Goal: Transaction & Acquisition: Purchase product/service

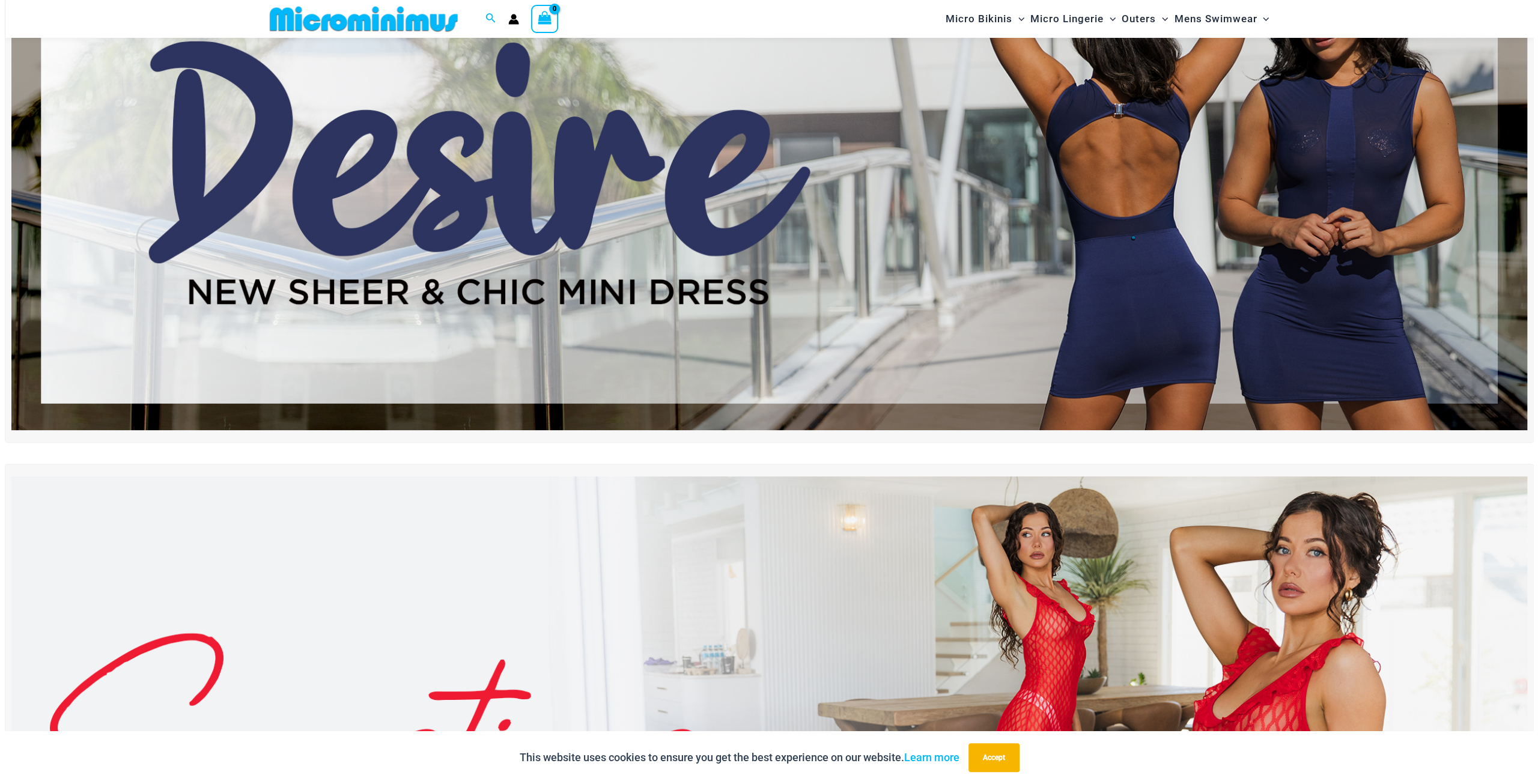
scroll to position [110, 0]
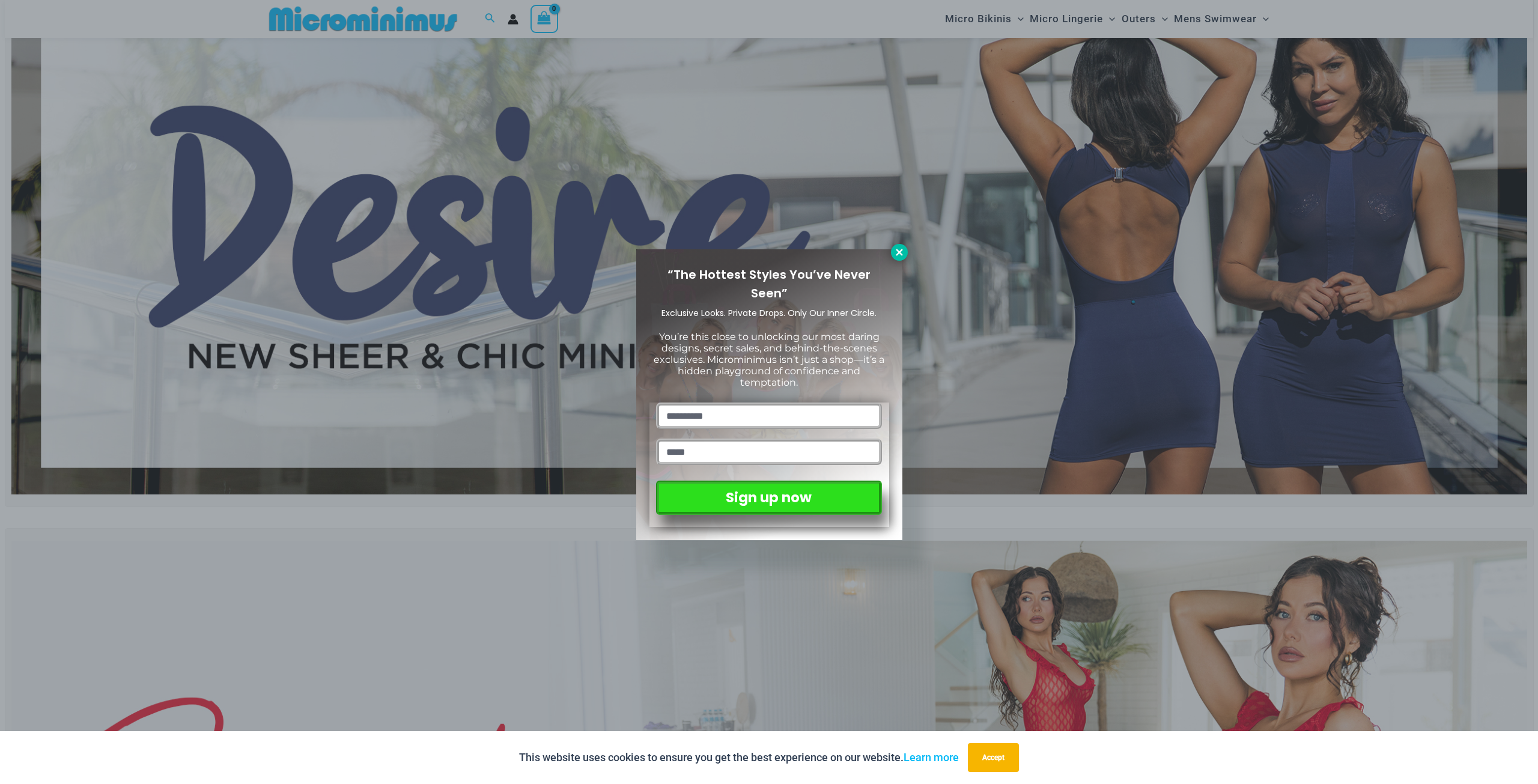
click at [898, 246] on icon at bounding box center [899, 251] width 11 height 11
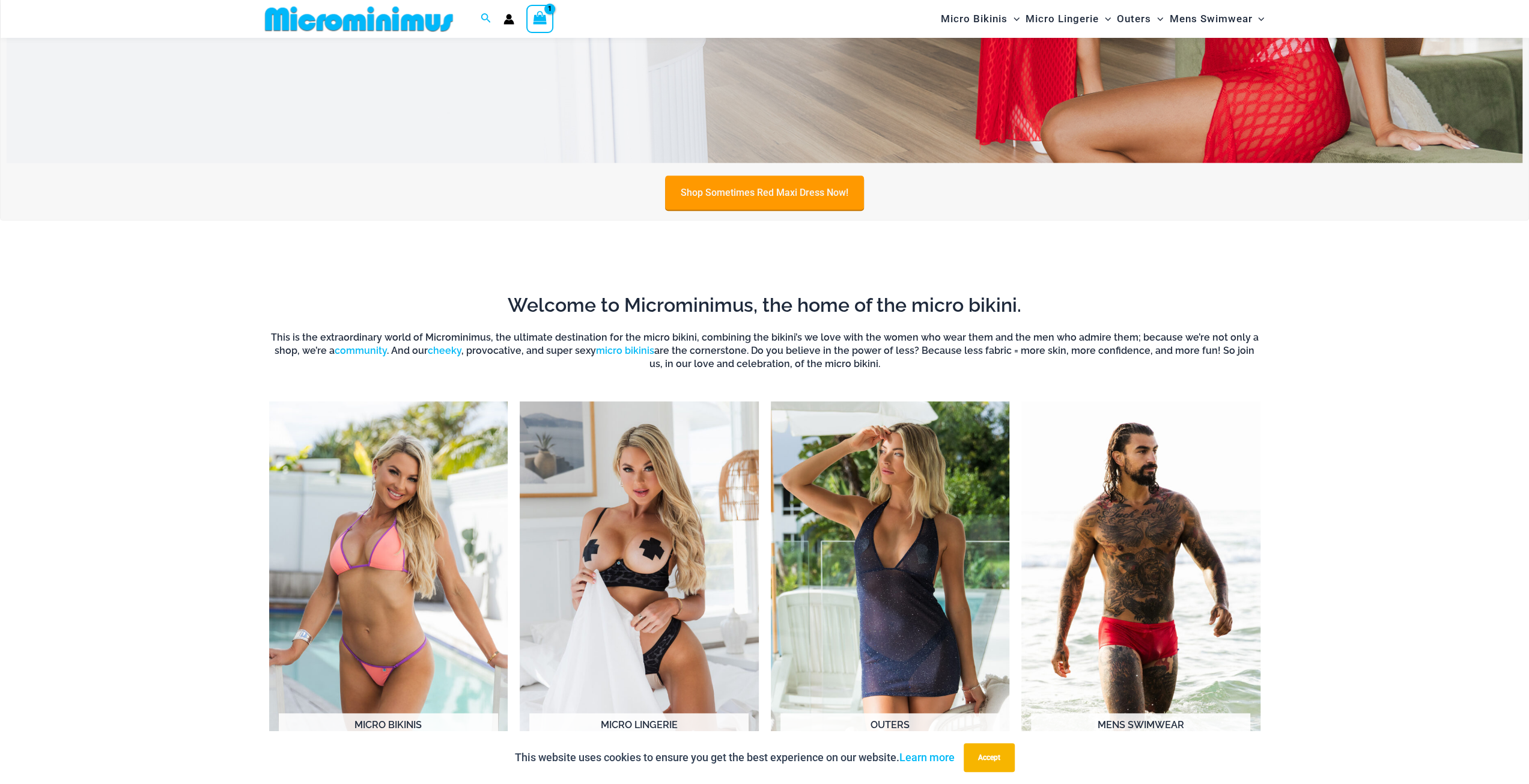
scroll to position [910, 0]
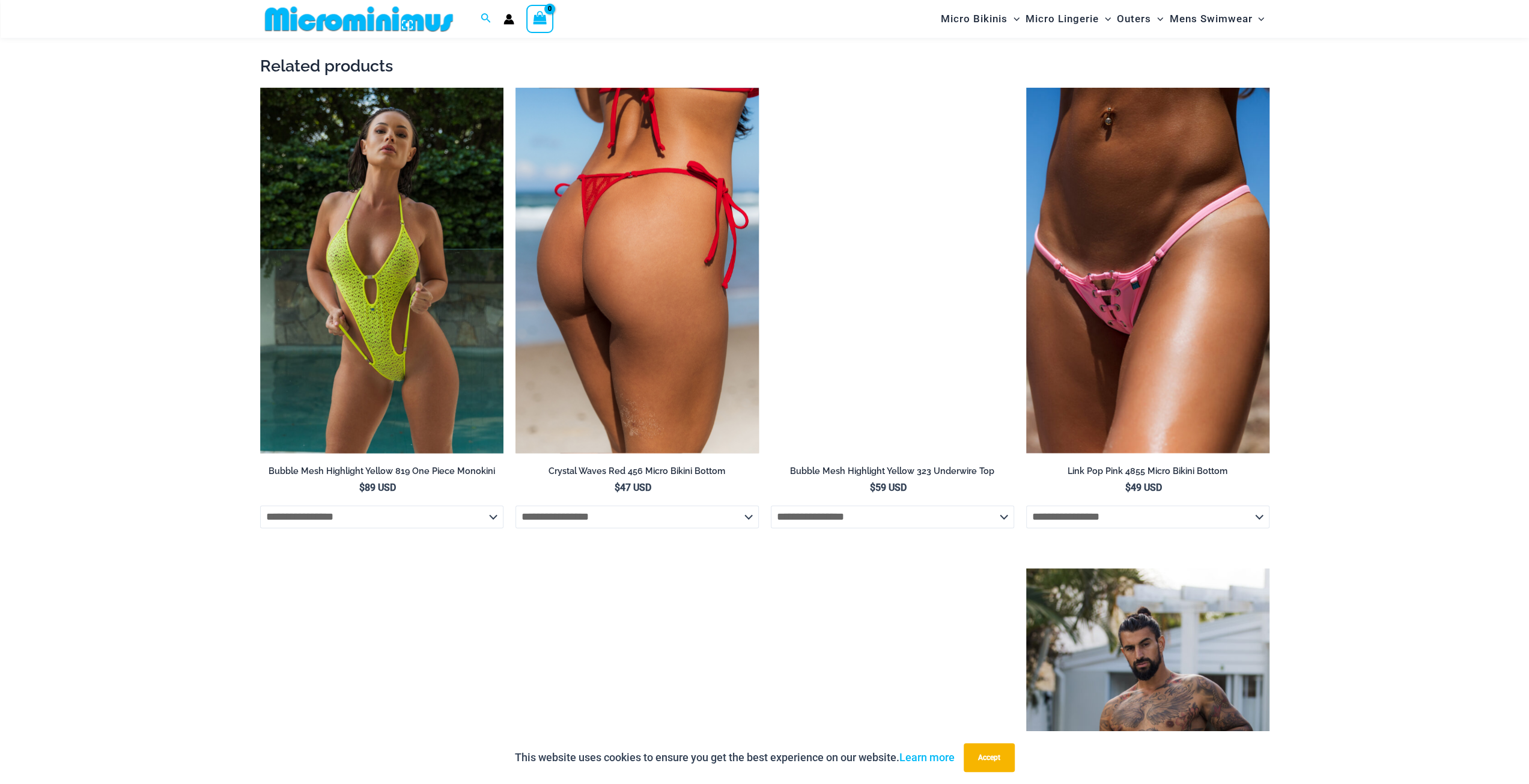
scroll to position [1586, 0]
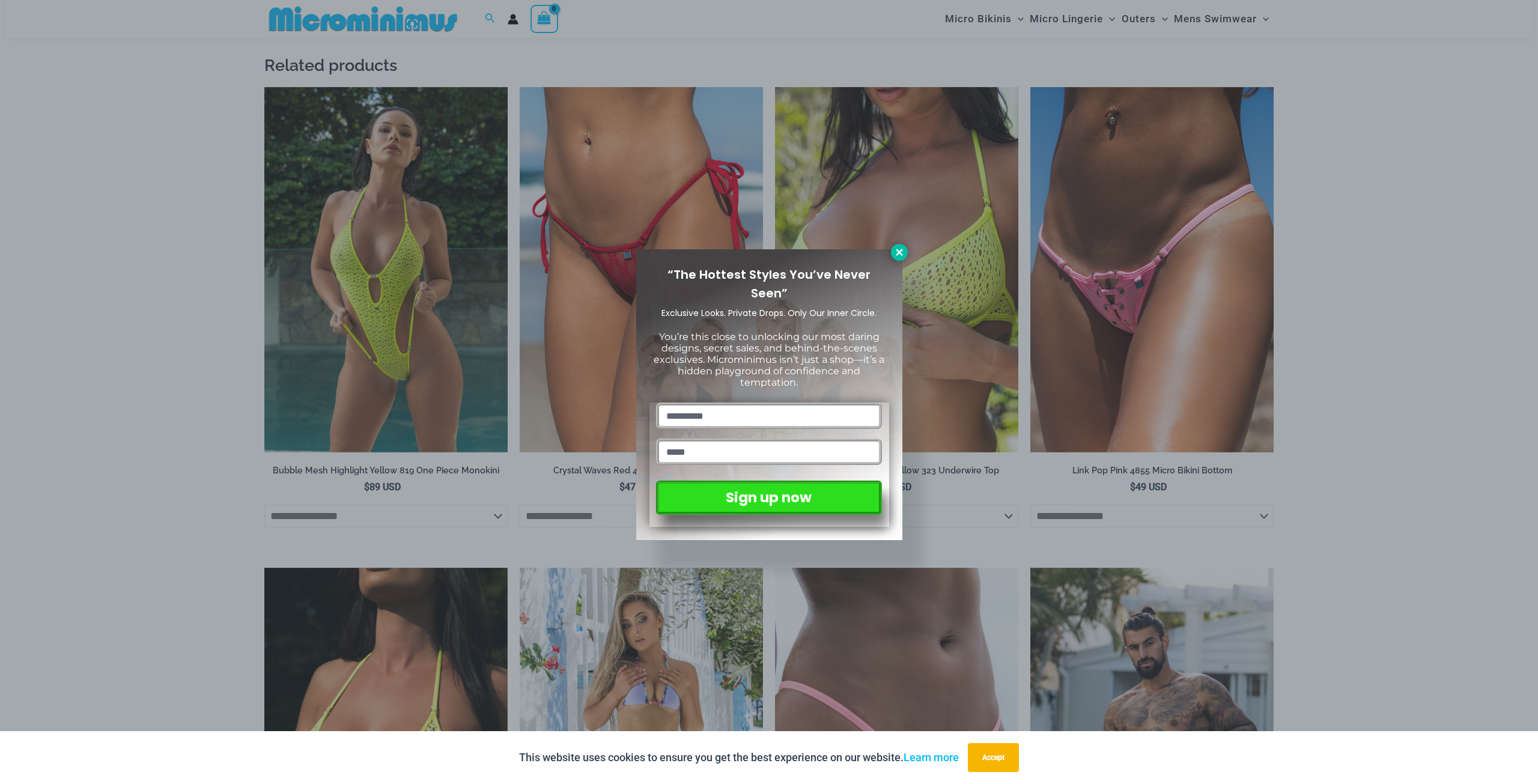
click at [898, 255] on icon at bounding box center [899, 251] width 11 height 11
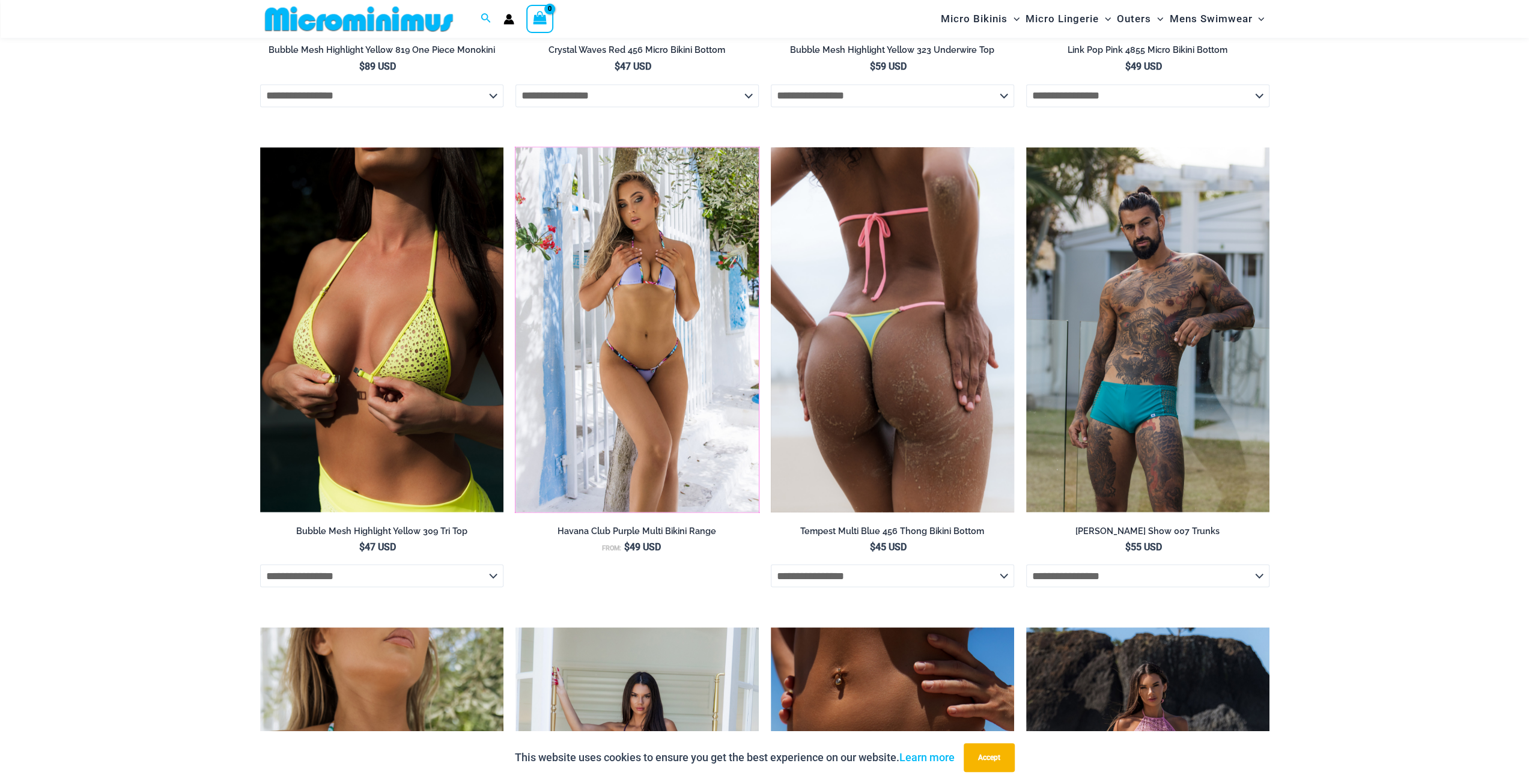
scroll to position [2247, 0]
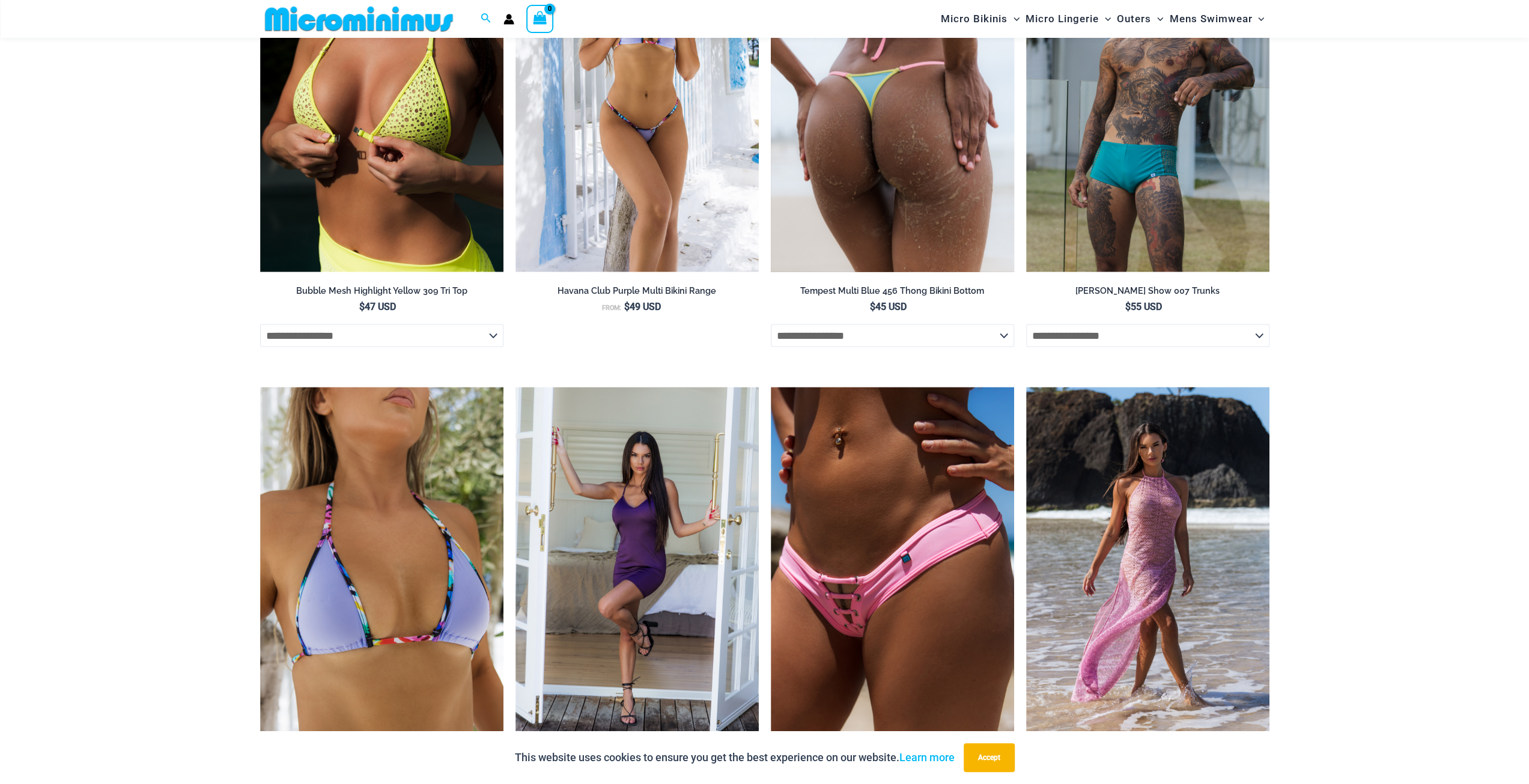
click at [997, 338] on select "**********" at bounding box center [892, 335] width 244 height 23
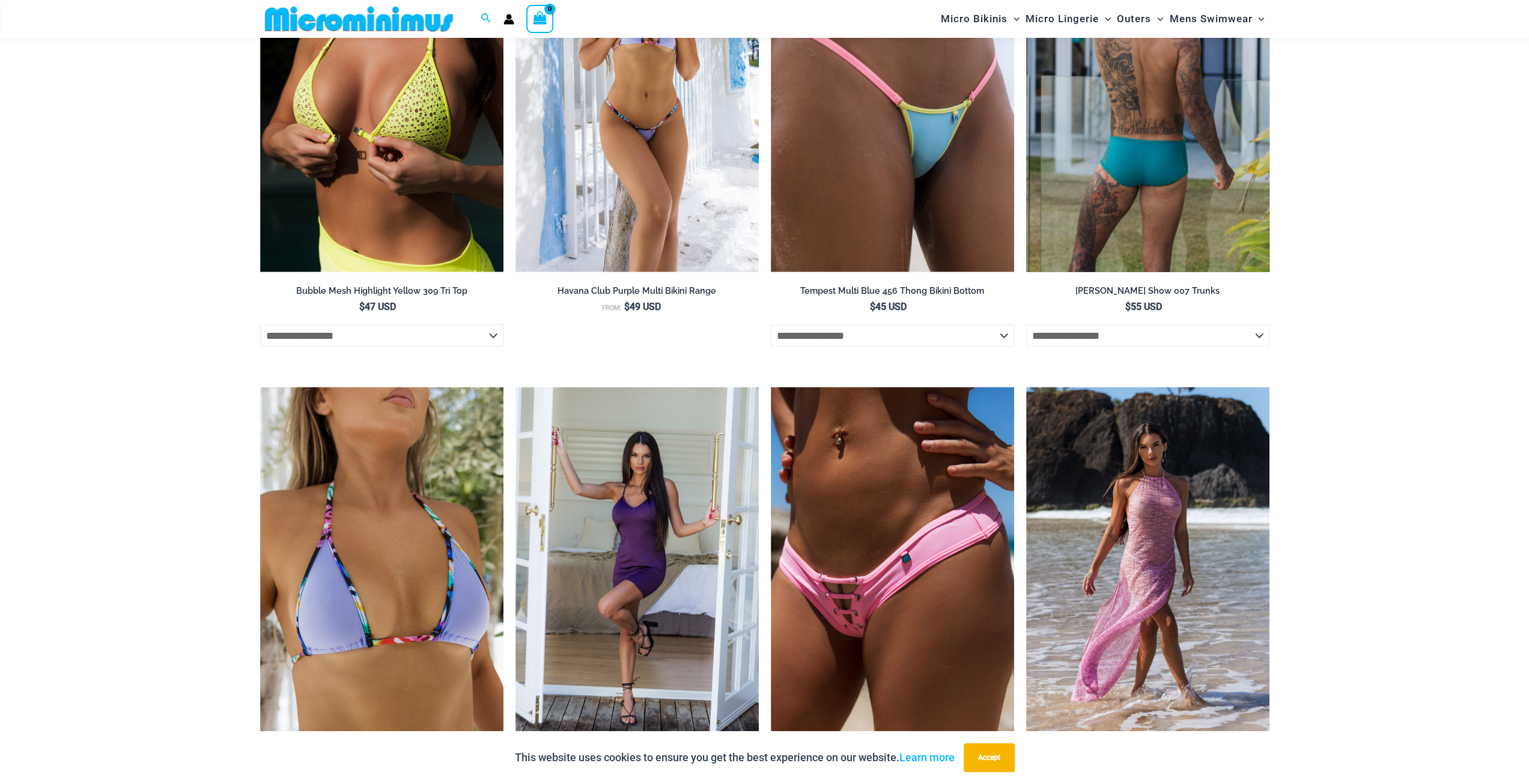
click at [1248, 343] on select "**********" at bounding box center [1147, 335] width 244 height 23
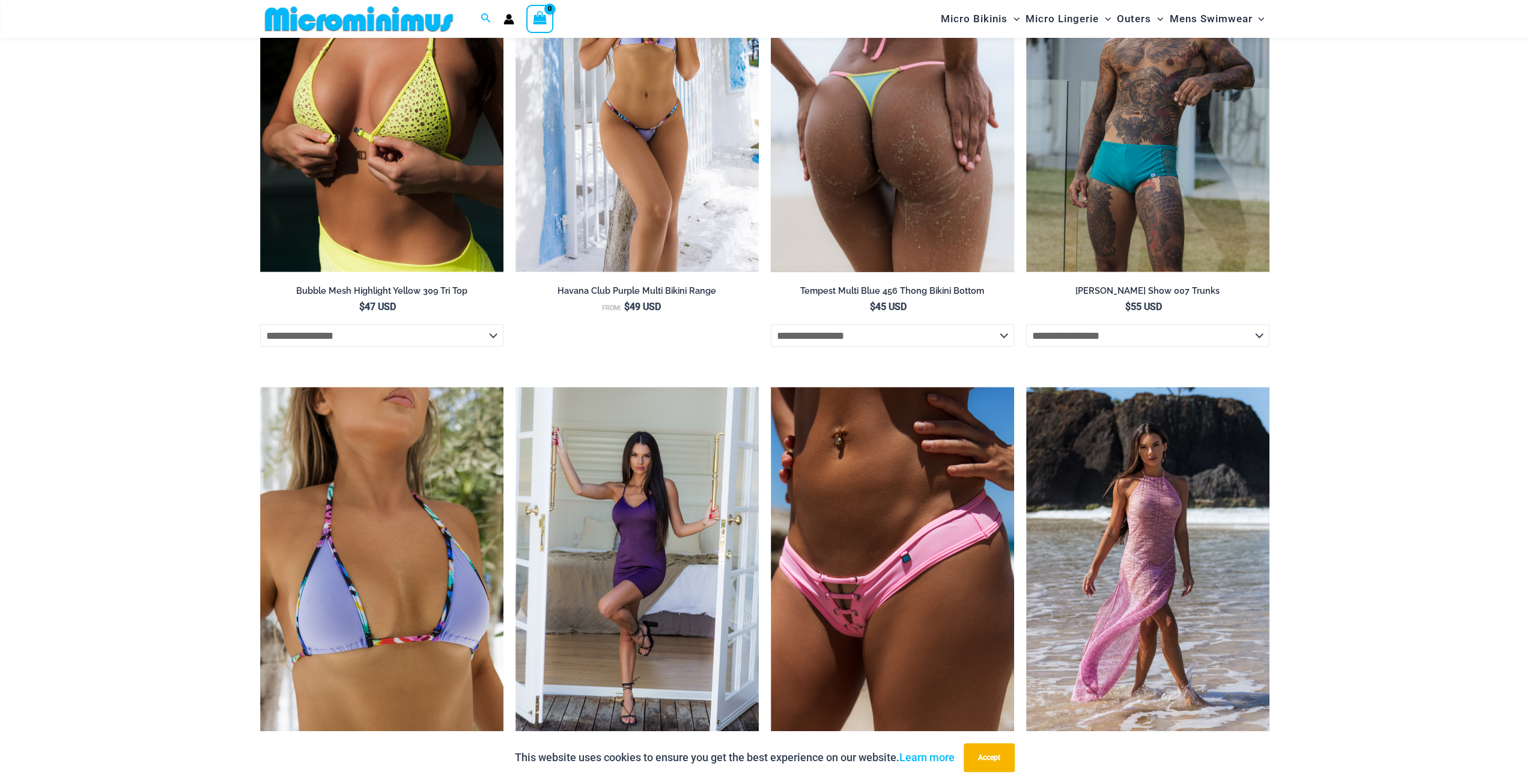
scroll to position [2607, 0]
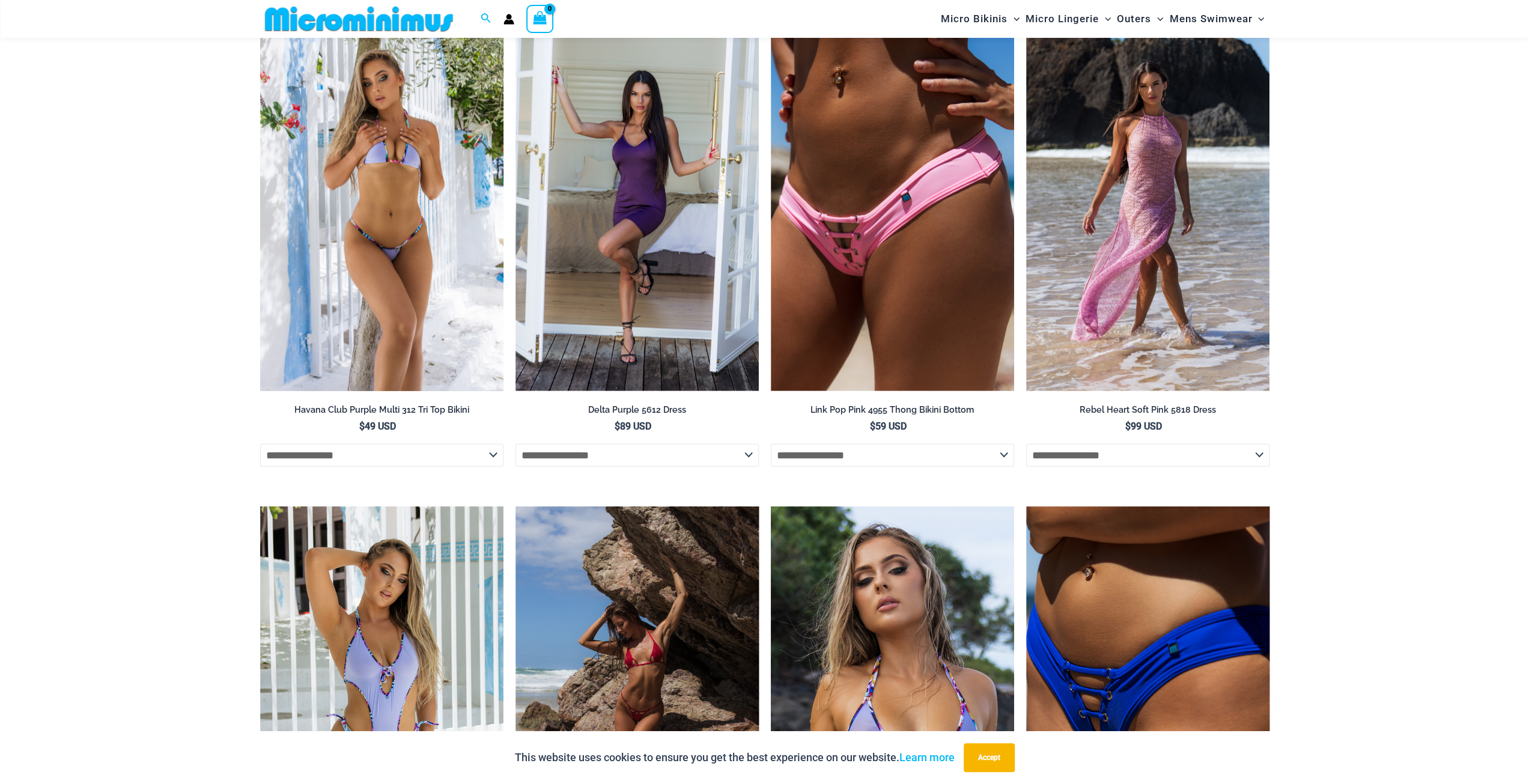
click at [493, 458] on select "**********" at bounding box center [382, 455] width 244 height 23
click at [492, 459] on select "**********" at bounding box center [382, 455] width 244 height 23
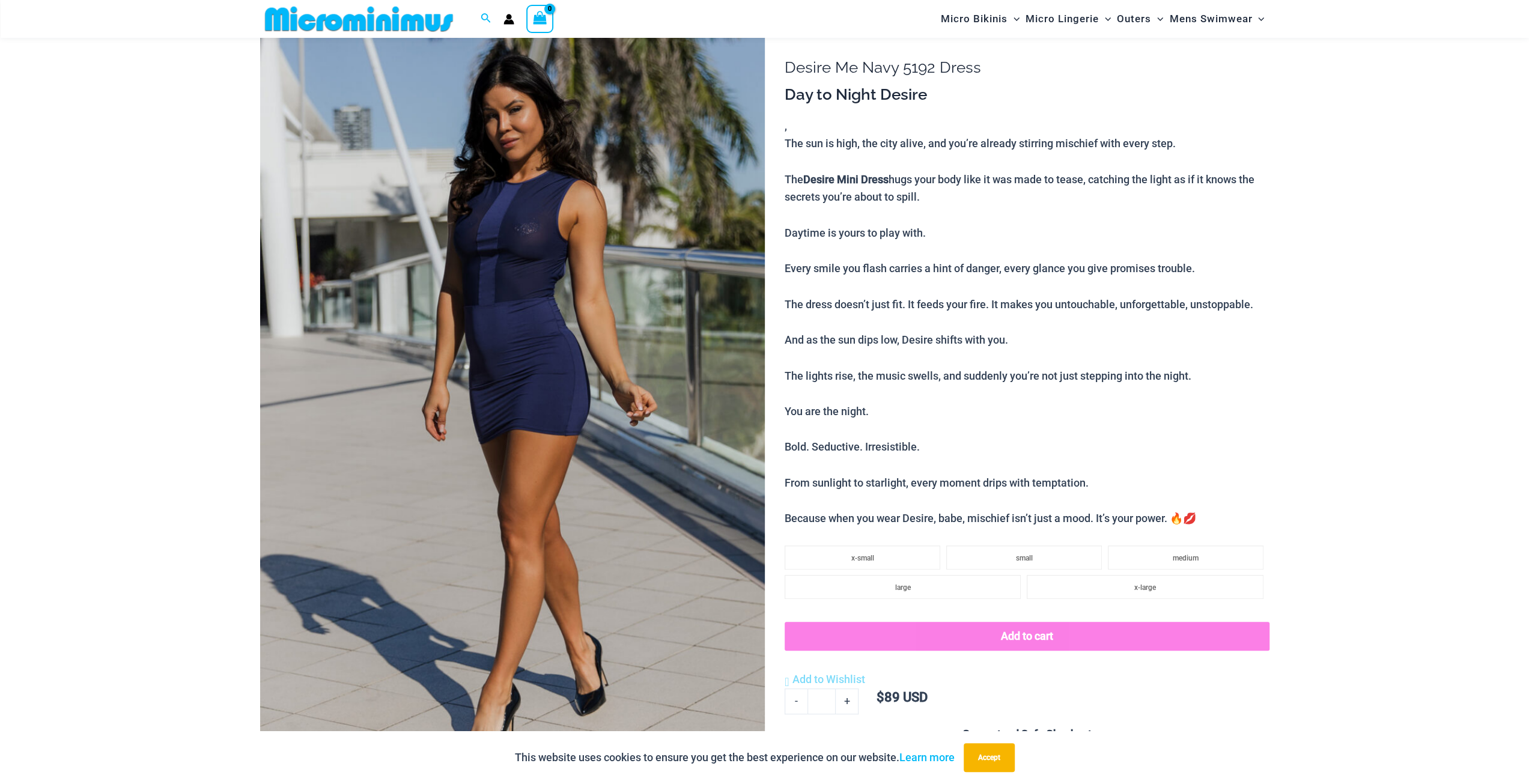
scroll to position [0, 0]
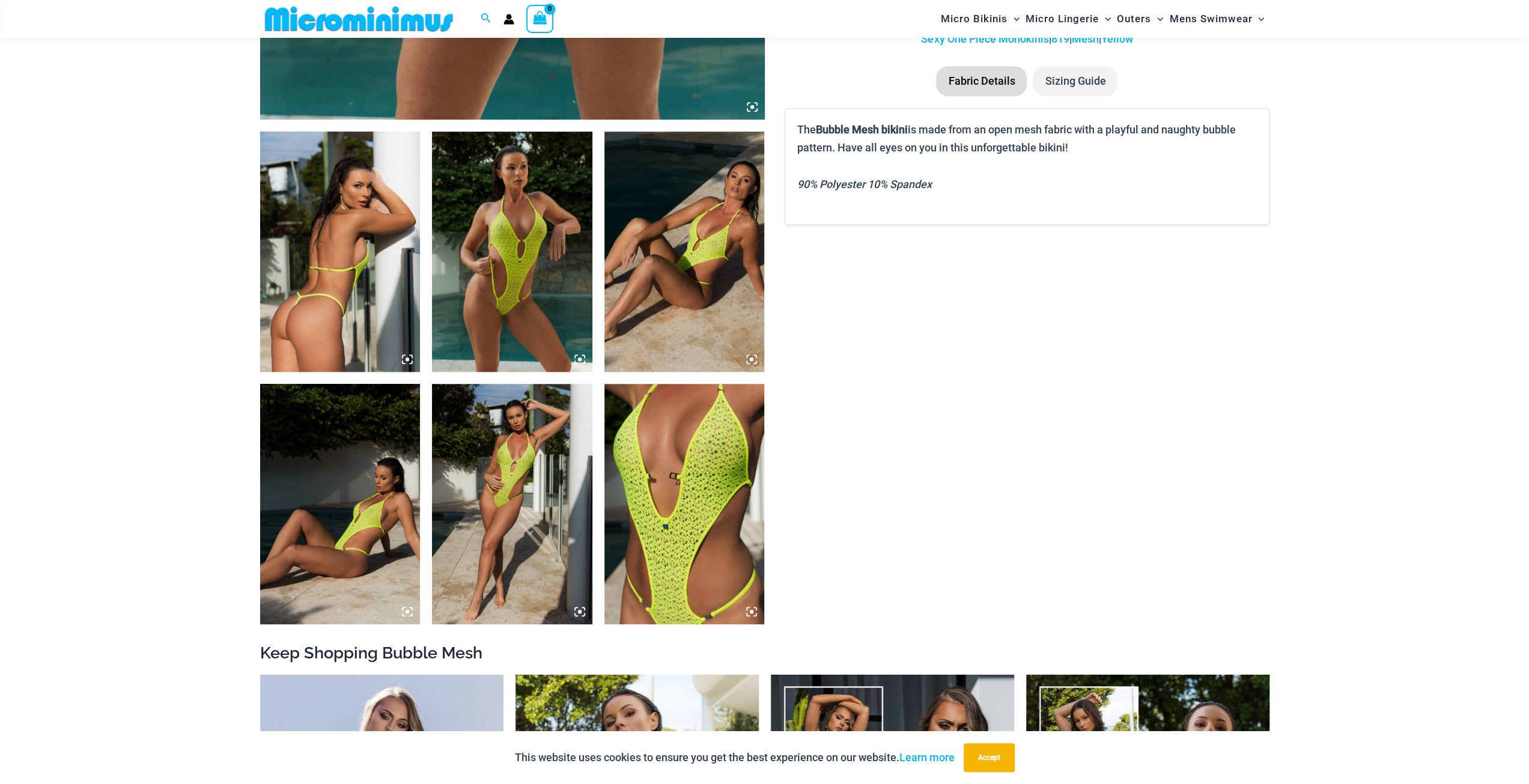
scroll to position [830, 0]
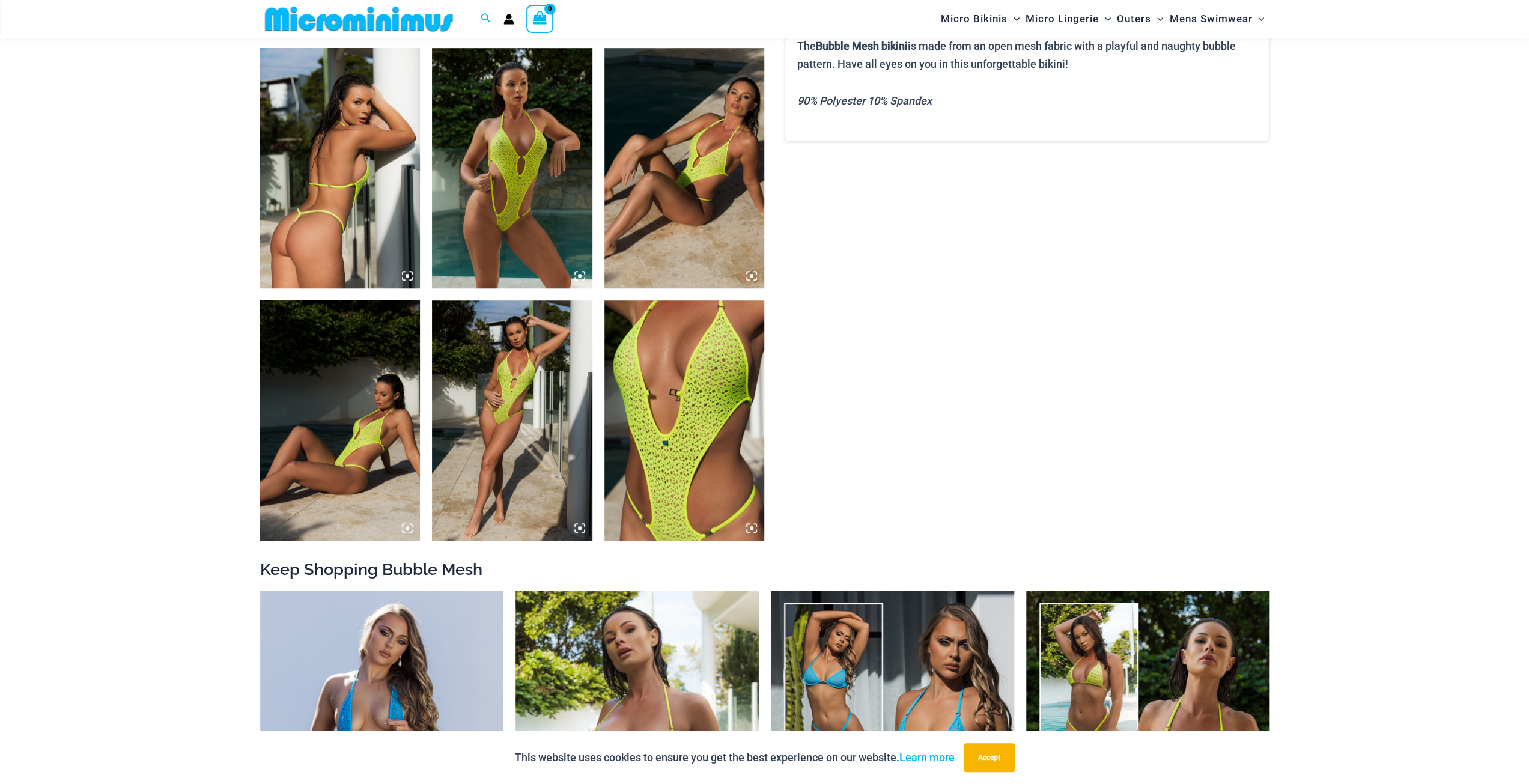
click at [673, 457] on img at bounding box center [684, 420] width 160 height 240
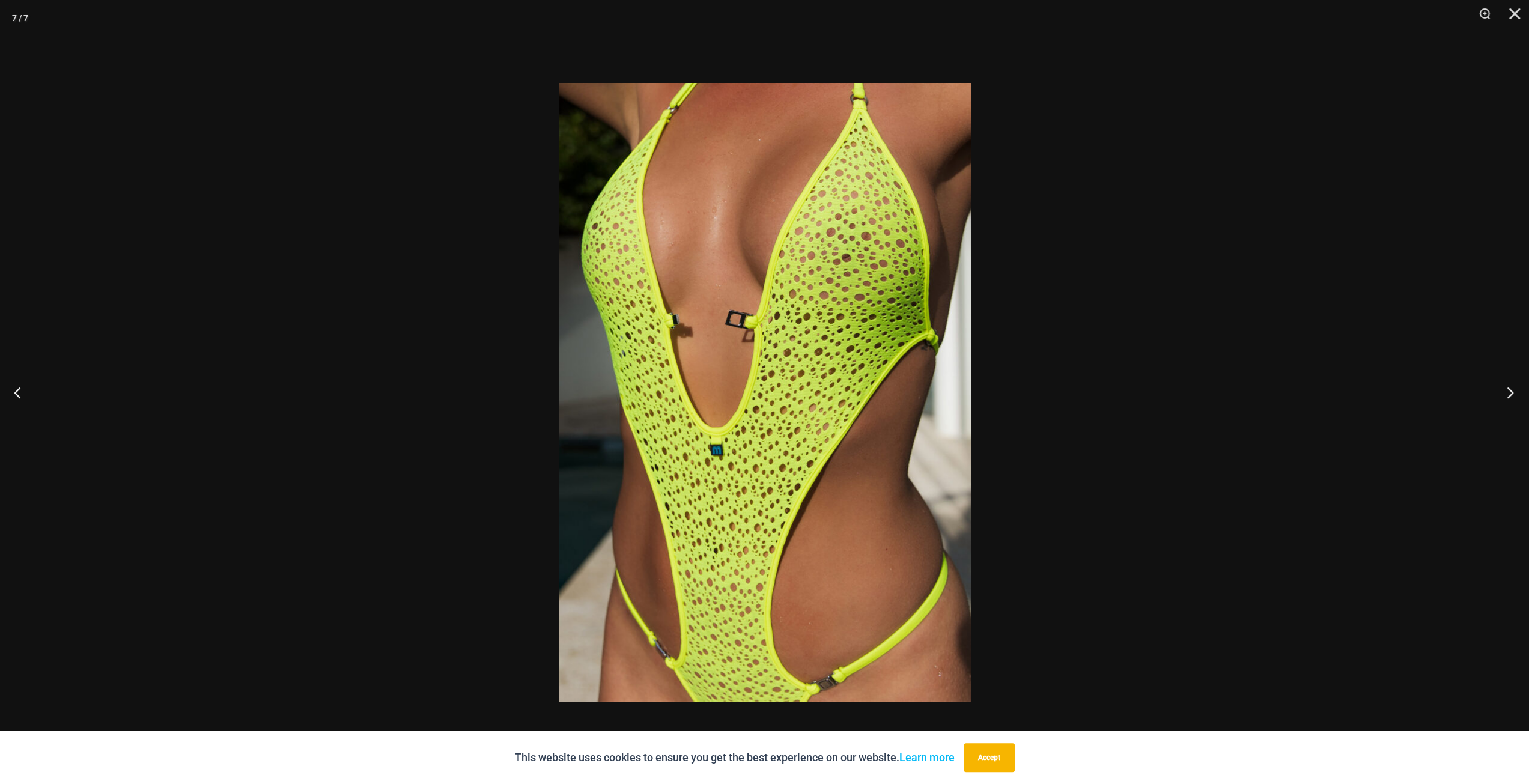
click at [1502, 394] on button "Next" at bounding box center [1506, 392] width 45 height 60
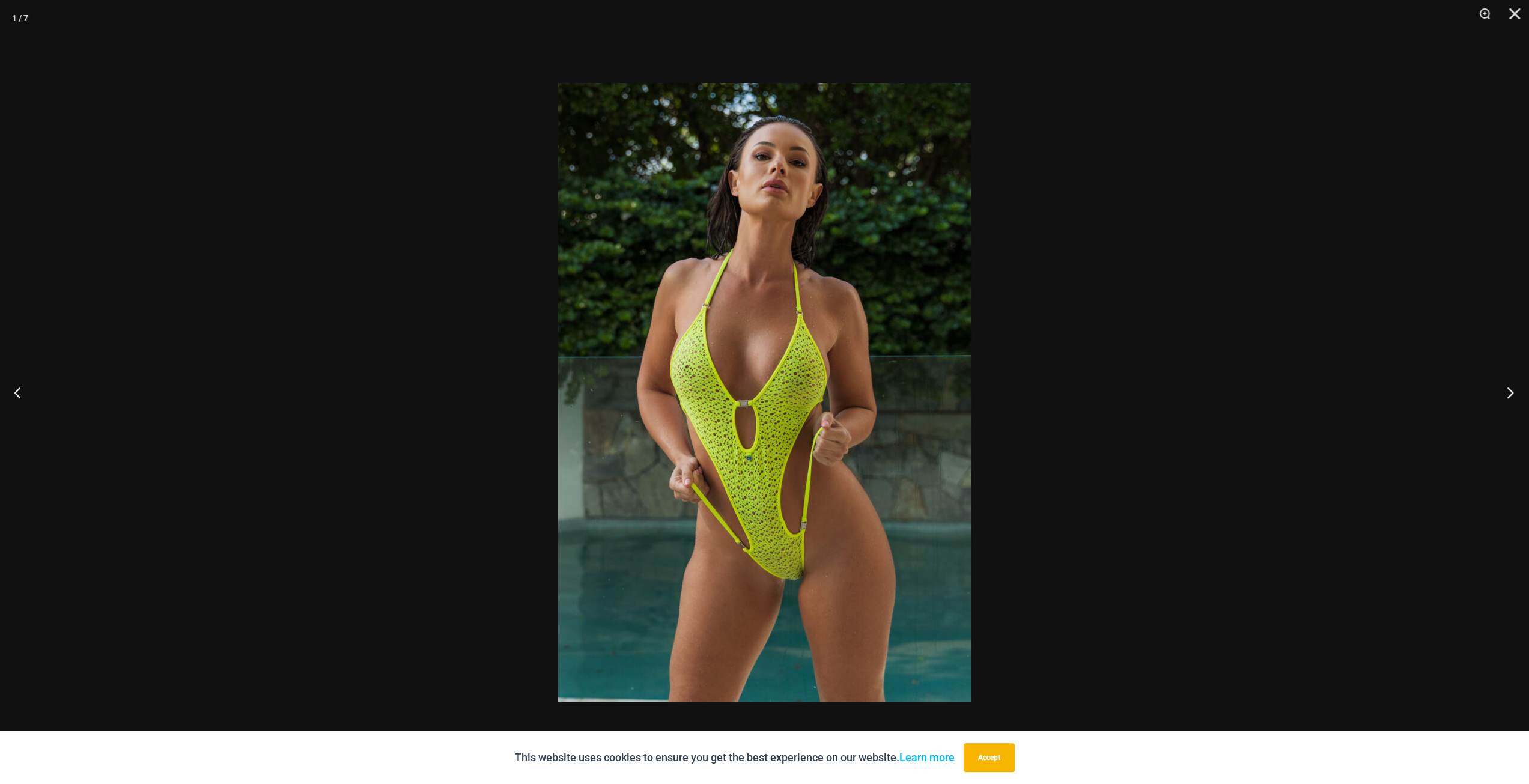
click at [1502, 394] on button "Next" at bounding box center [1506, 392] width 45 height 60
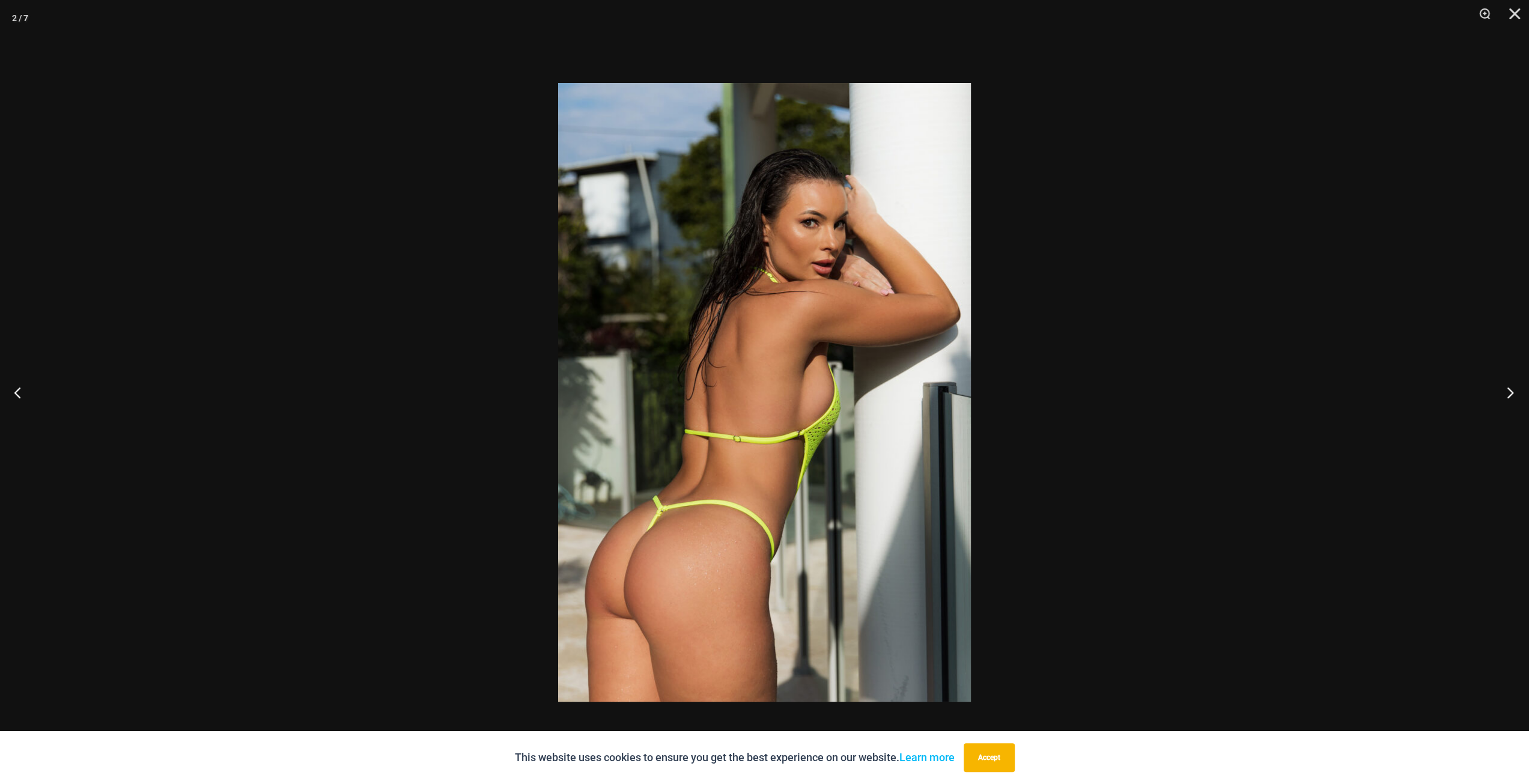
click at [1502, 394] on button "Next" at bounding box center [1506, 392] width 45 height 60
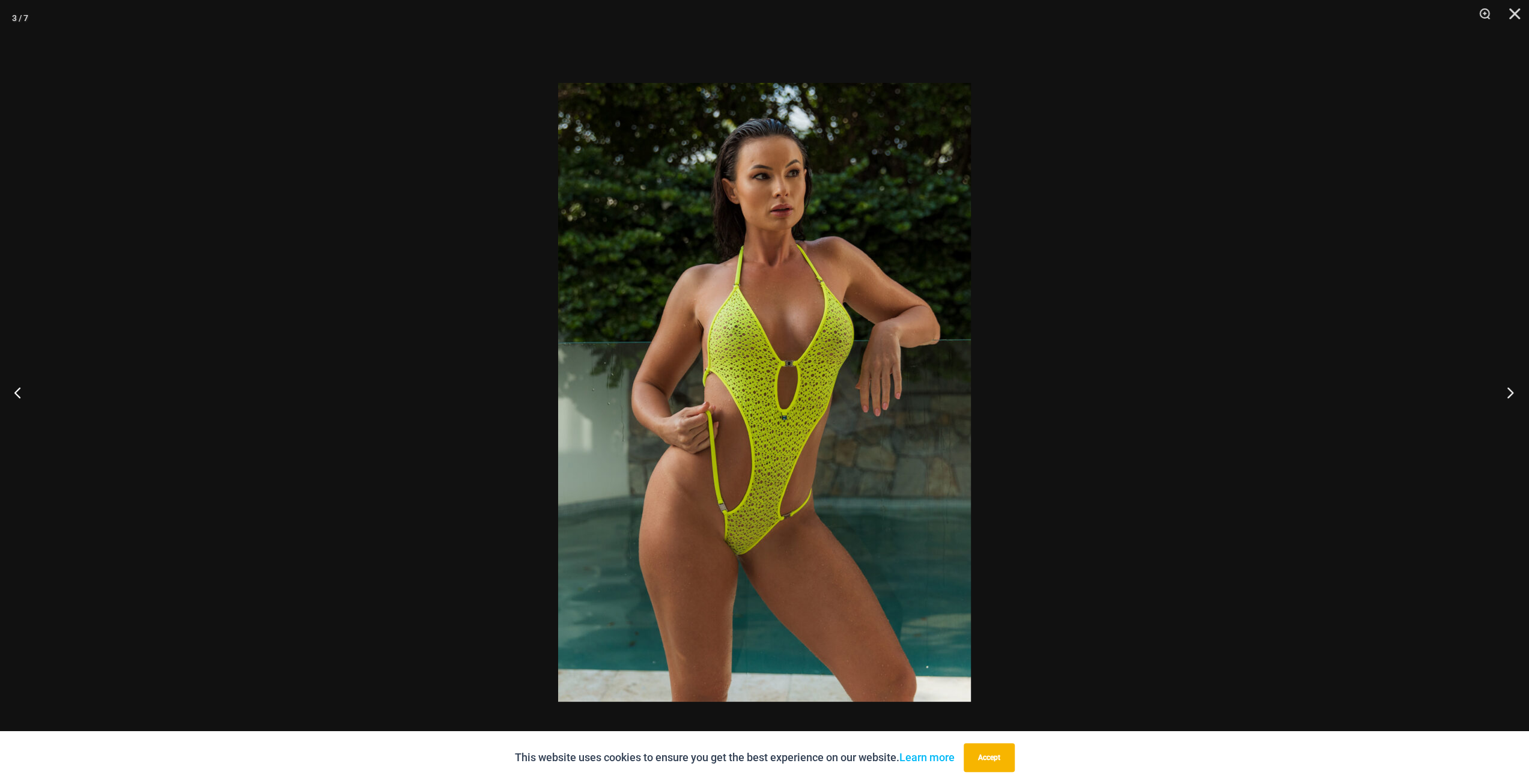
click at [1501, 394] on button "Next" at bounding box center [1506, 392] width 45 height 60
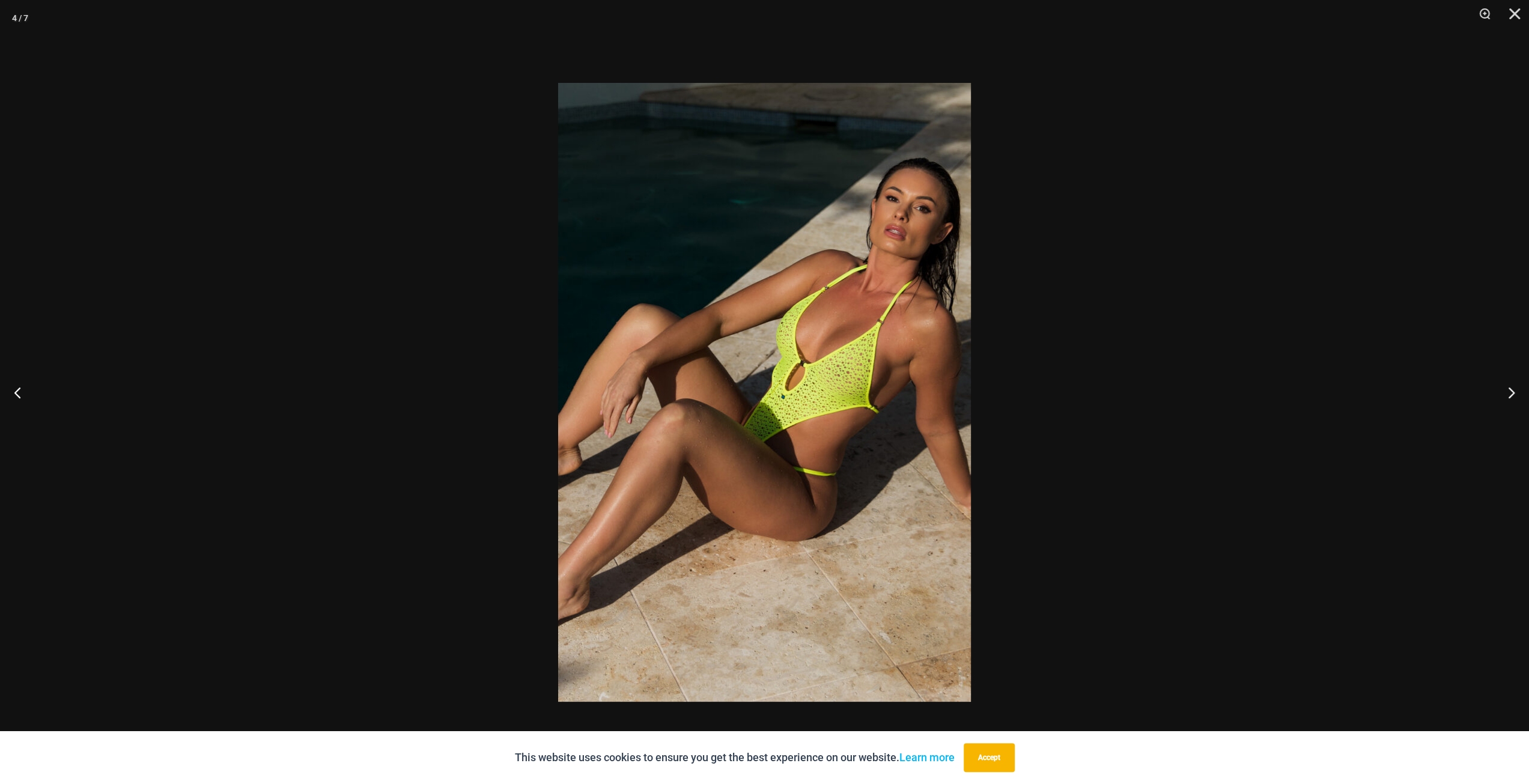
click at [1313, 397] on div at bounding box center [764, 392] width 1529 height 784
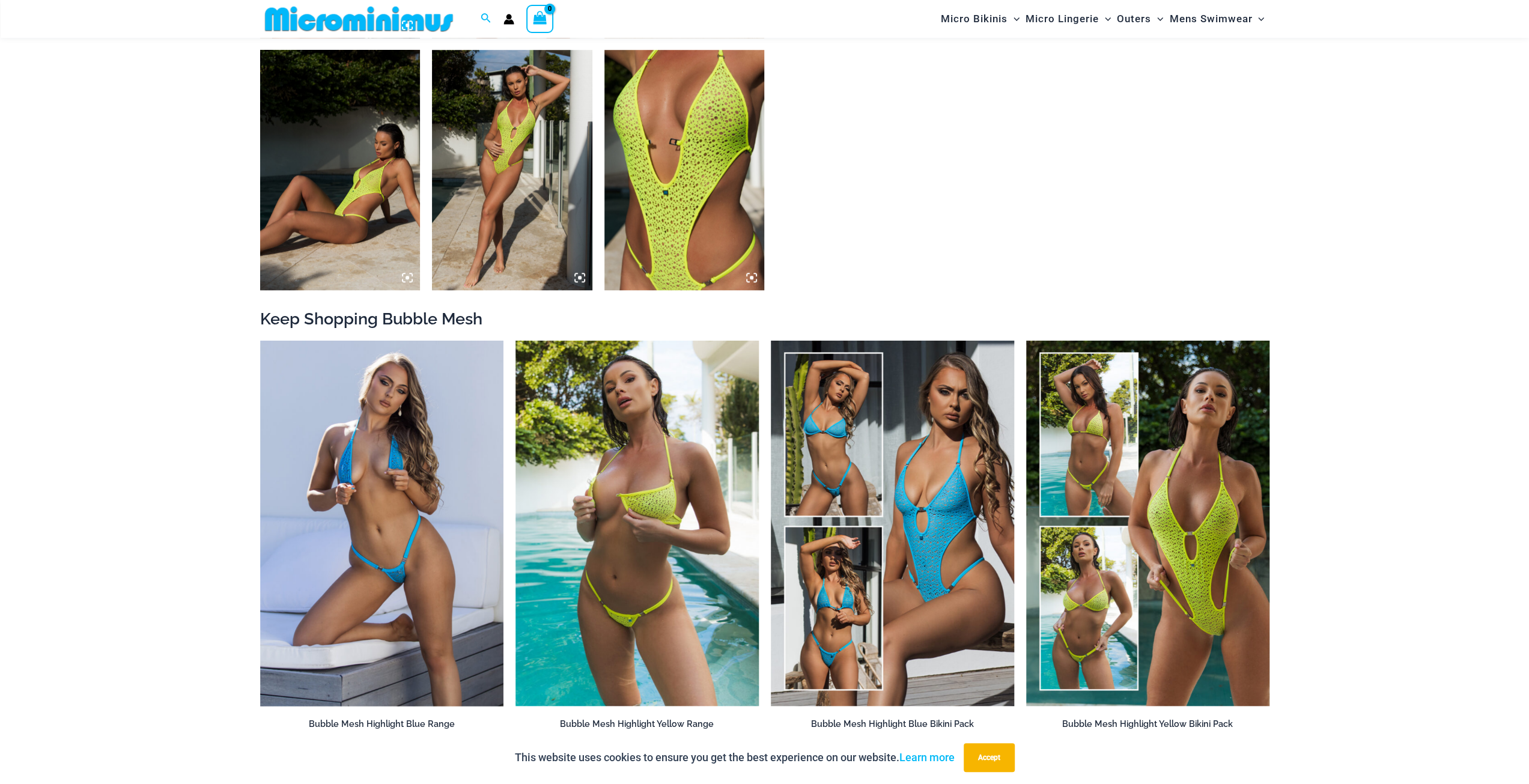
scroll to position [1130, 0]
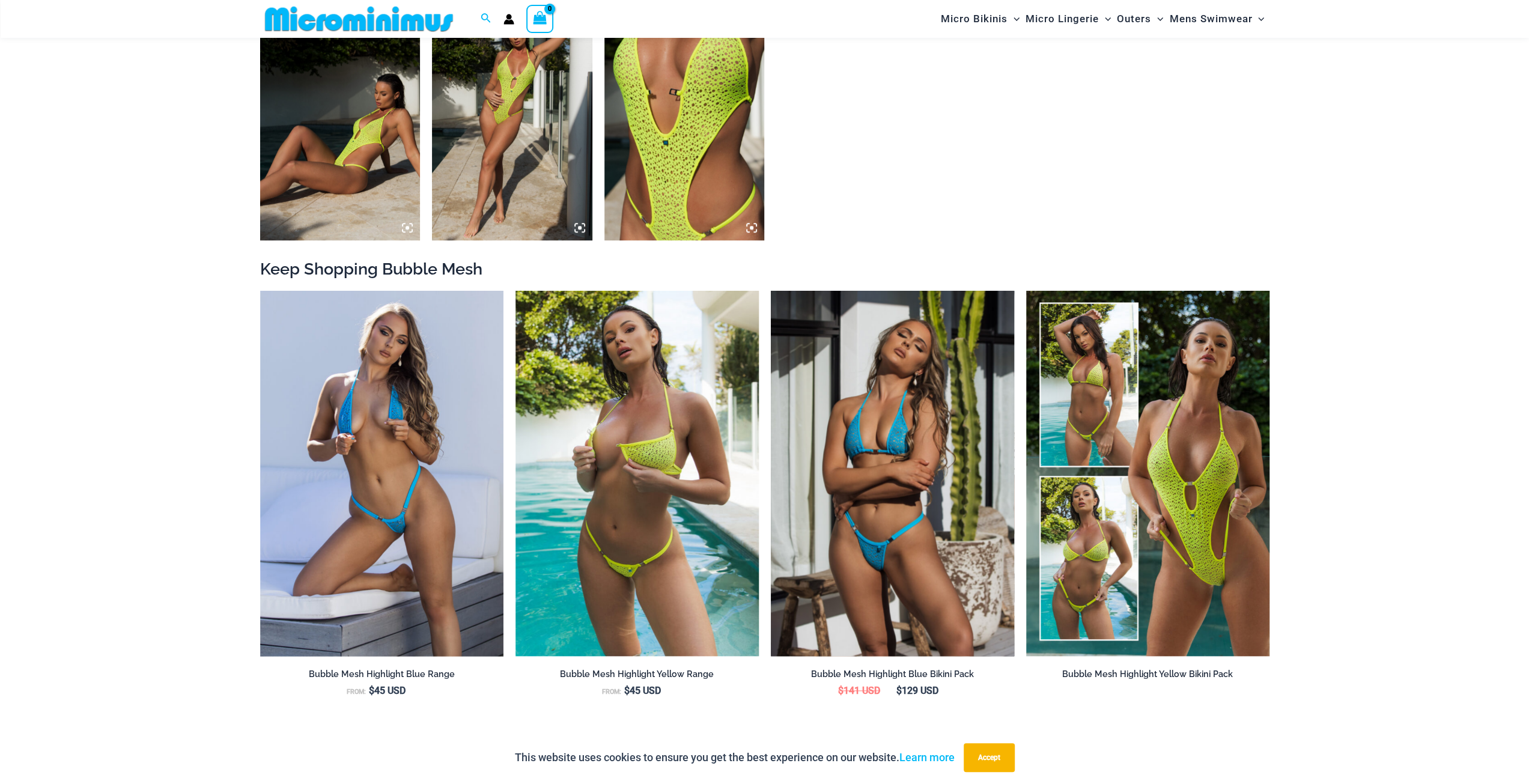
click at [917, 502] on img at bounding box center [892, 473] width 244 height 365
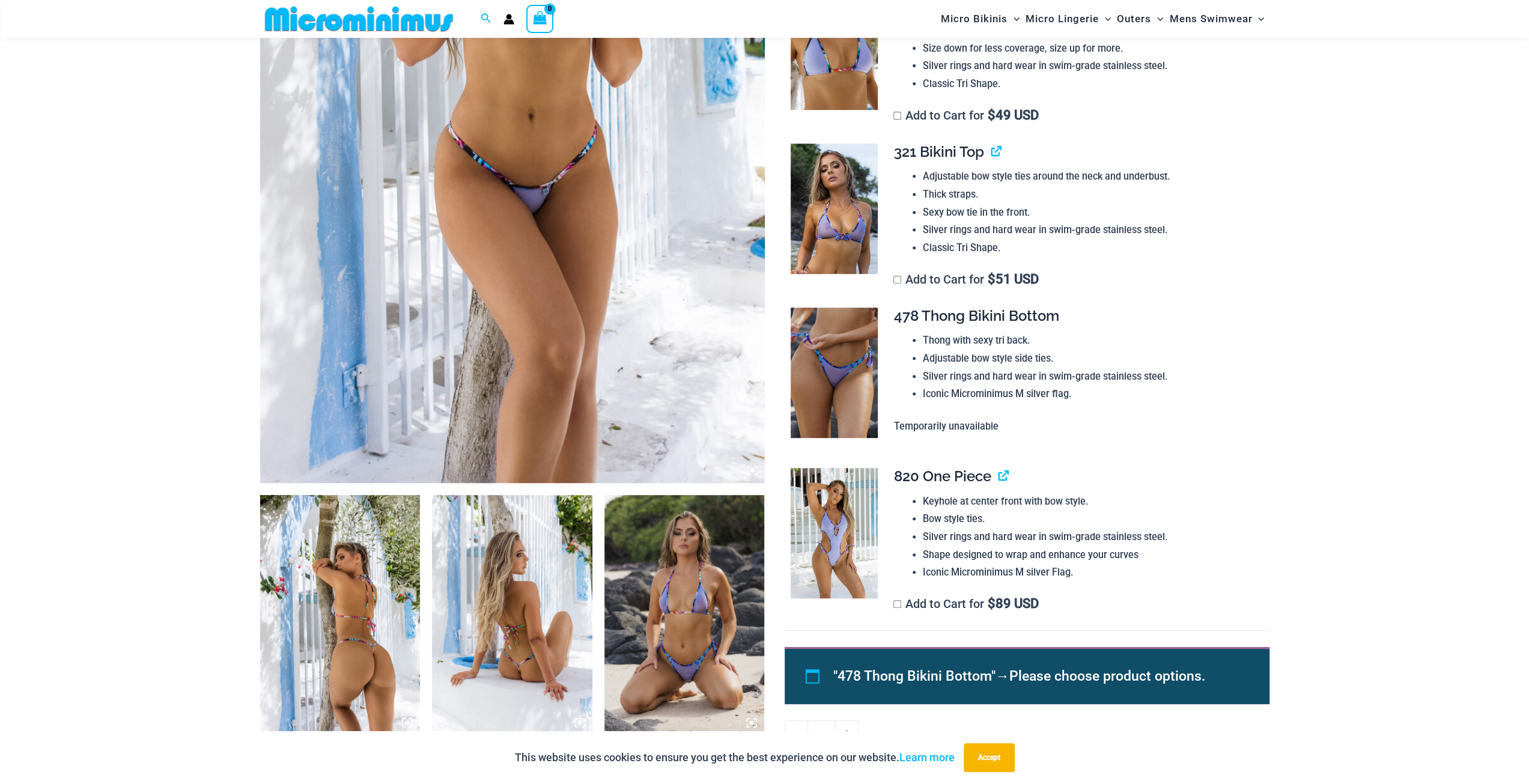
scroll to position [470, 0]
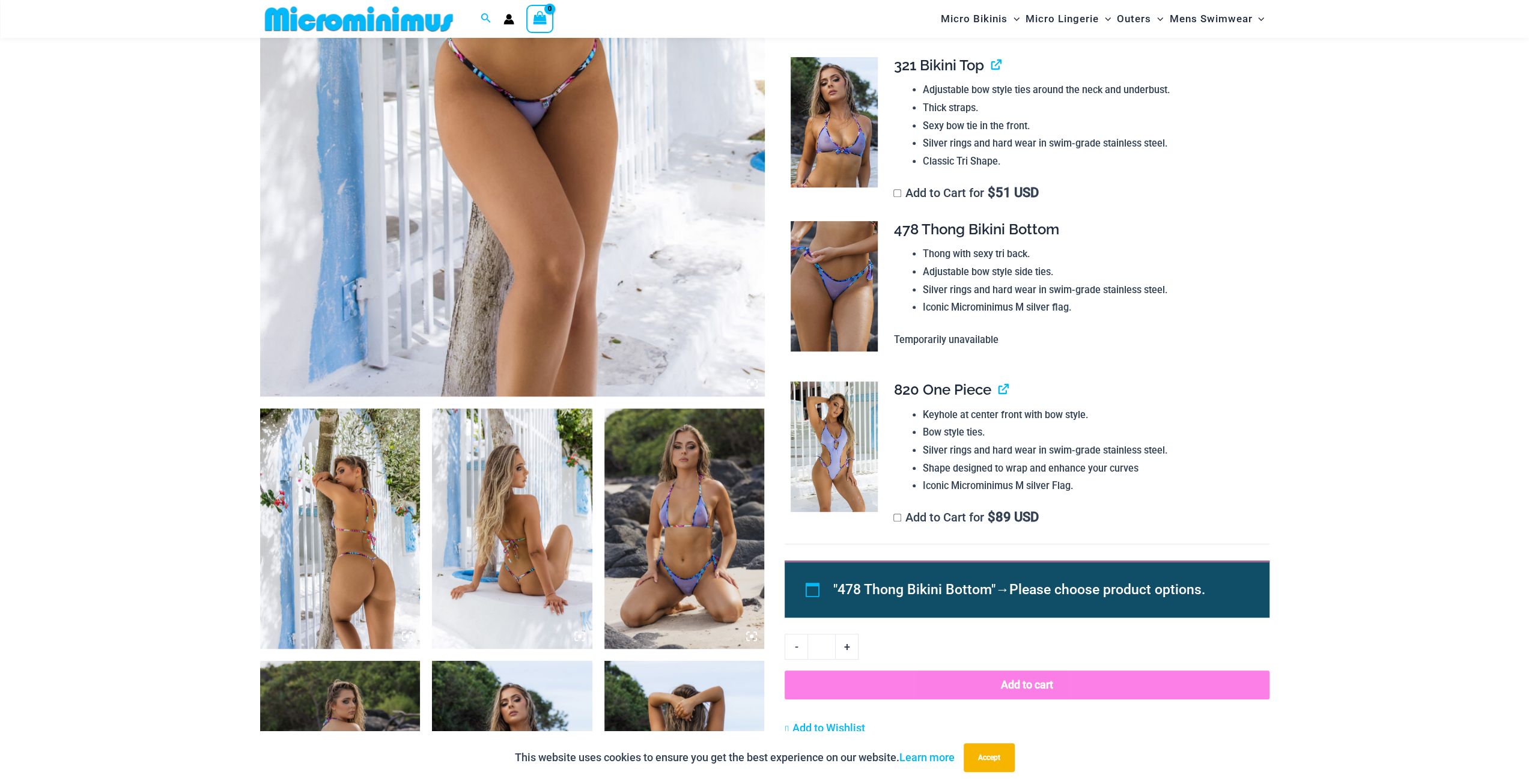
click at [706, 497] on img at bounding box center [684, 529] width 160 height 240
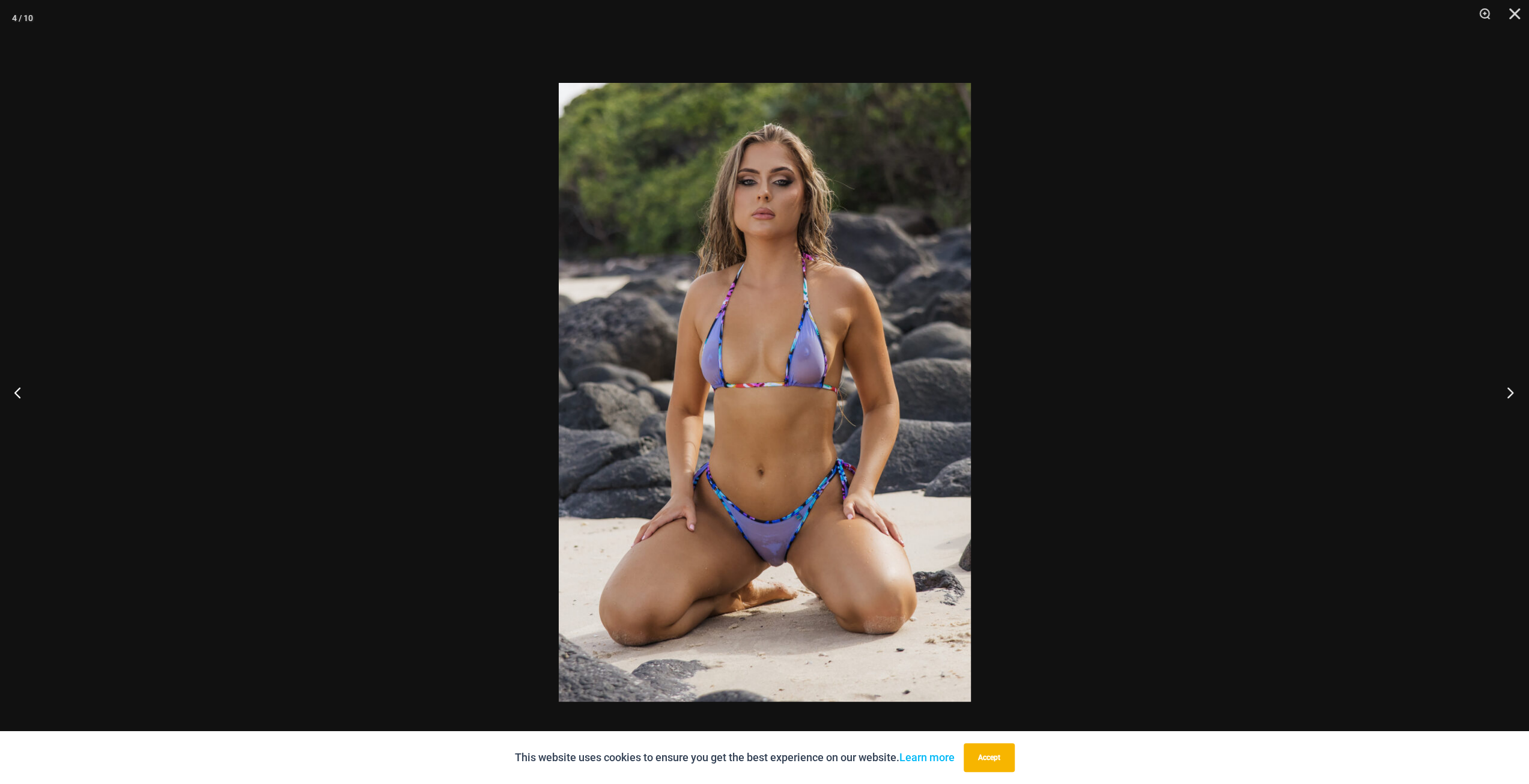
click at [1513, 387] on button "Next" at bounding box center [1506, 392] width 45 height 60
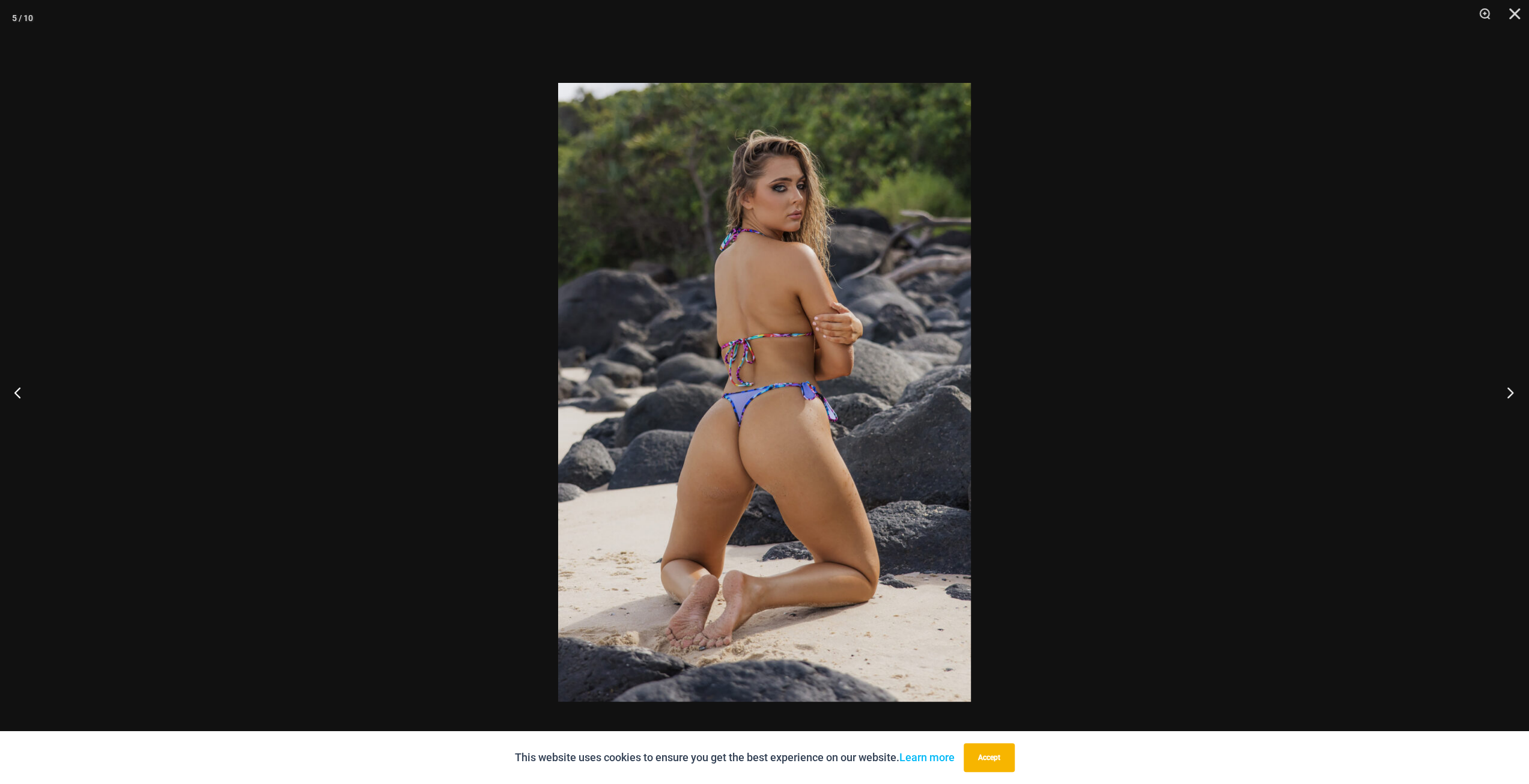
click at [1512, 389] on button "Next" at bounding box center [1506, 392] width 45 height 60
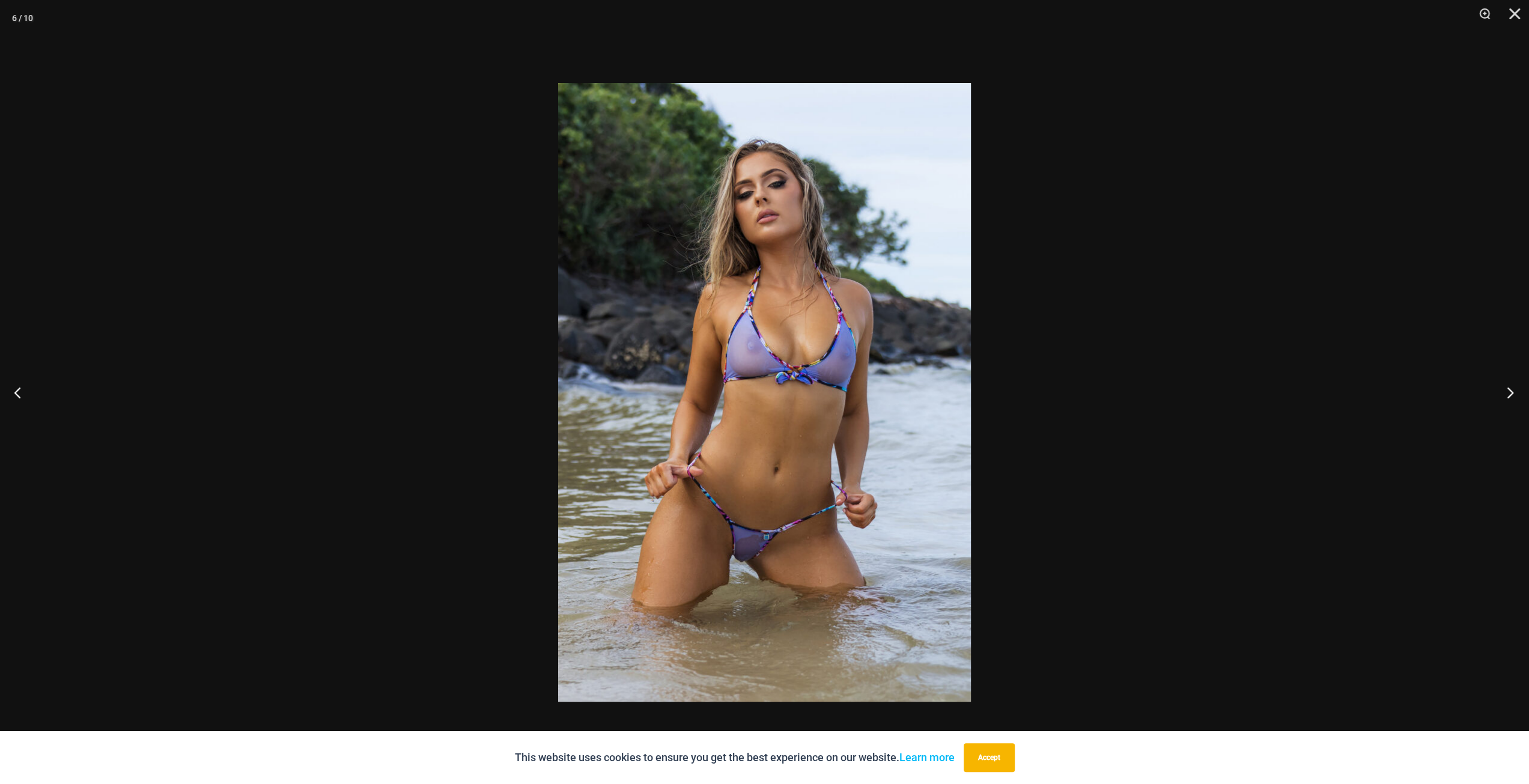
click at [1512, 390] on button "Next" at bounding box center [1506, 392] width 45 height 60
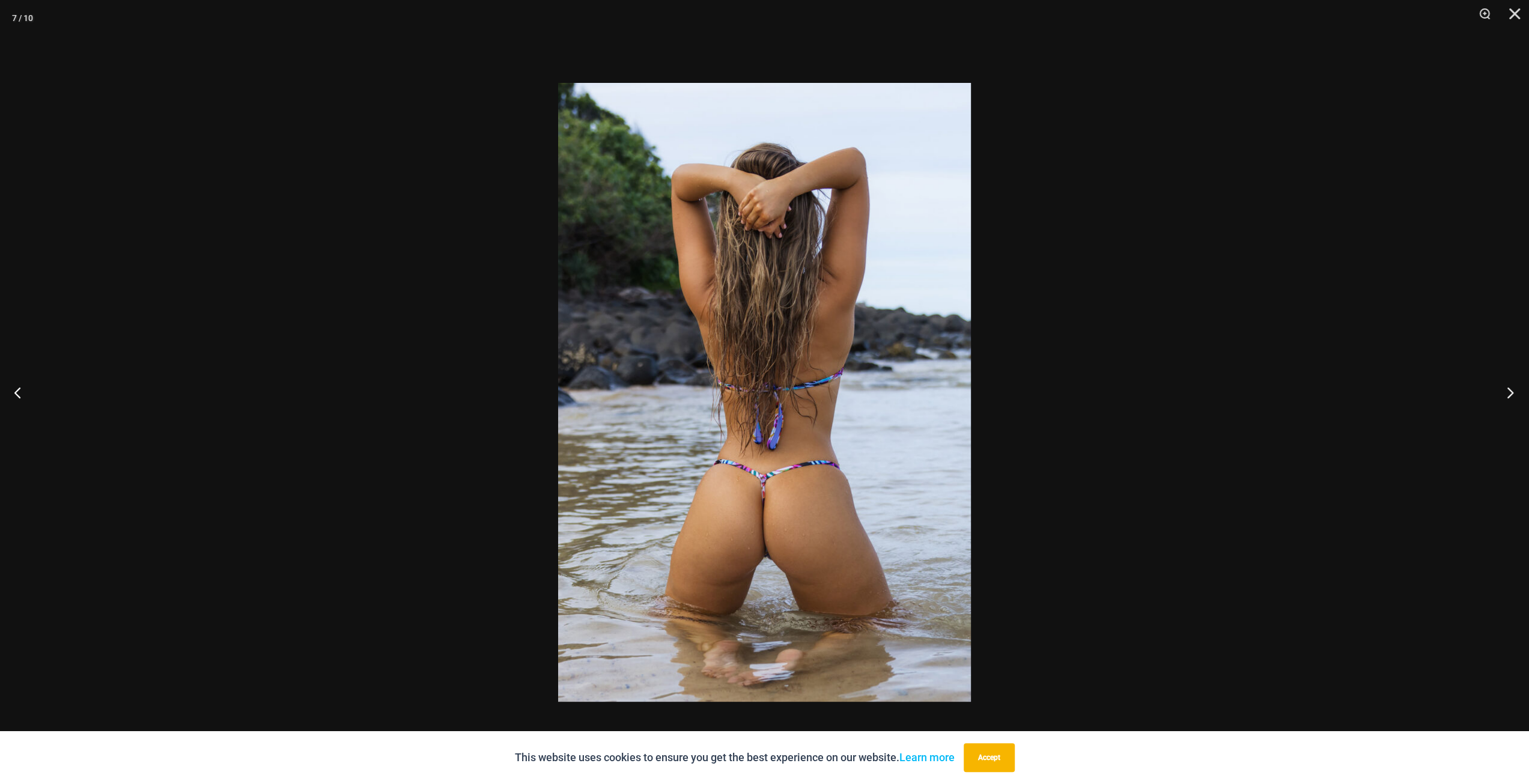
click at [1512, 390] on button "Next" at bounding box center [1506, 392] width 45 height 60
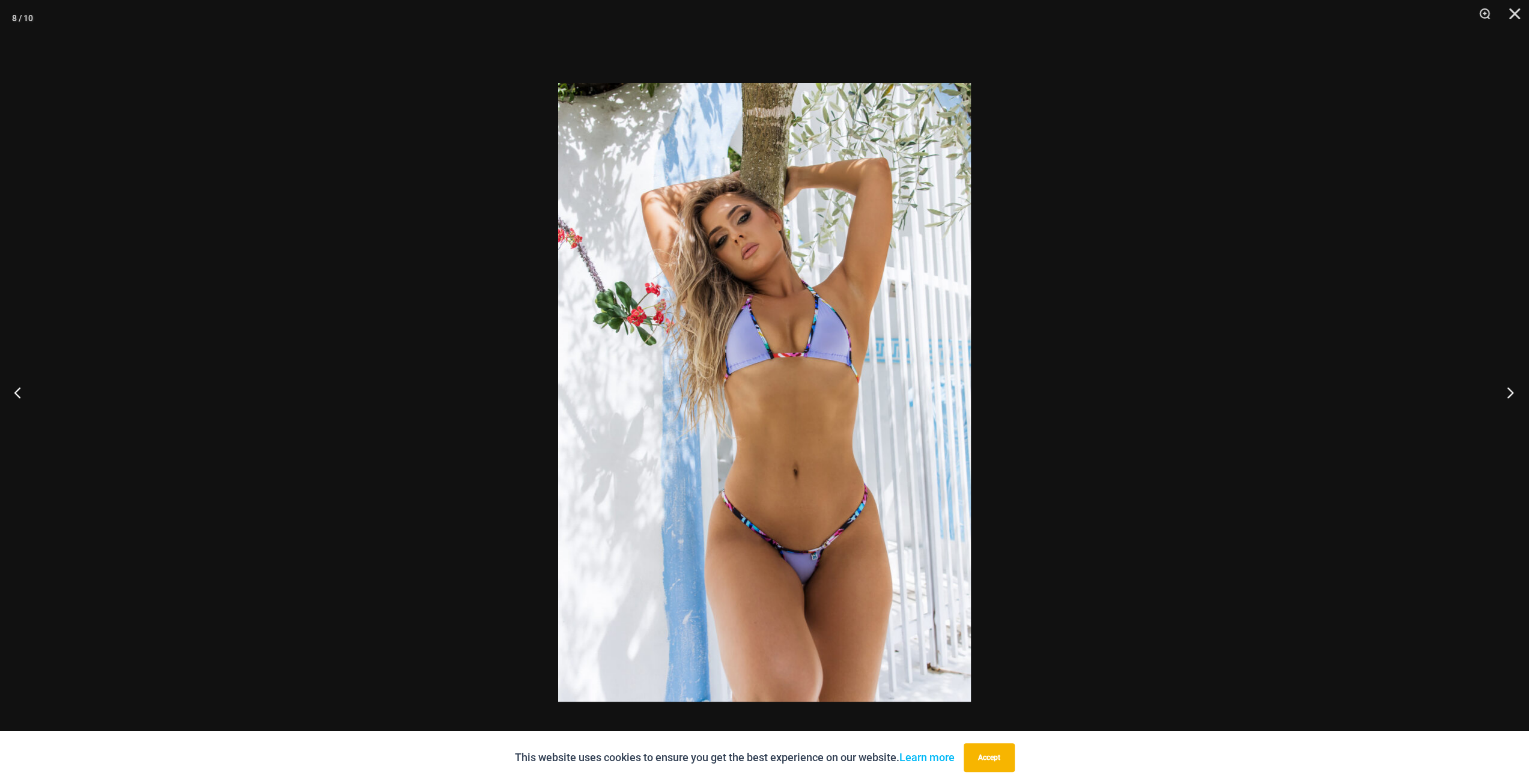
click at [1511, 390] on button "Next" at bounding box center [1506, 392] width 45 height 60
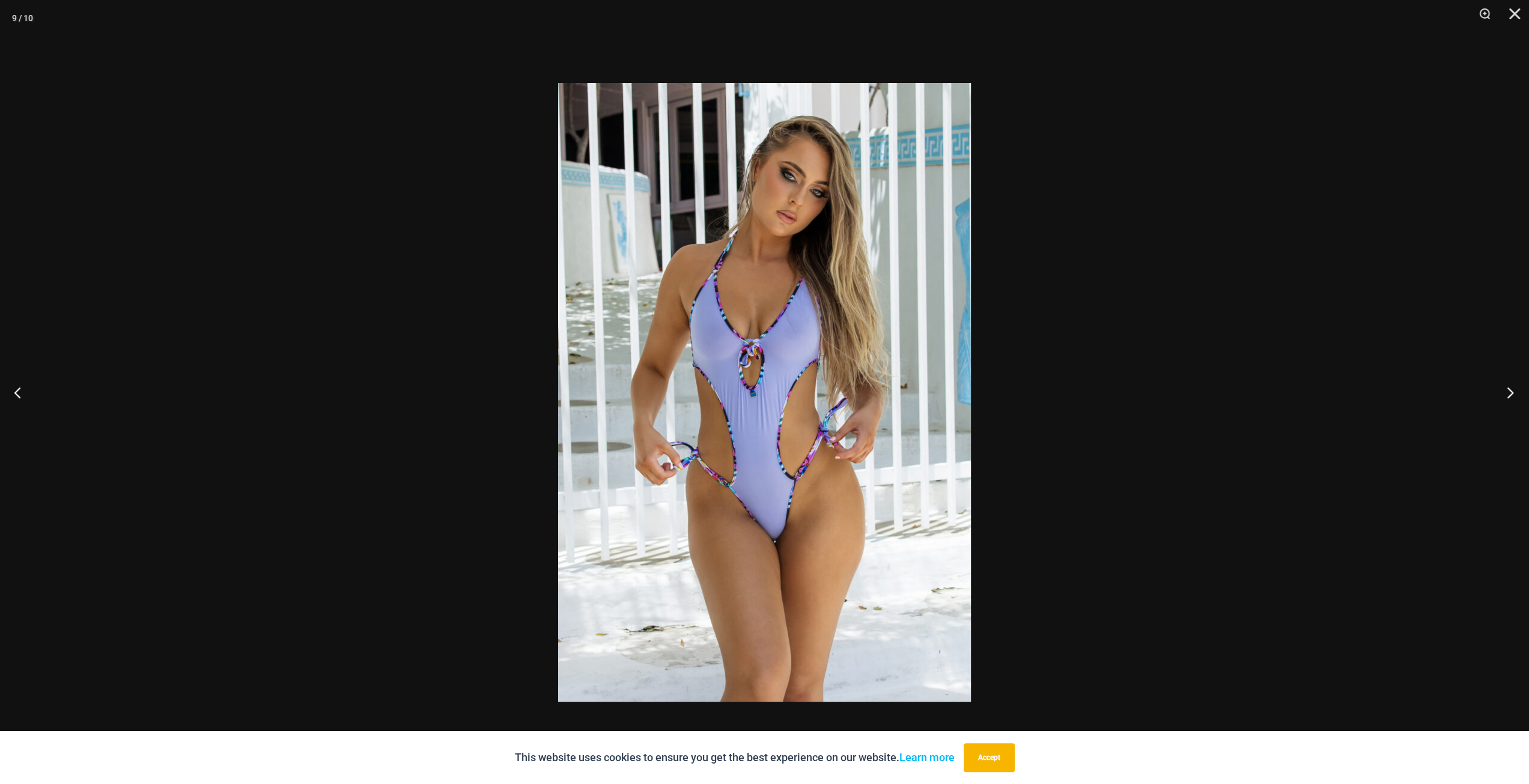
click at [1511, 390] on button "Next" at bounding box center [1506, 392] width 45 height 60
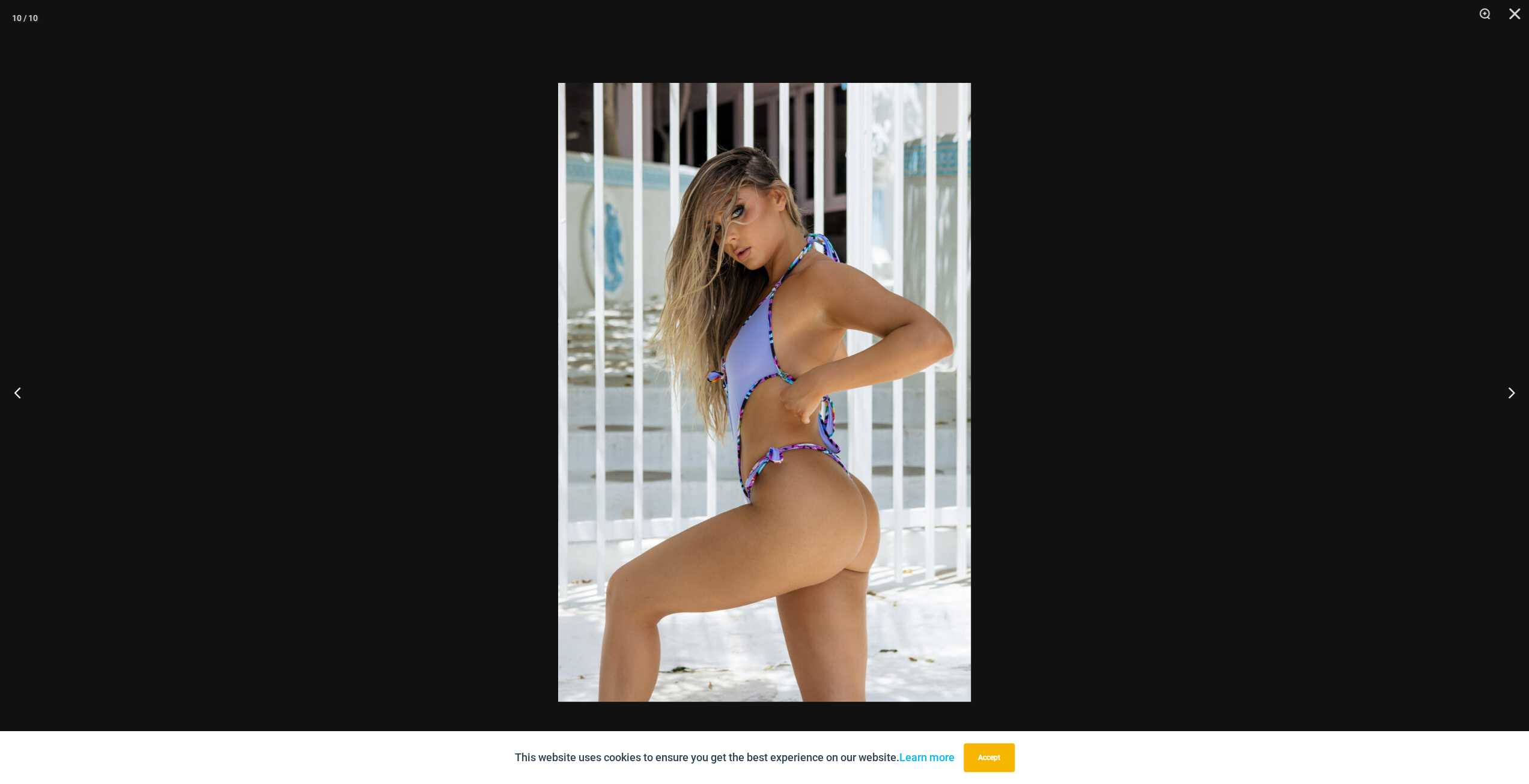
click at [1387, 398] on div at bounding box center [764, 392] width 1529 height 784
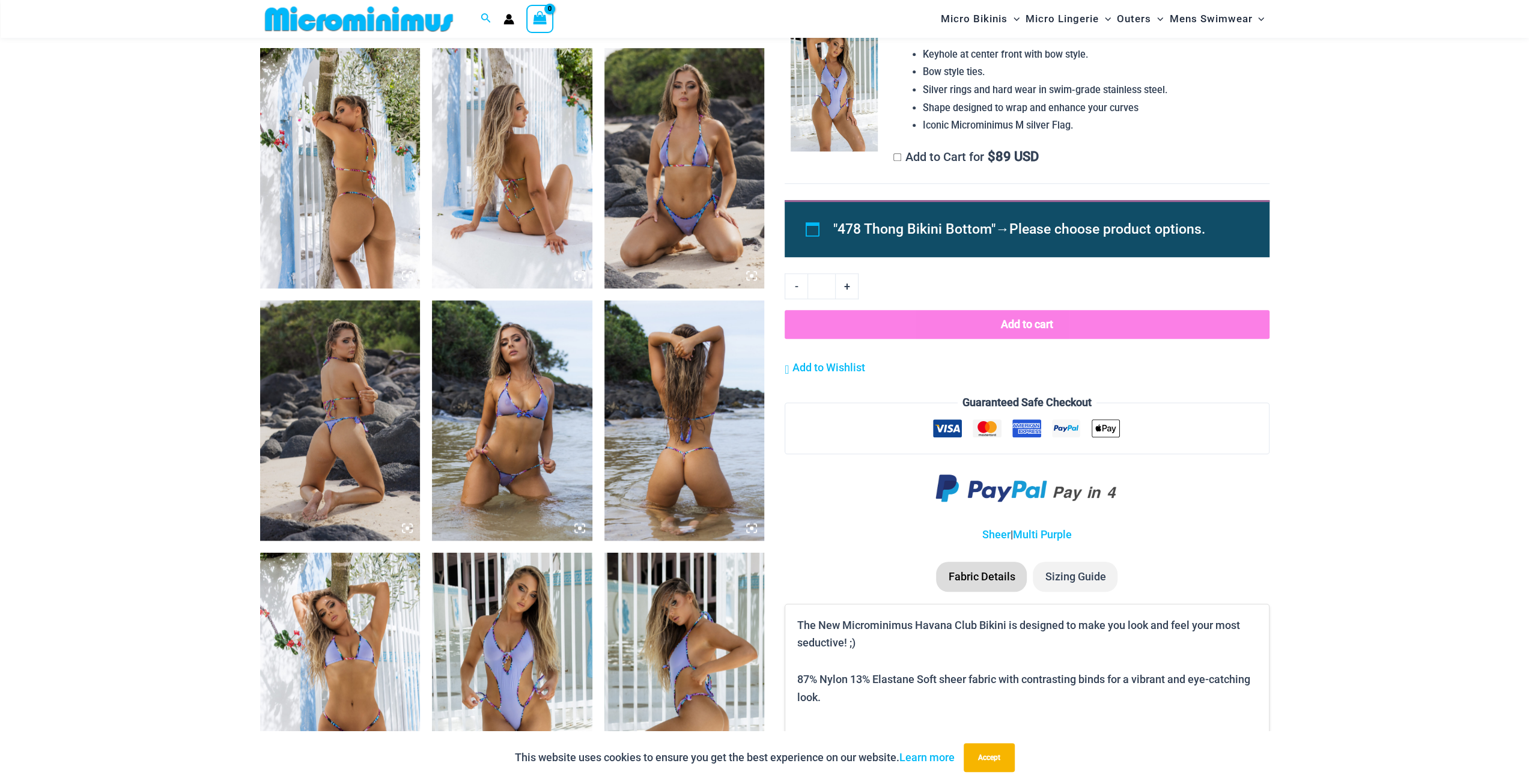
scroll to position [1070, 0]
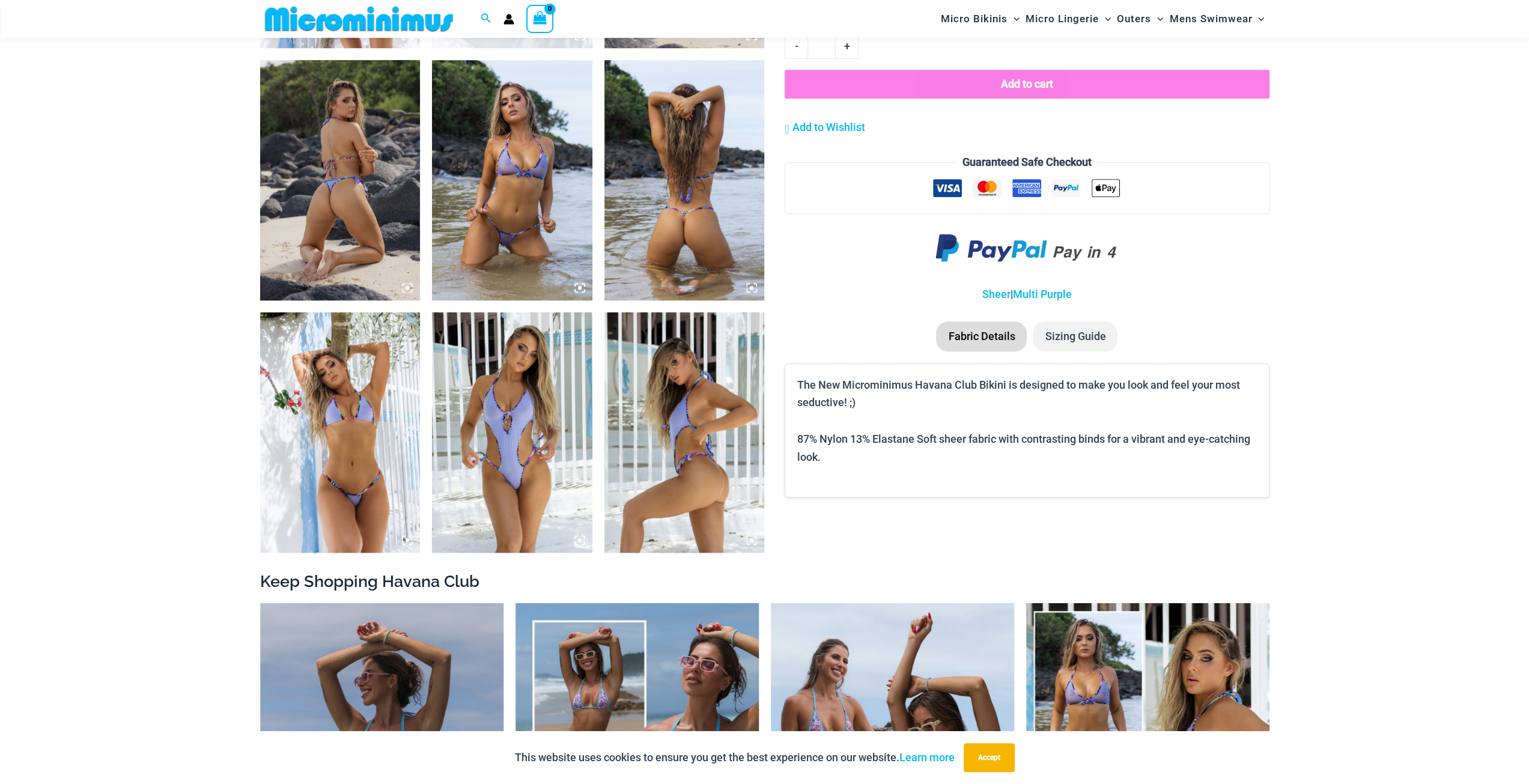
click at [497, 441] on img at bounding box center [512, 432] width 160 height 240
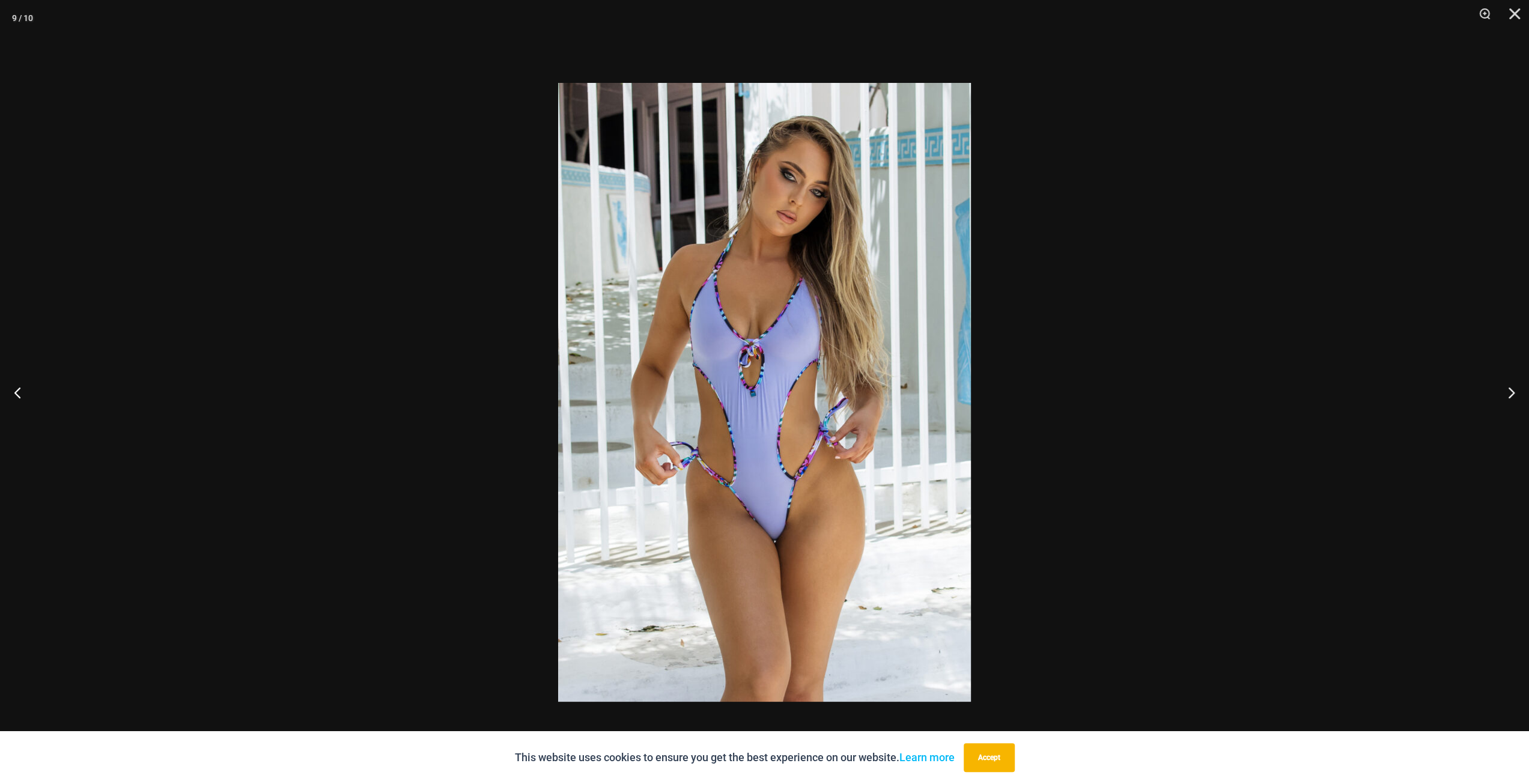
click at [1163, 389] on div at bounding box center [764, 392] width 1529 height 784
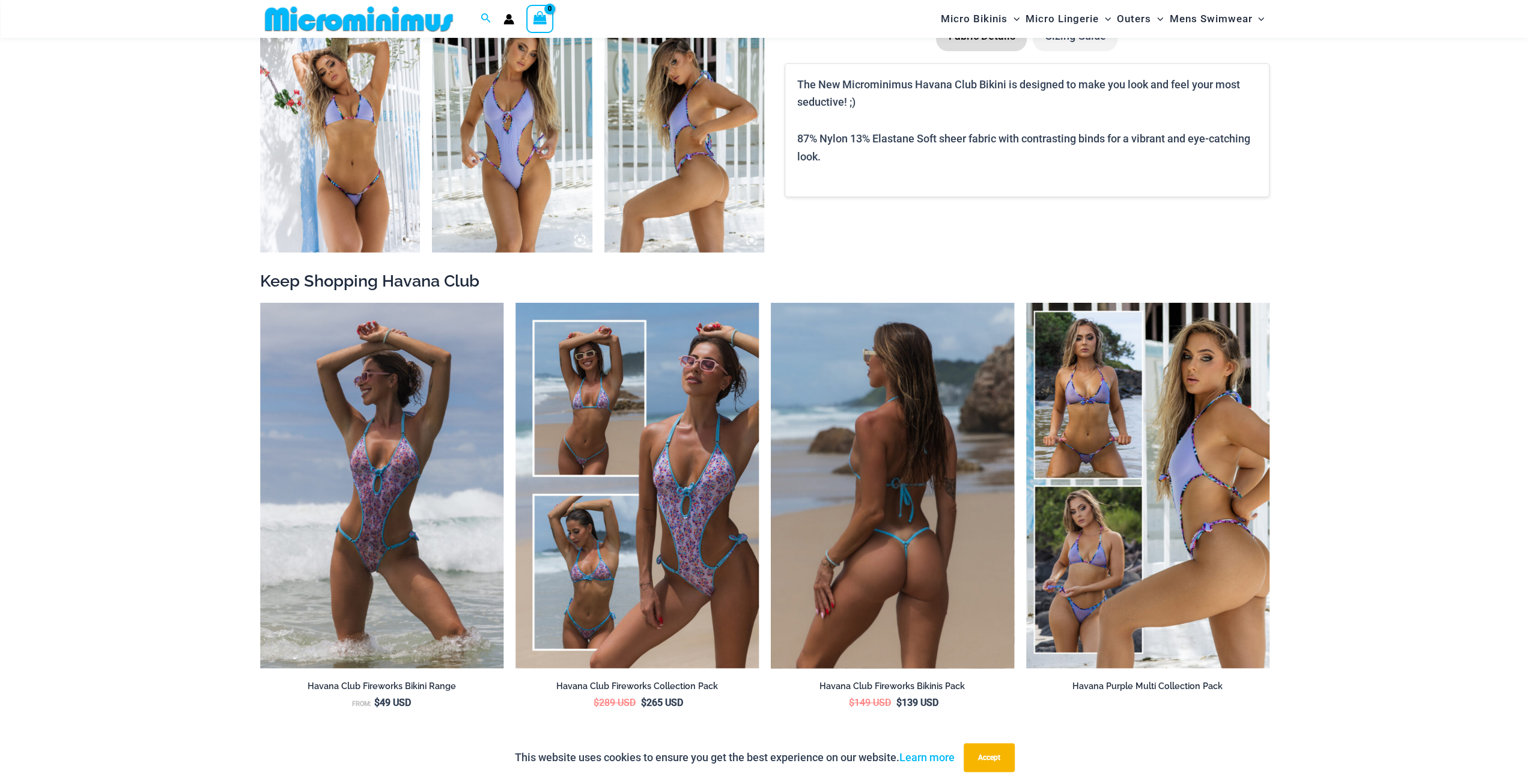
scroll to position [1370, 0]
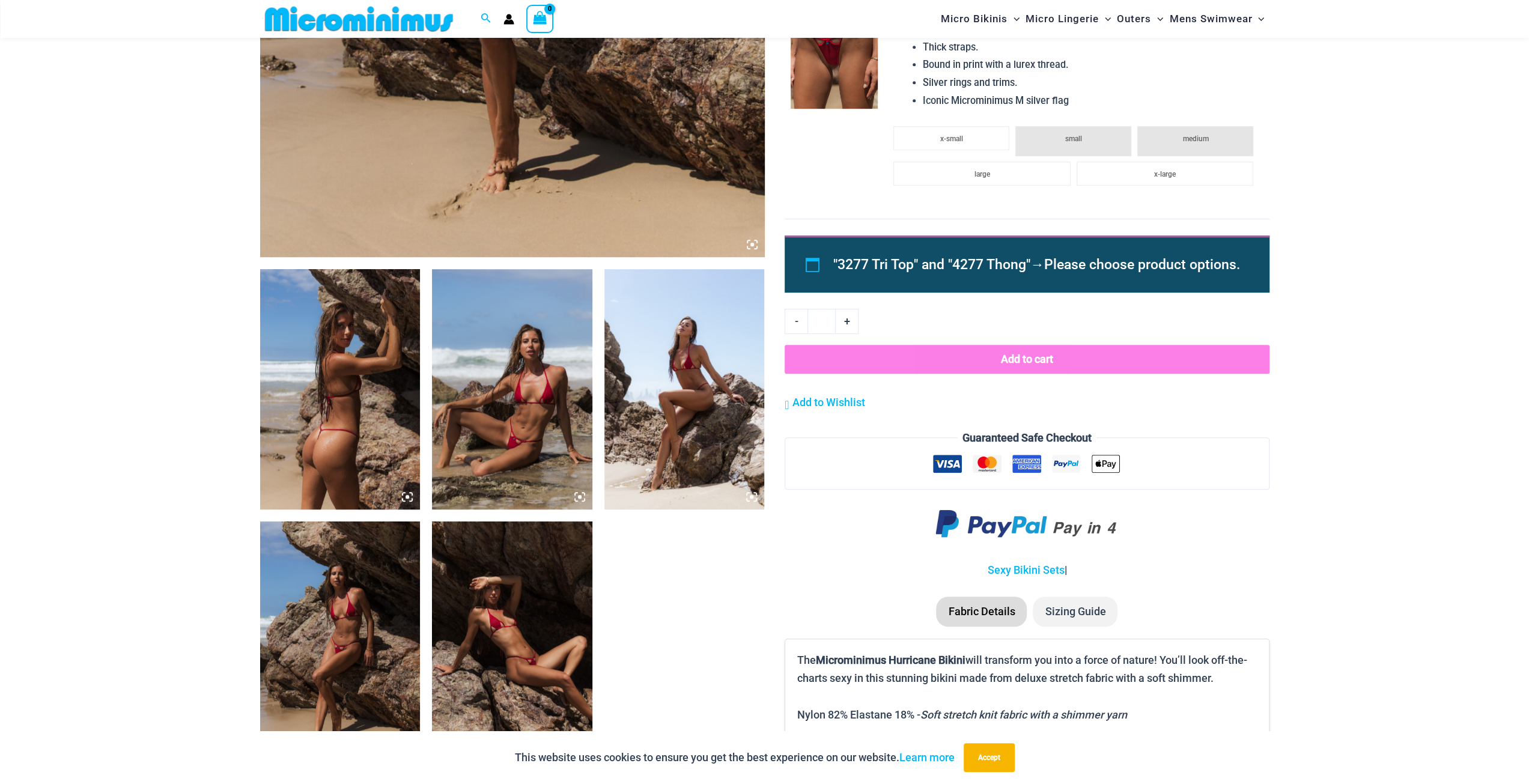
scroll to position [771, 0]
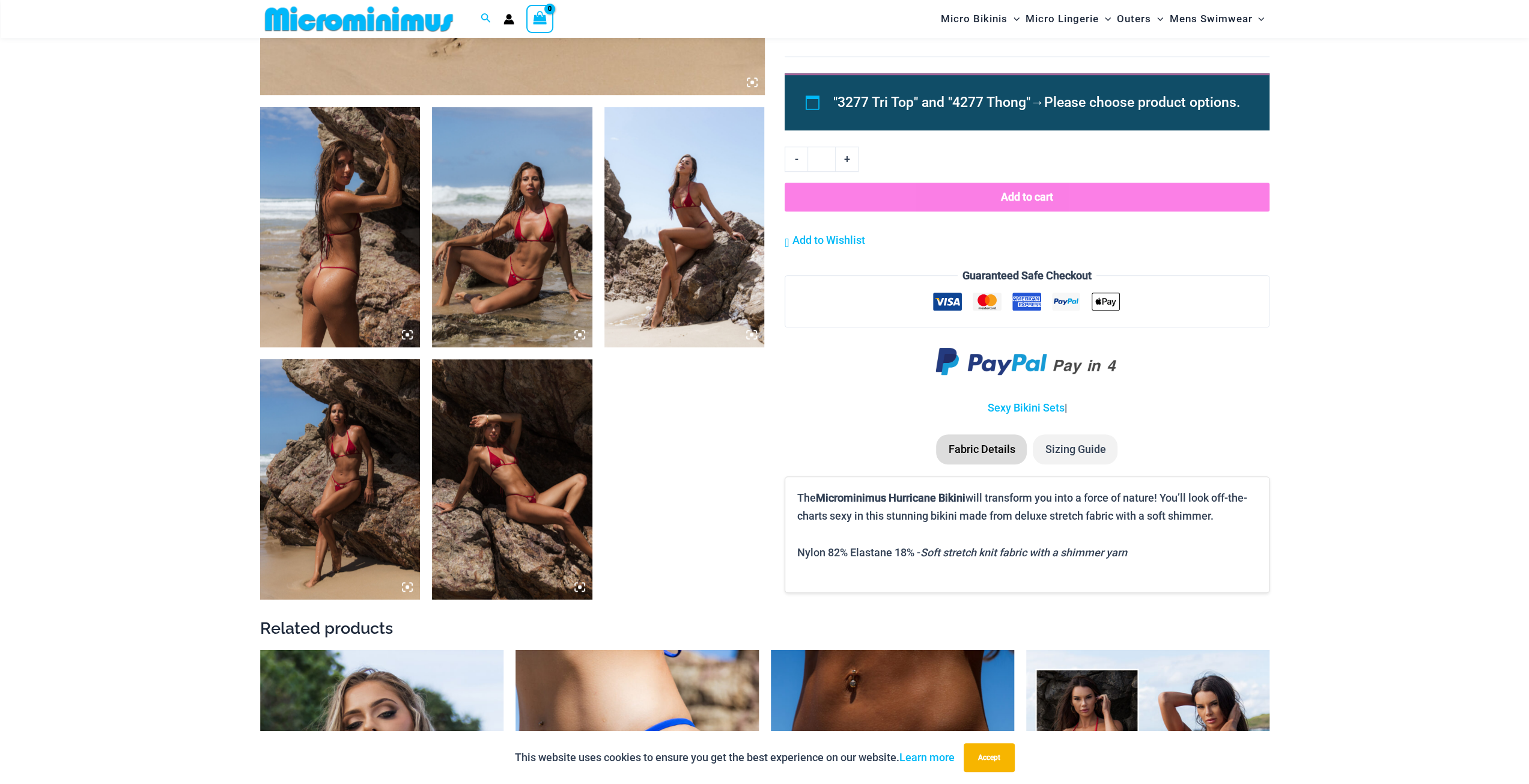
click at [541, 429] on img at bounding box center [512, 479] width 160 height 240
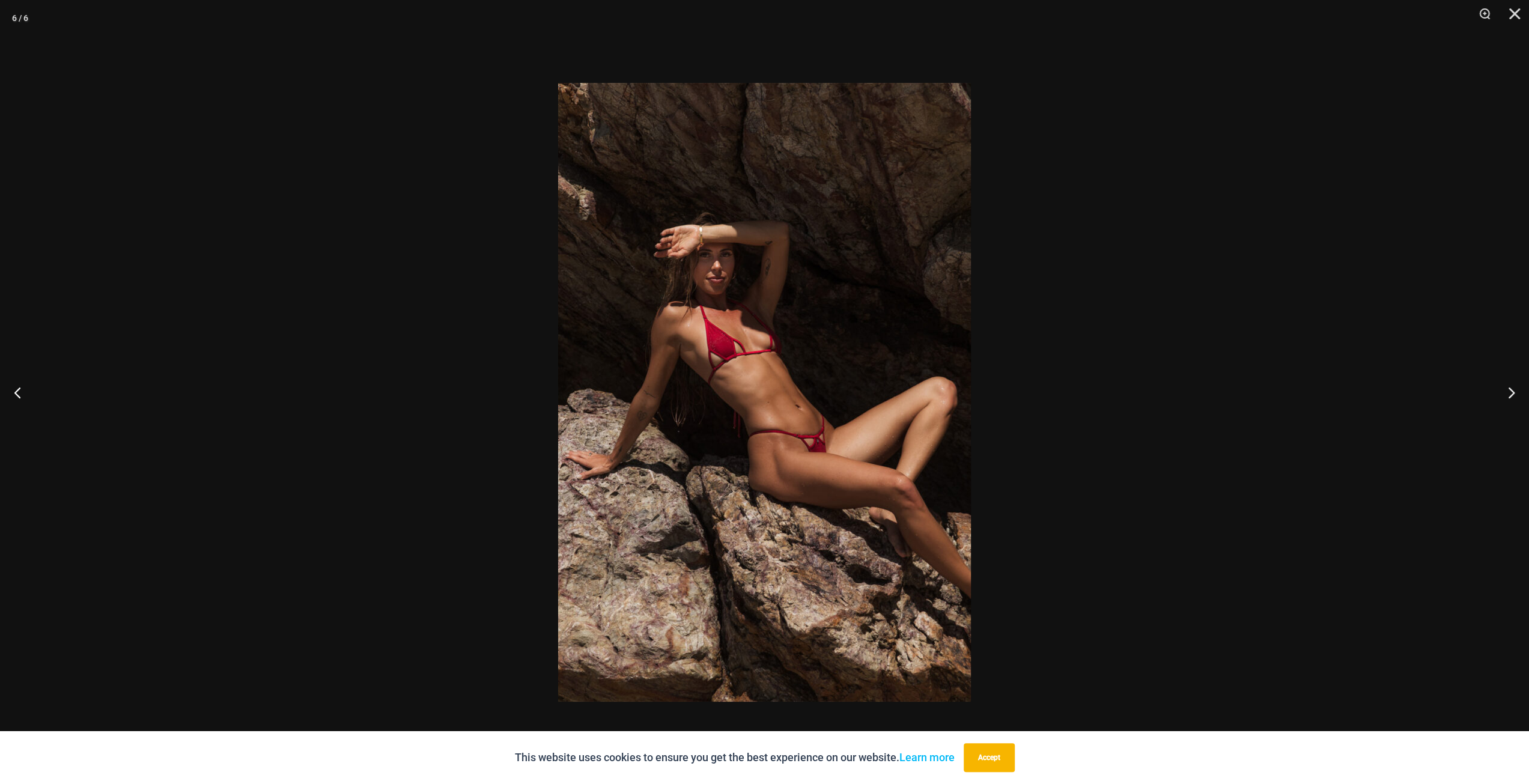
click at [831, 390] on img at bounding box center [764, 392] width 413 height 619
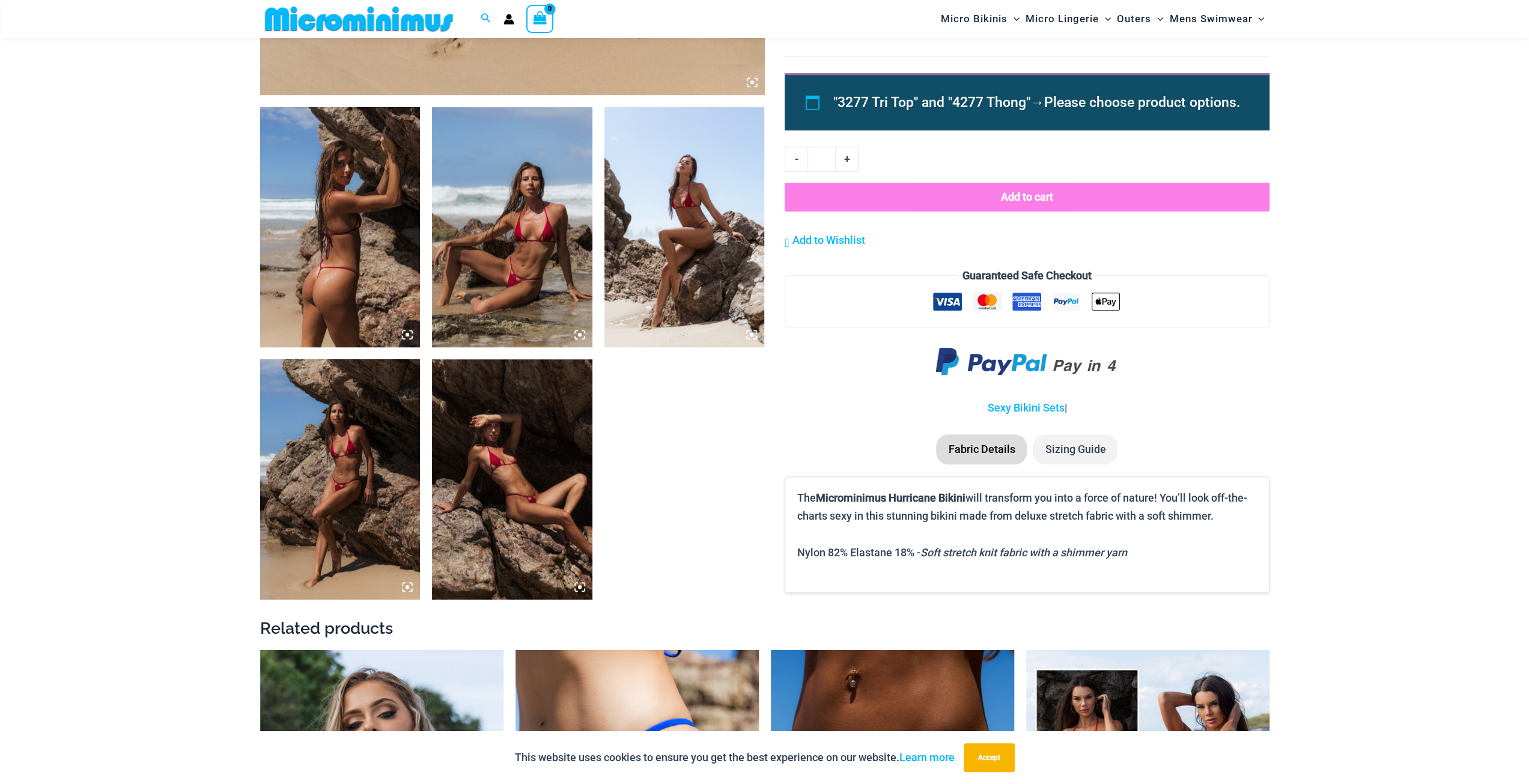
click at [559, 424] on img at bounding box center [512, 479] width 160 height 240
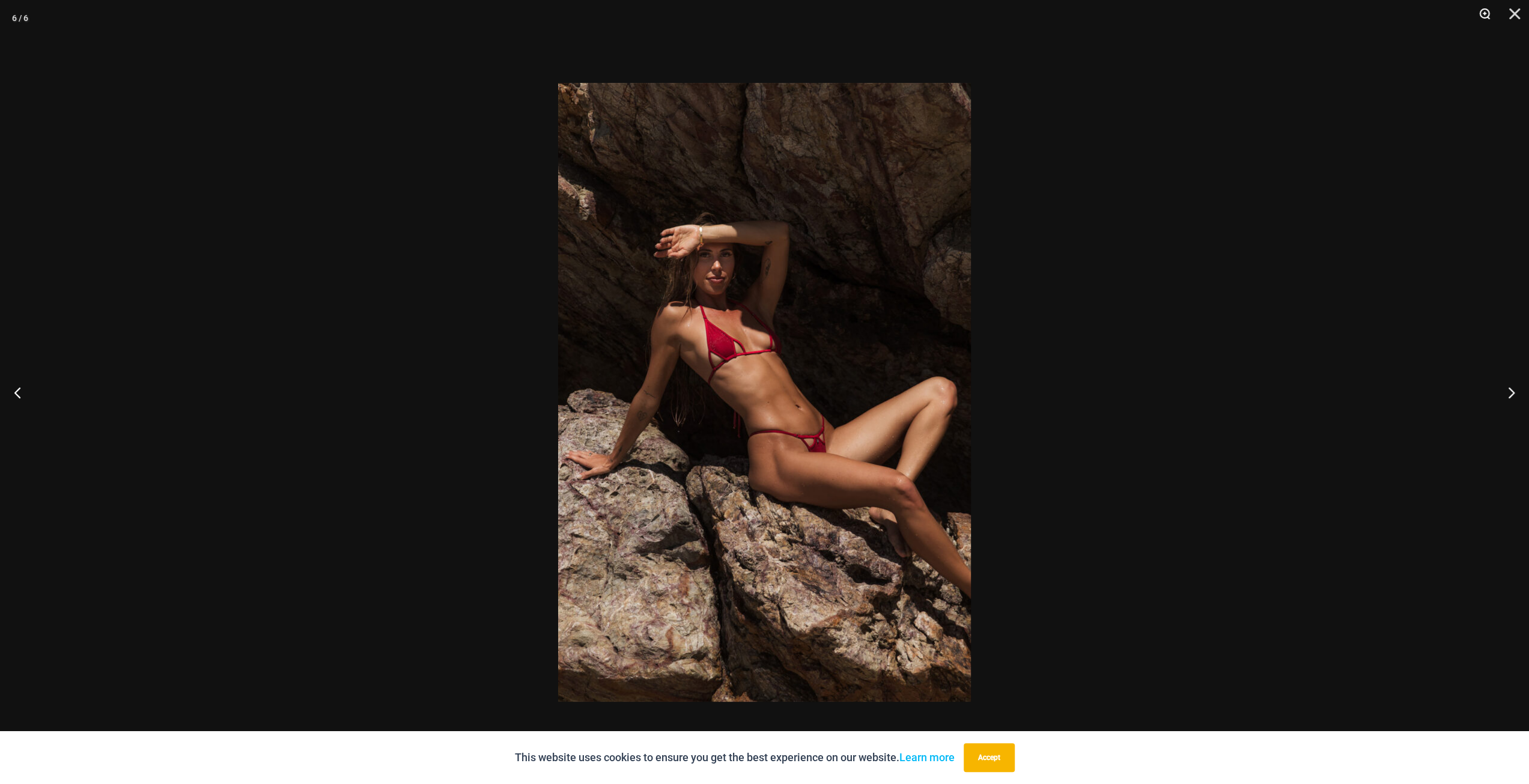
click at [1481, 15] on button "Zoom" at bounding box center [1480, 18] width 30 height 36
click at [1492, 13] on button "Zoom" at bounding box center [1480, 18] width 30 height 36
click at [809, 370] on img at bounding box center [764, 392] width 413 height 619
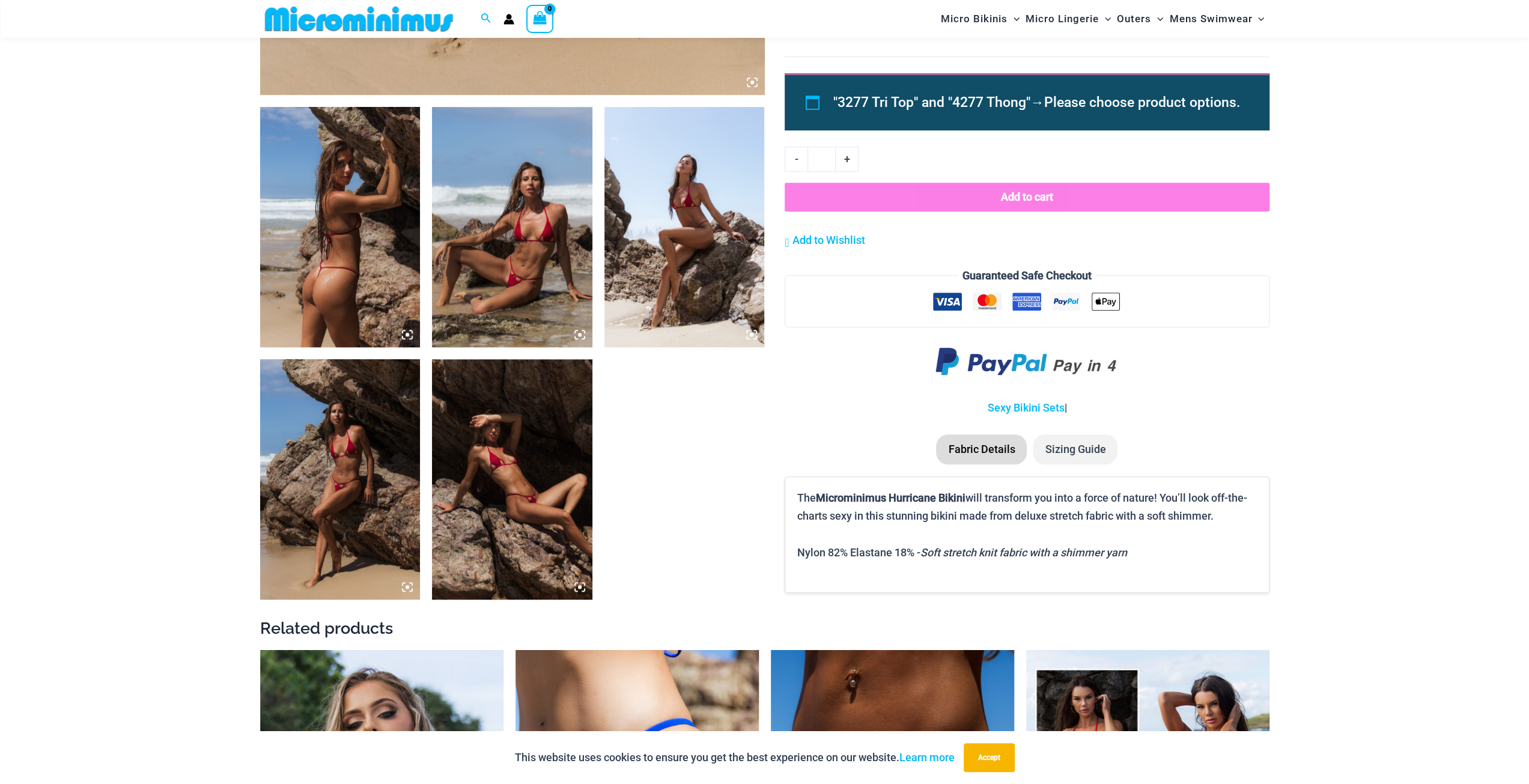
click at [512, 286] on img at bounding box center [512, 228] width 160 height 240
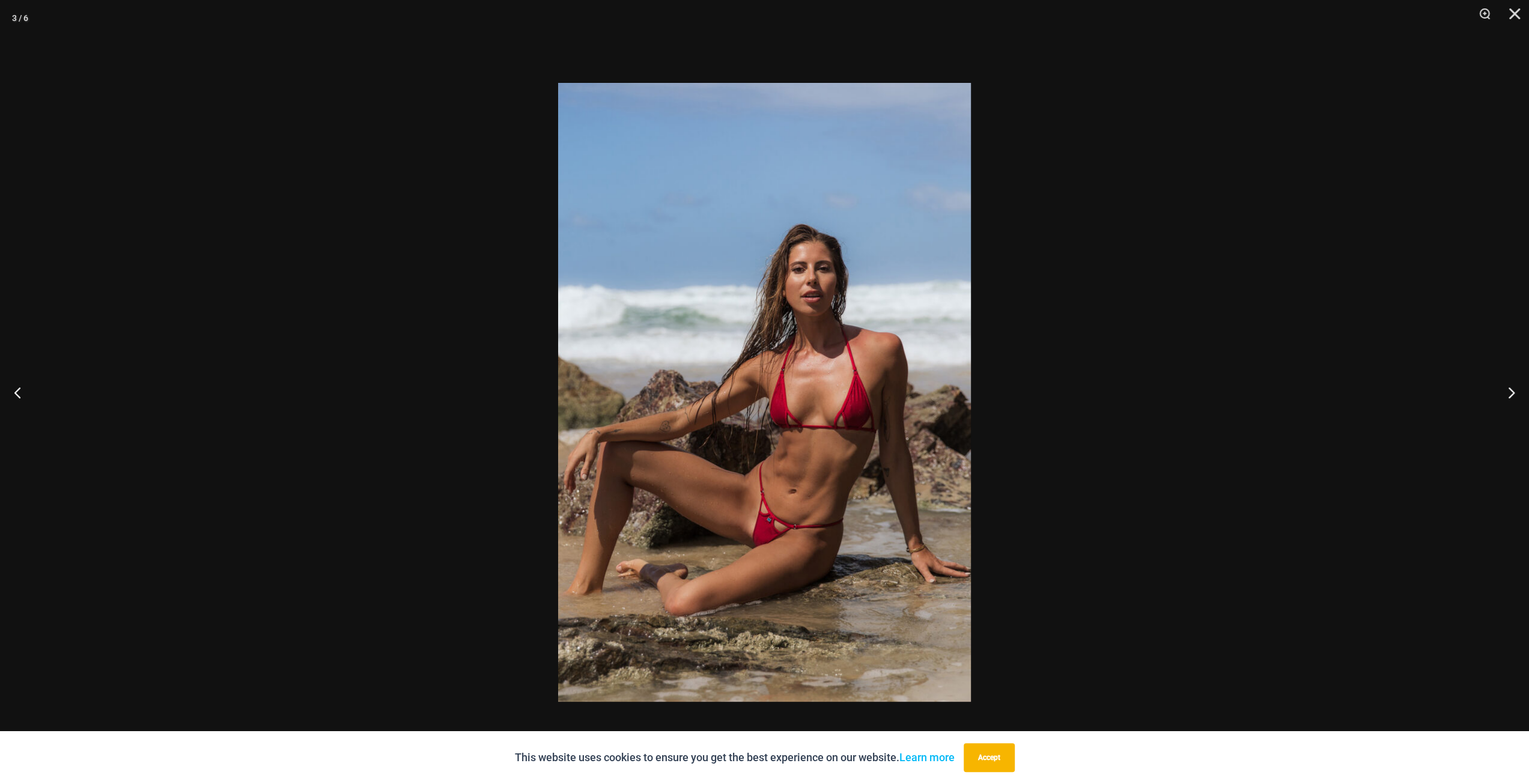
click at [1019, 459] on div at bounding box center [764, 392] width 1529 height 784
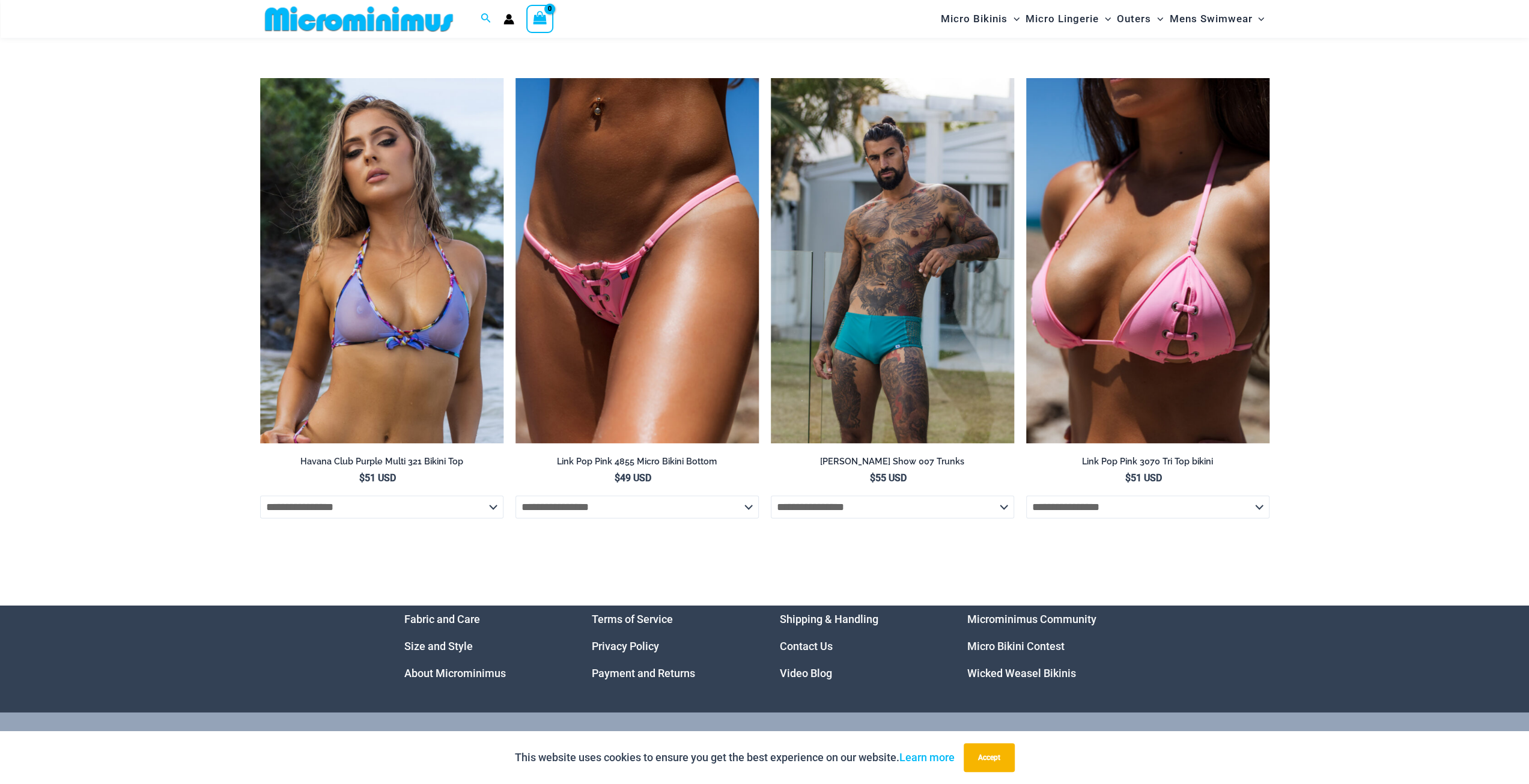
scroll to position [3870, 0]
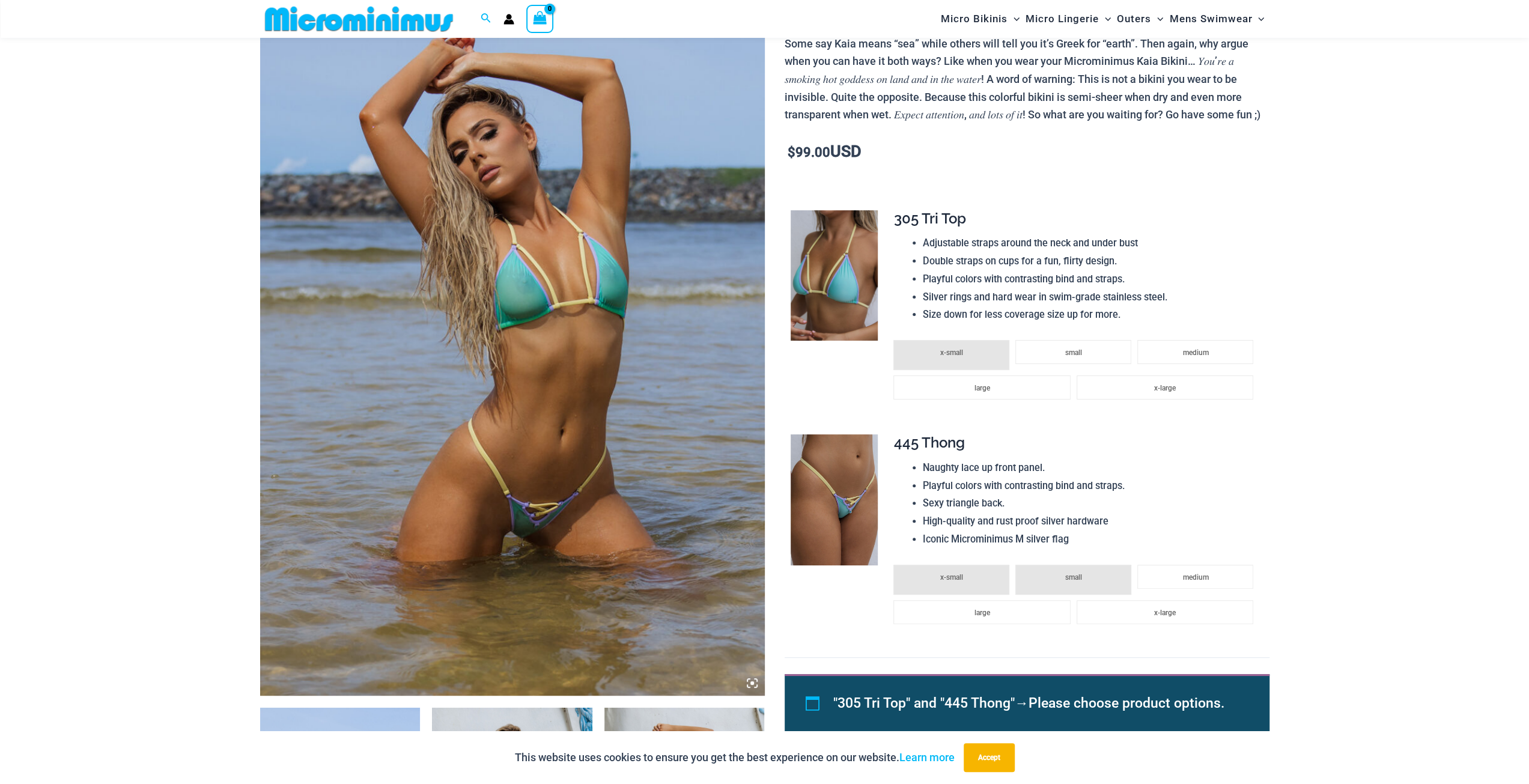
scroll to position [169, 0]
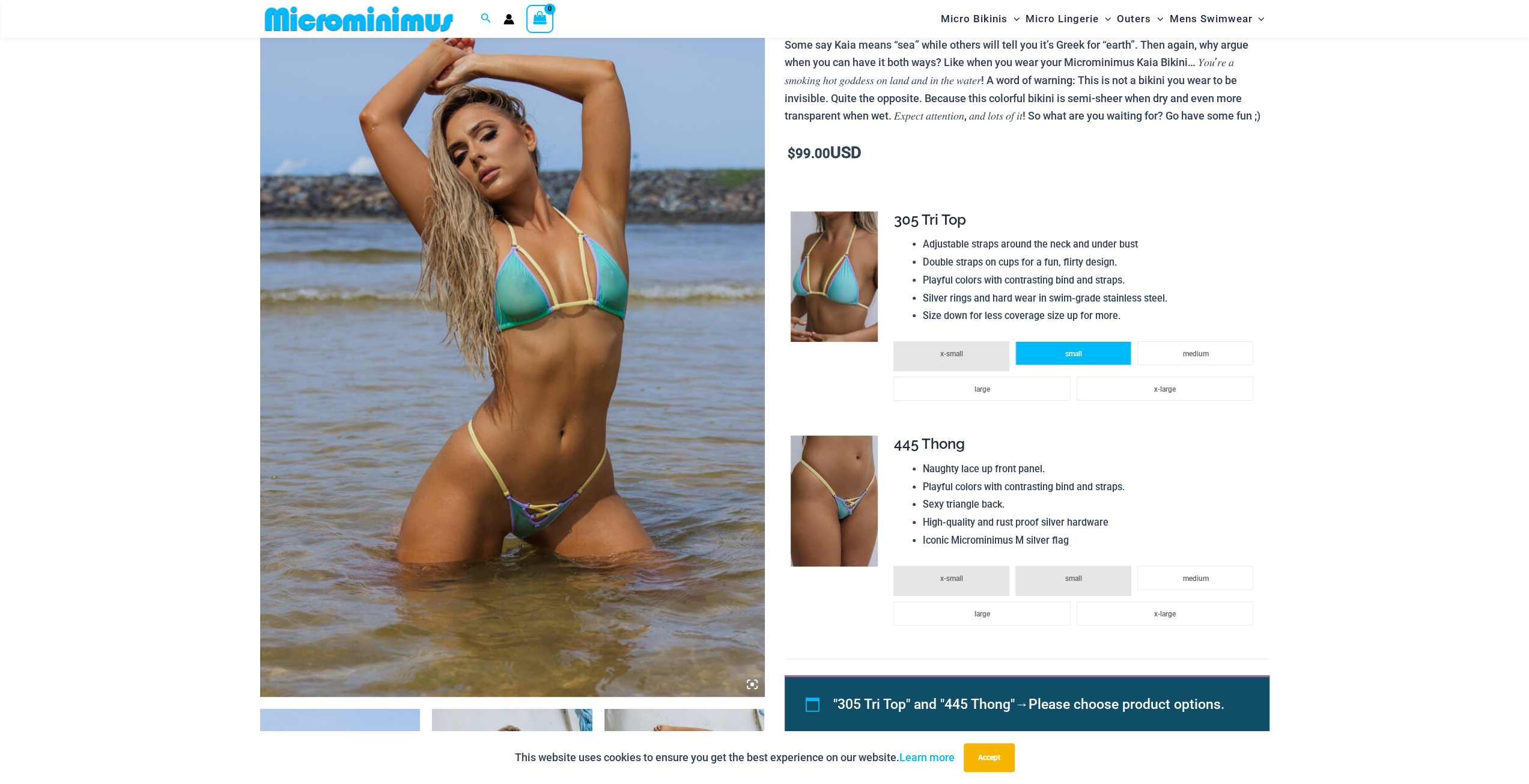
click at [1060, 365] on li "small" at bounding box center [1073, 353] width 116 height 24
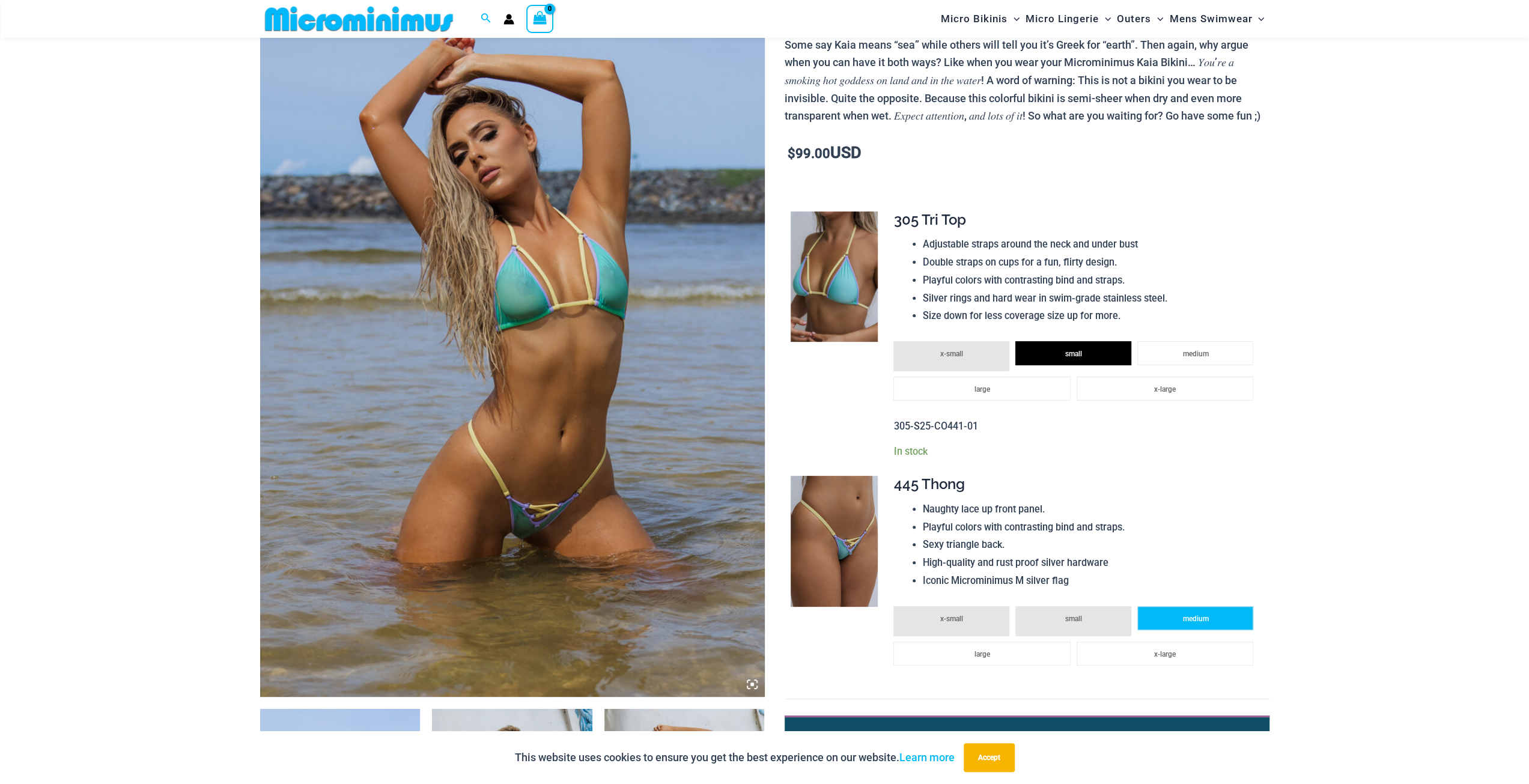
click at [1196, 623] on span "medium" at bounding box center [1195, 618] width 26 height 8
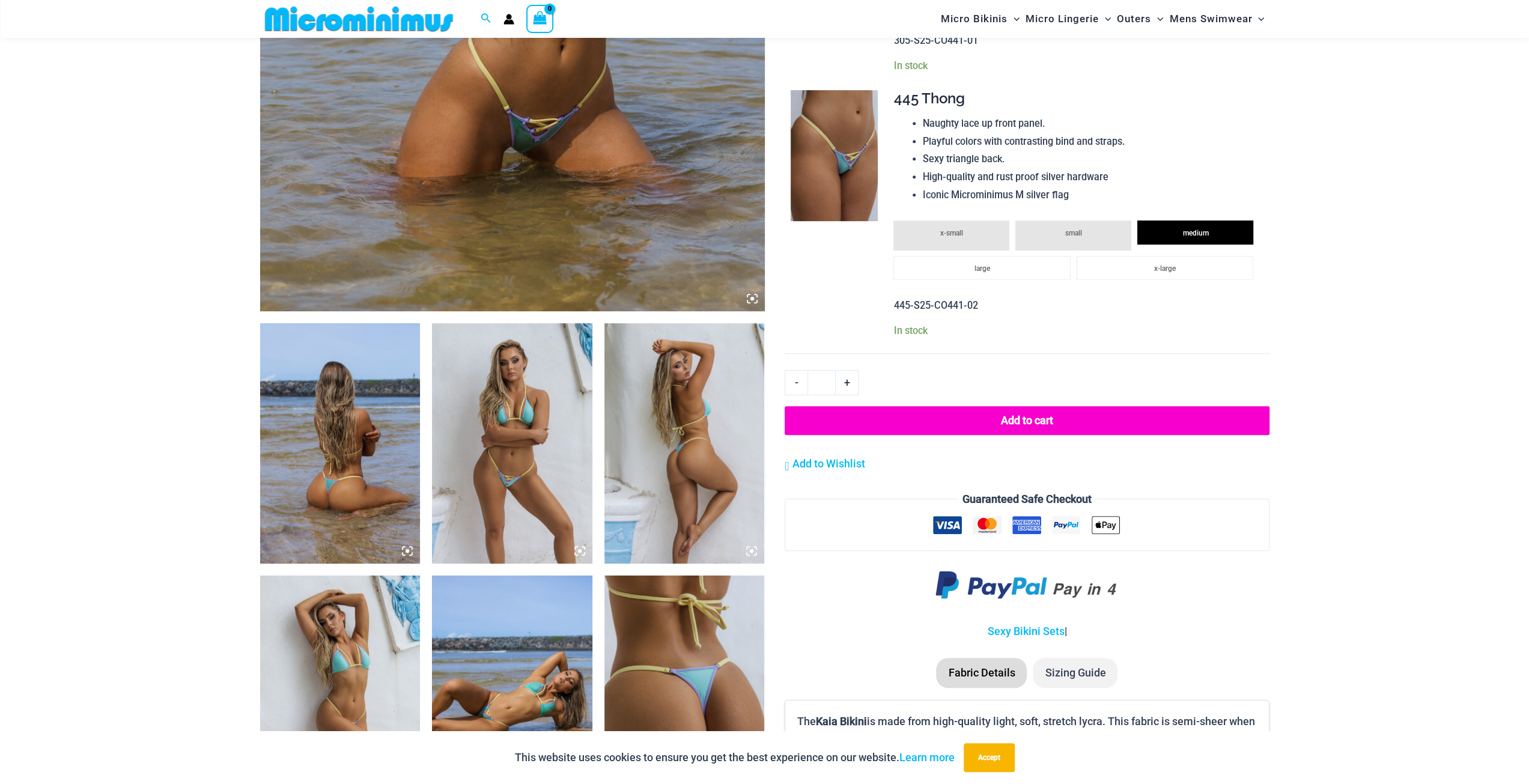
scroll to position [530, 0]
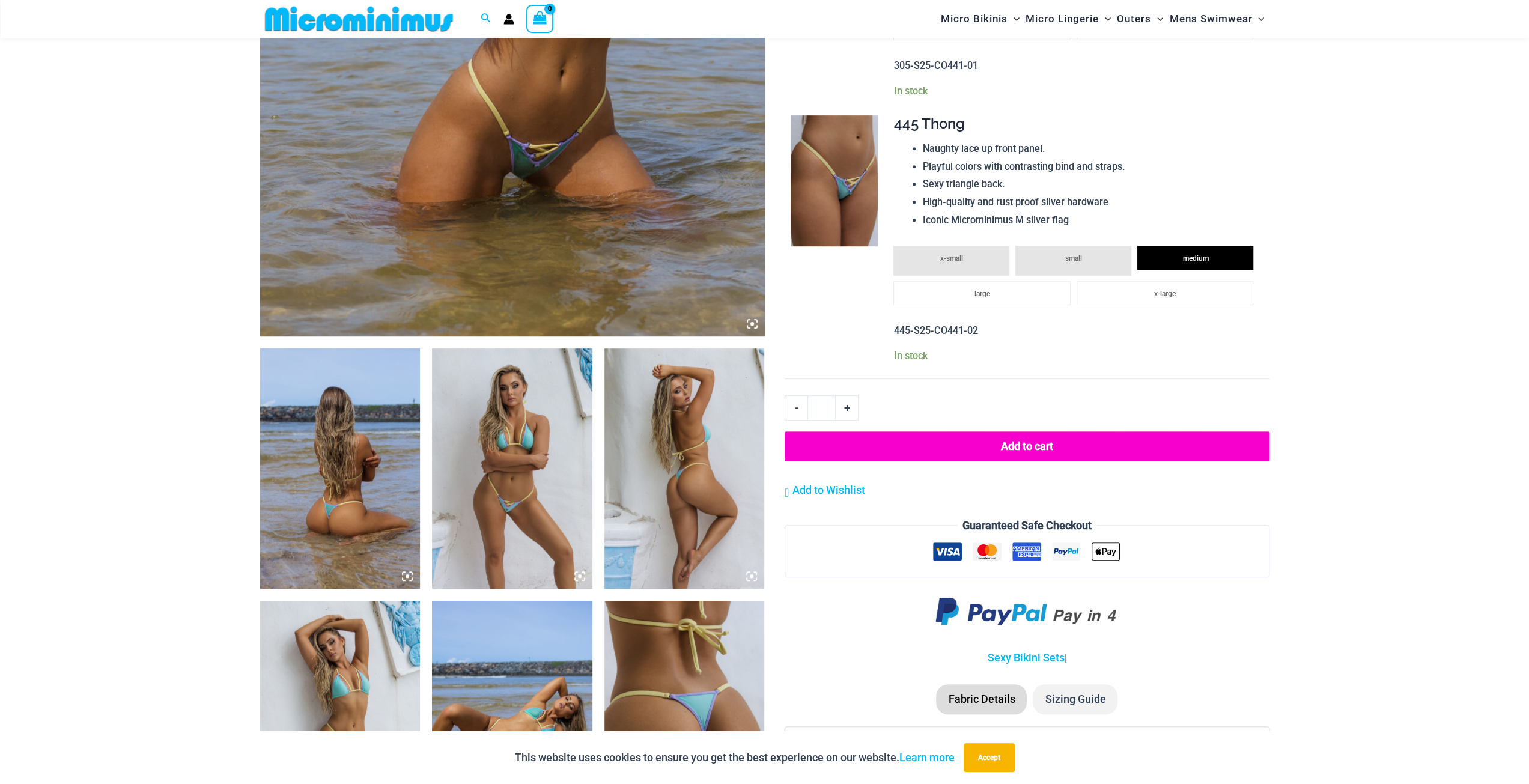
click at [1017, 458] on button "Add to cart" at bounding box center [1026, 446] width 484 height 30
click at [373, 510] on img at bounding box center [340, 469] width 160 height 240
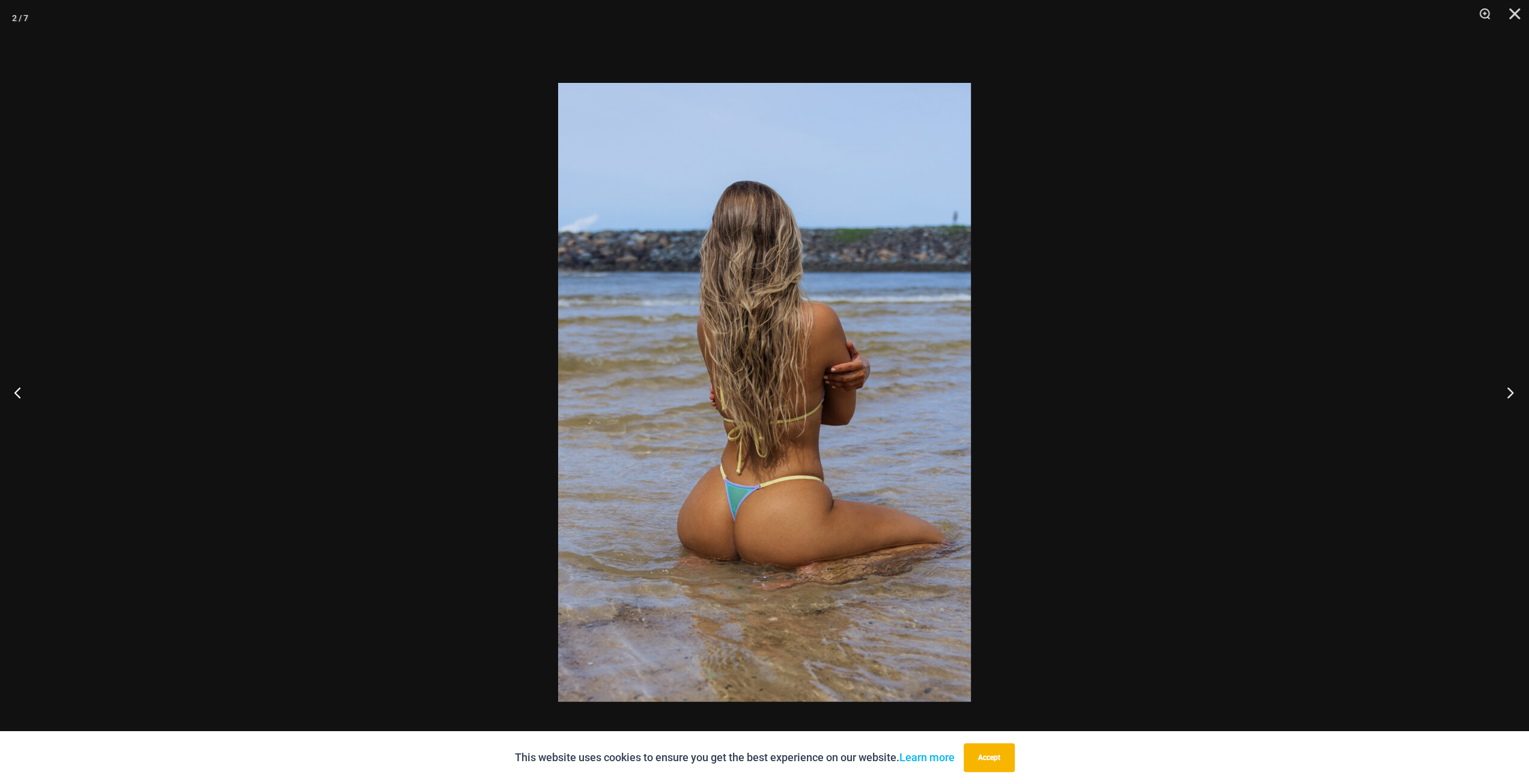
click at [1503, 388] on button "Next" at bounding box center [1506, 392] width 45 height 60
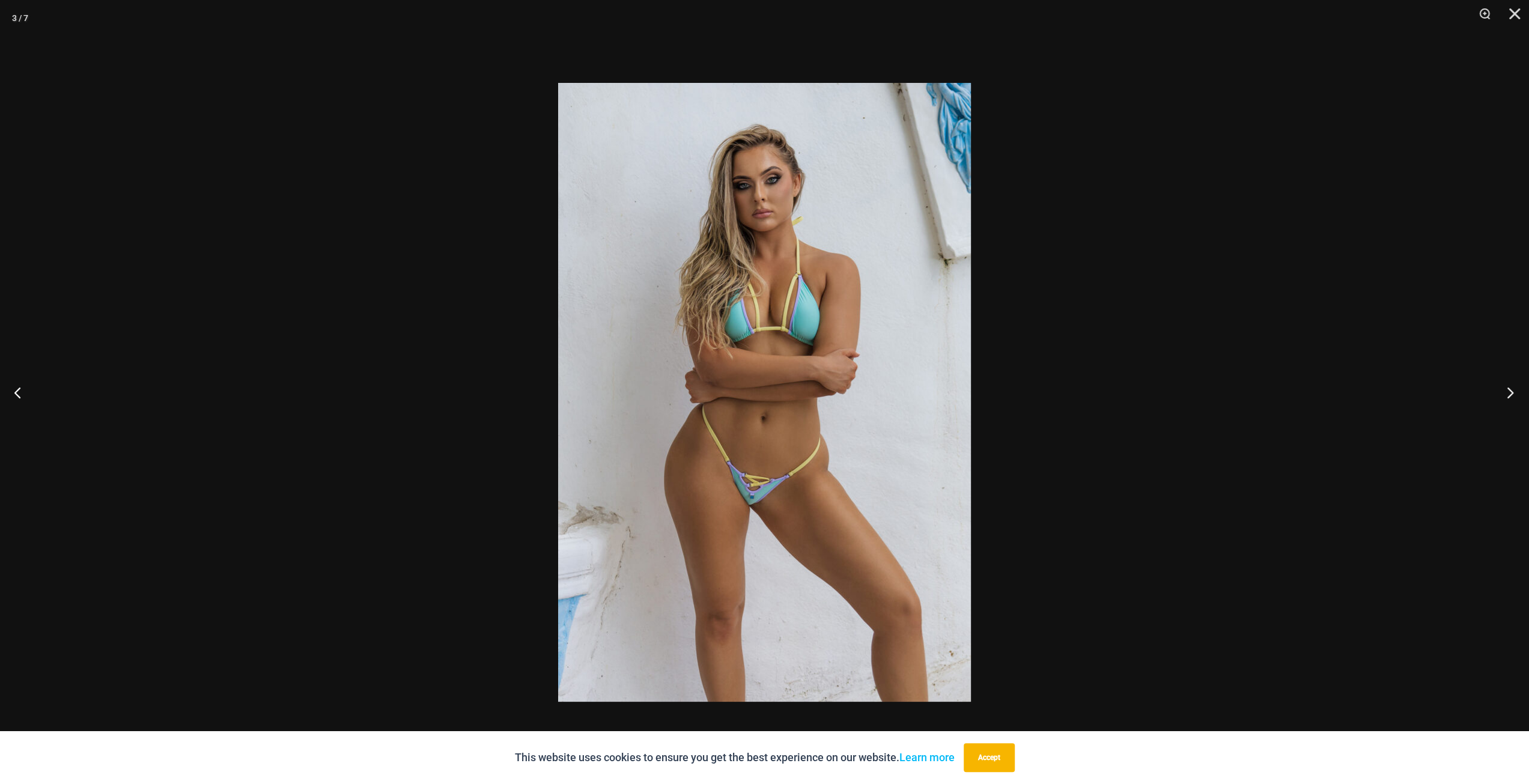
click at [1503, 388] on button "Next" at bounding box center [1506, 392] width 45 height 60
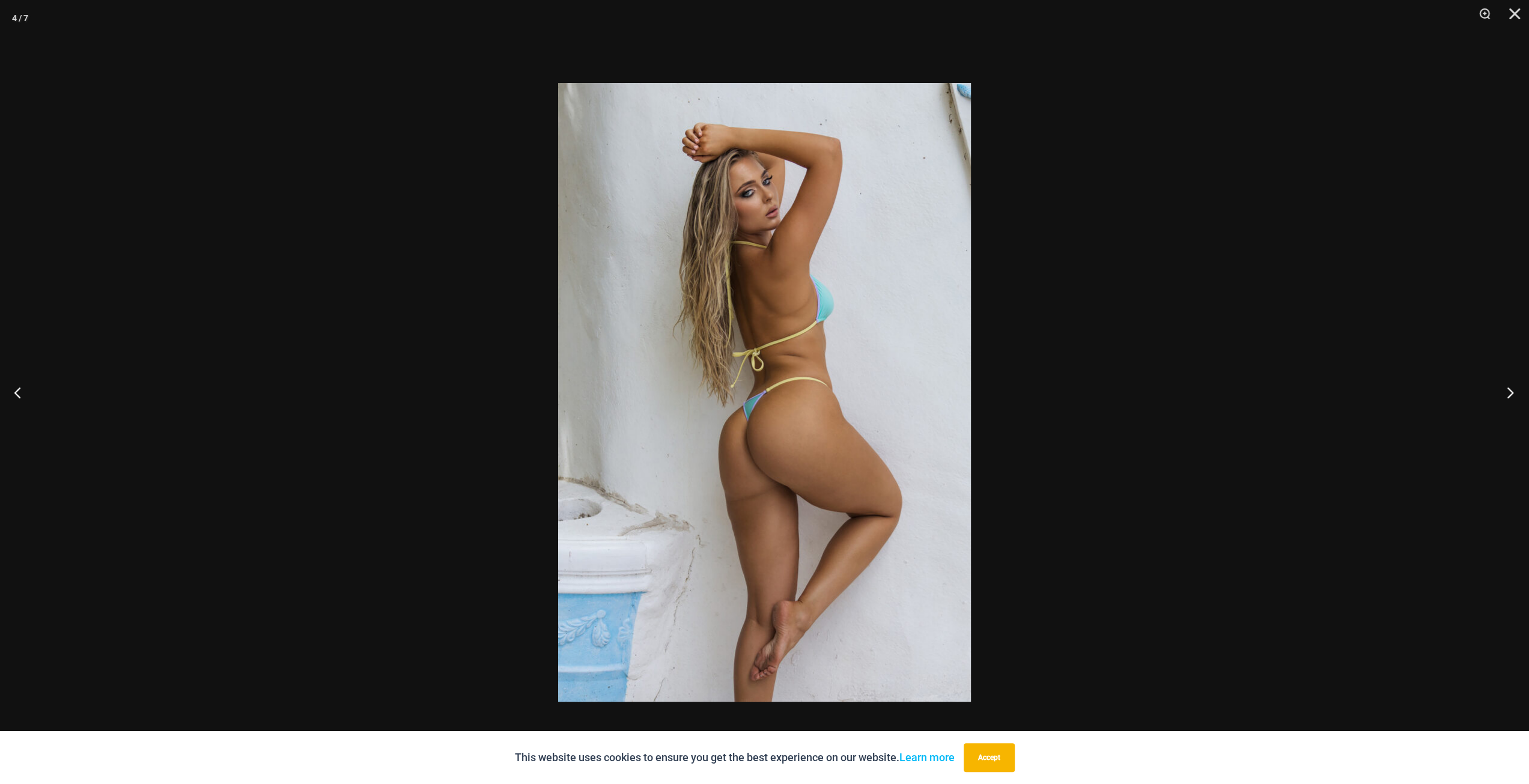
click at [1503, 388] on button "Next" at bounding box center [1506, 392] width 45 height 60
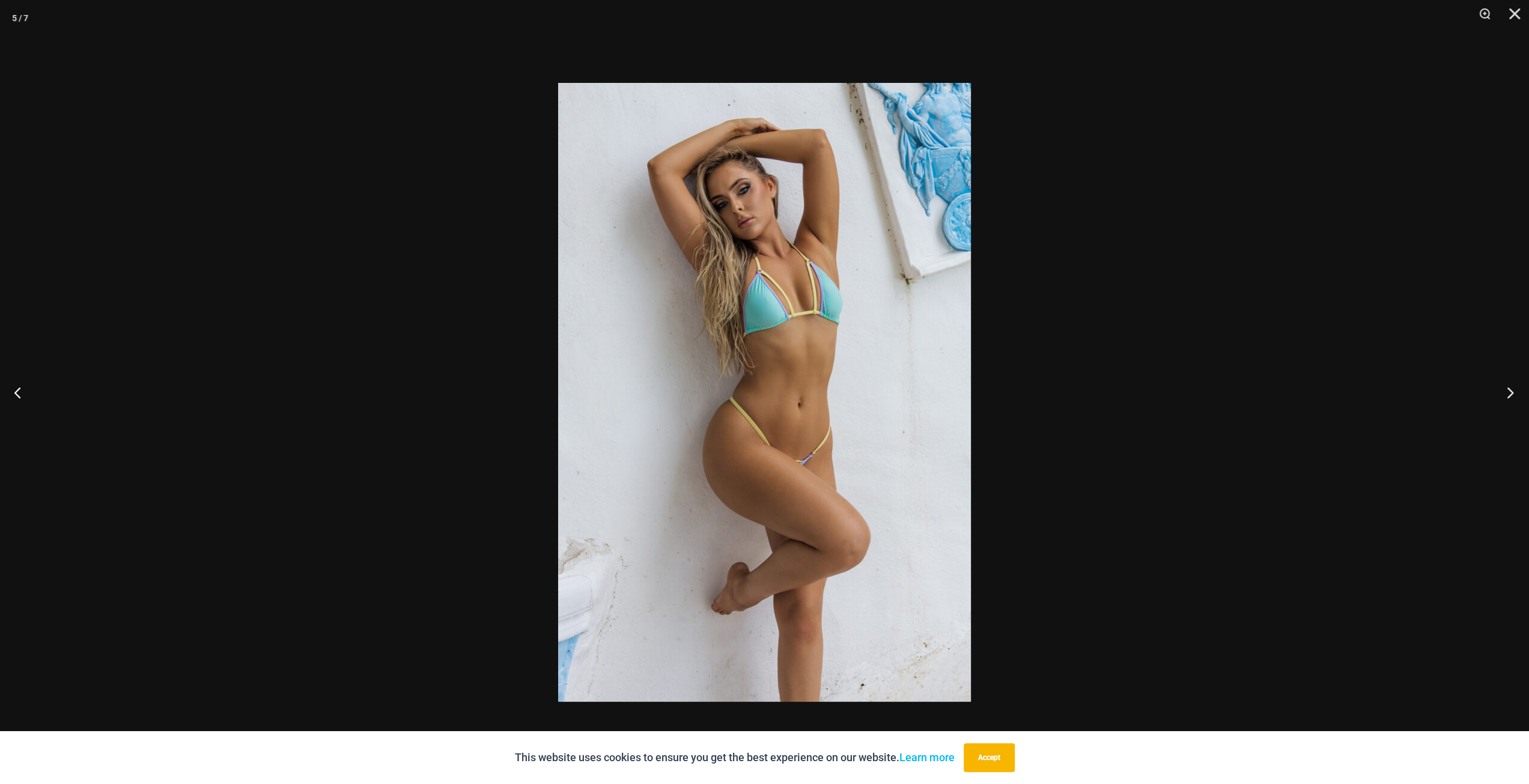
click at [1503, 388] on button "Next" at bounding box center [1506, 392] width 45 height 60
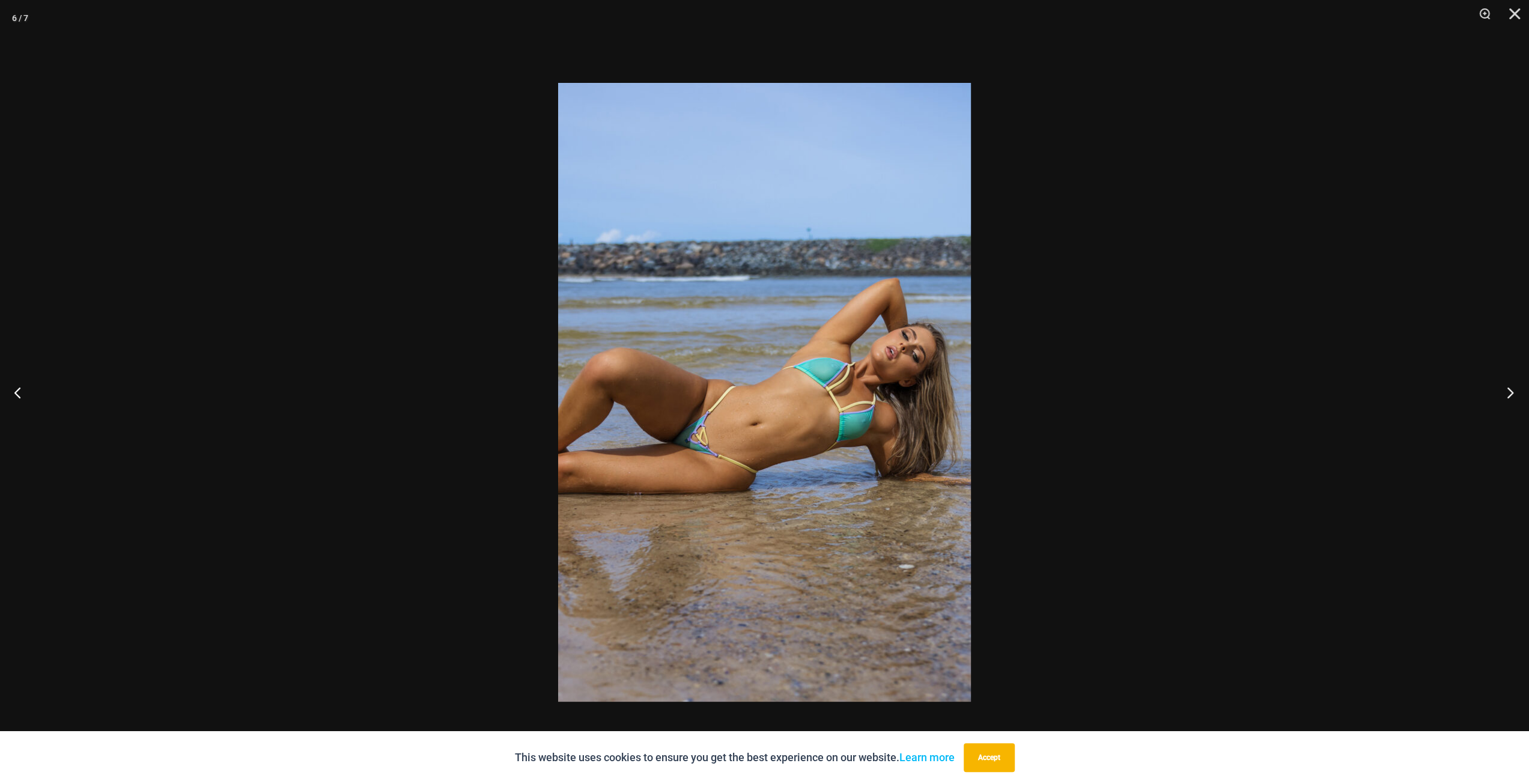
click at [1503, 388] on button "Next" at bounding box center [1506, 392] width 45 height 60
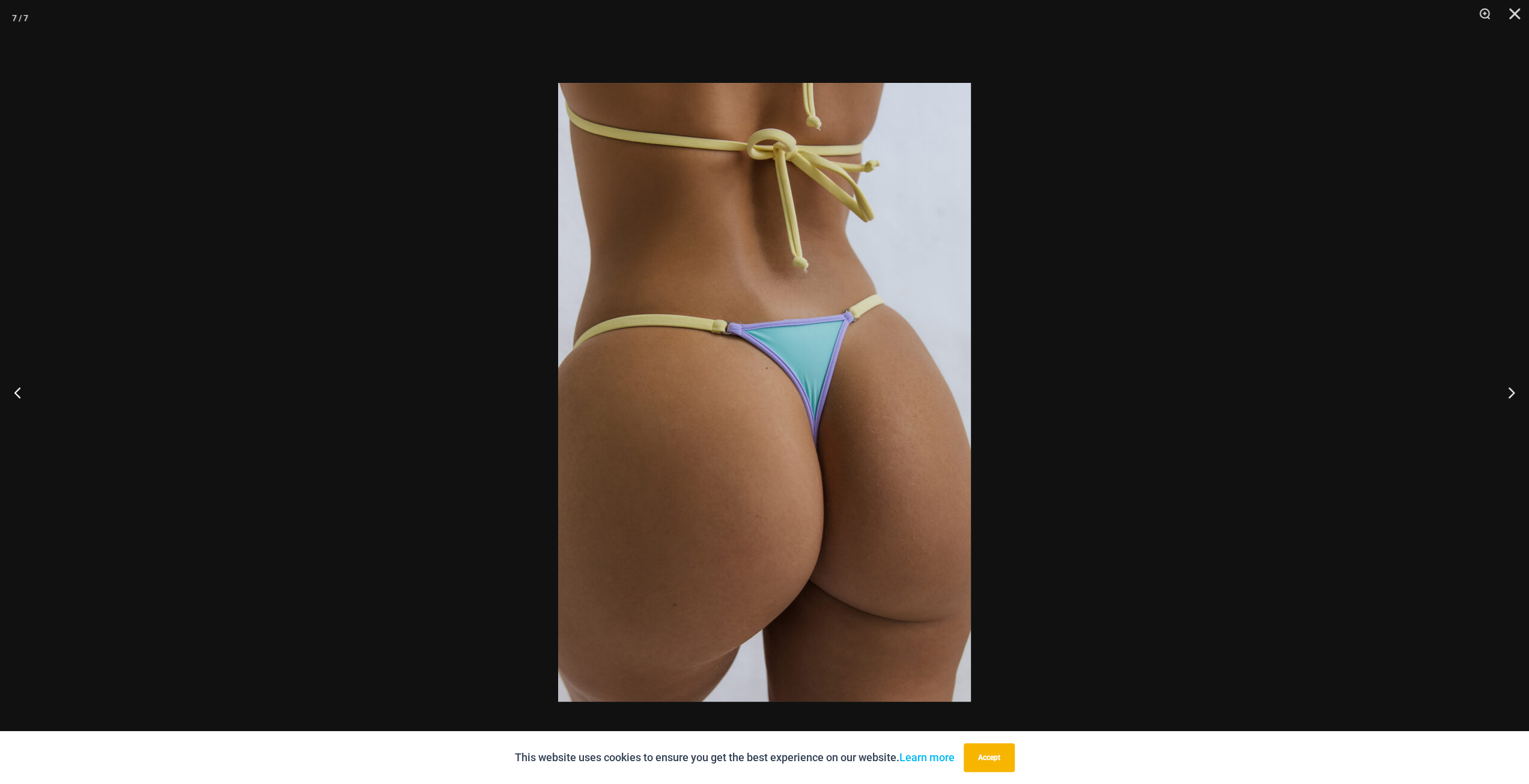
click at [1273, 395] on div at bounding box center [764, 392] width 1529 height 784
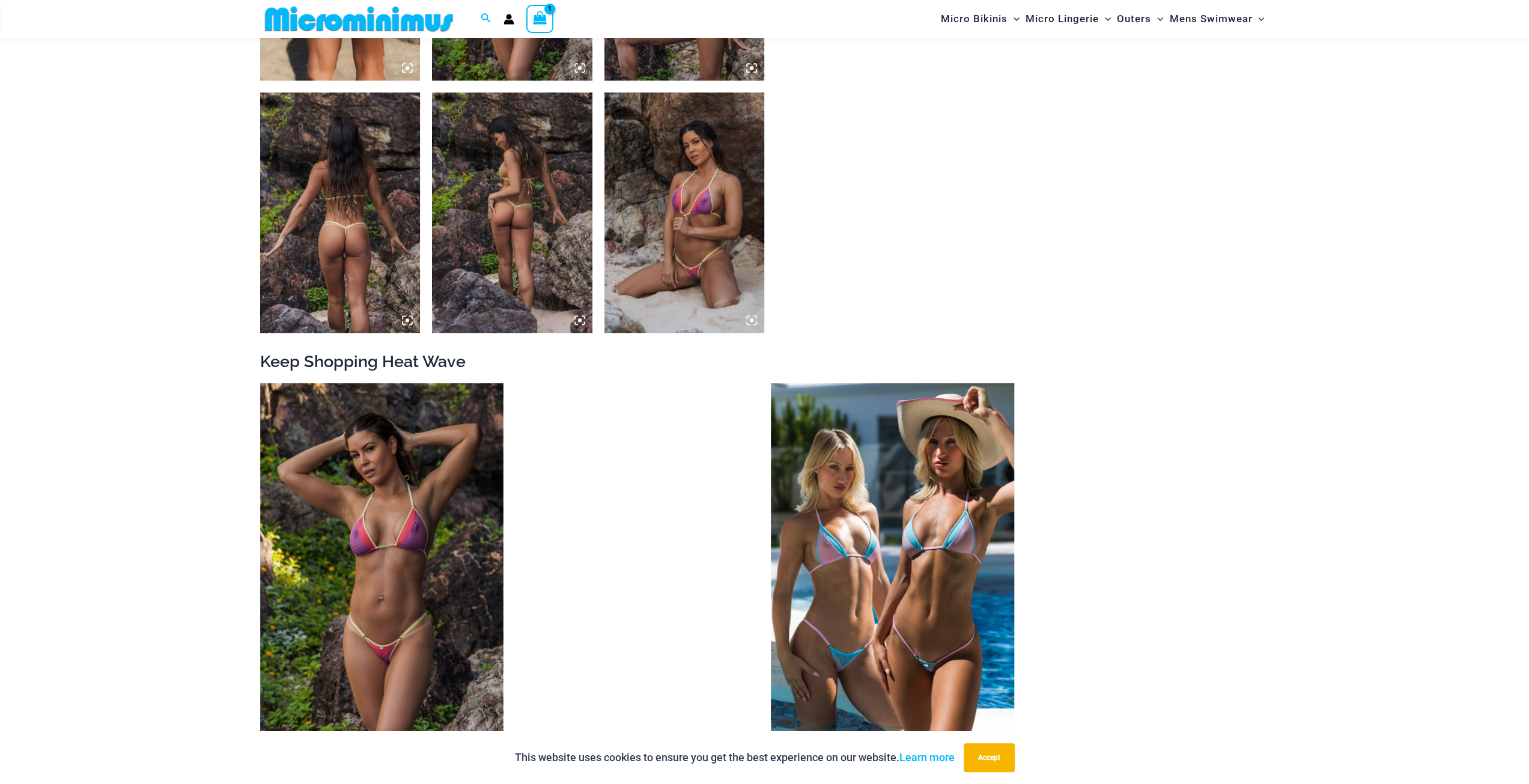
scroll to position [1130, 0]
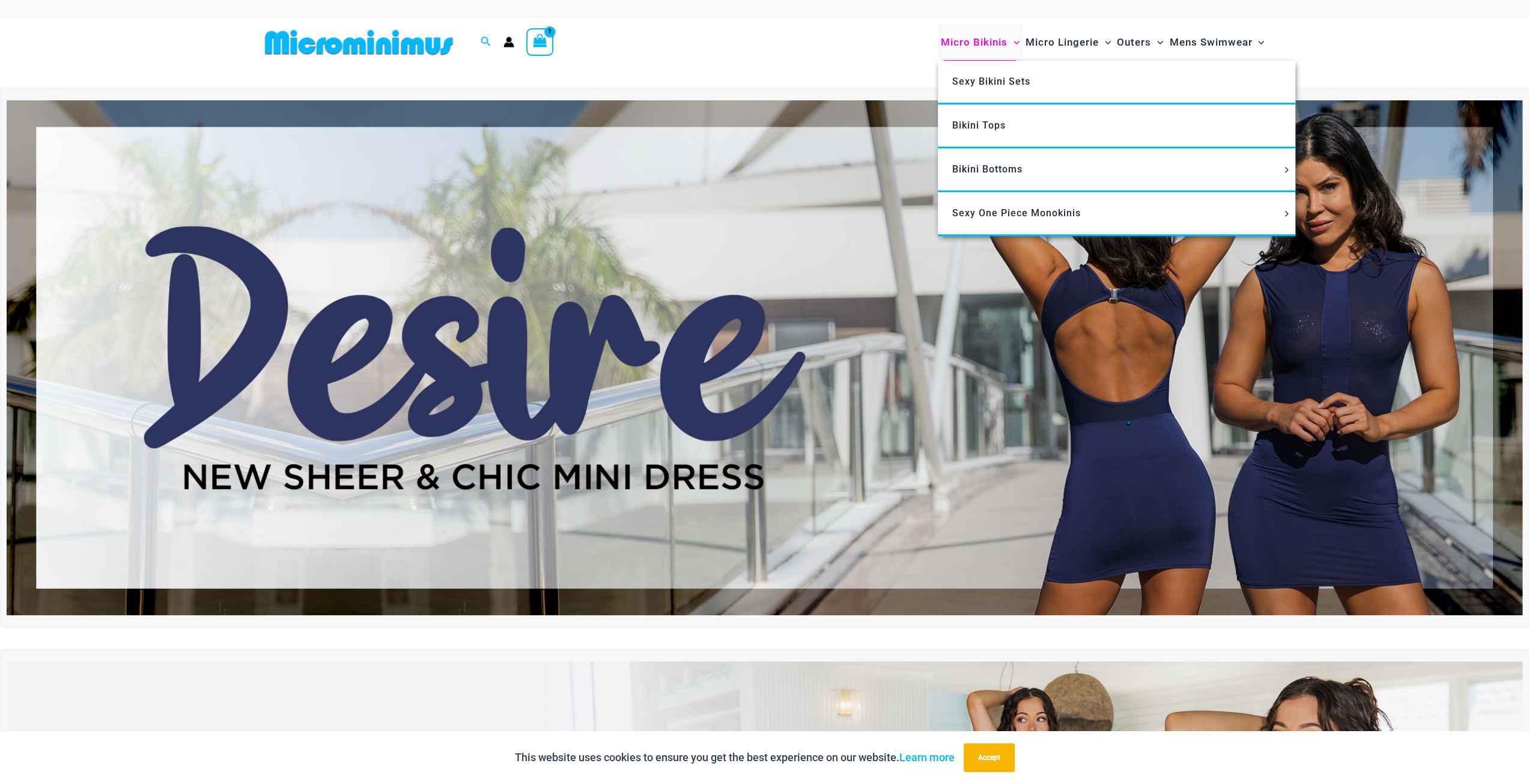
click at [986, 44] on span "Micro Bikinis" at bounding box center [973, 42] width 67 height 31
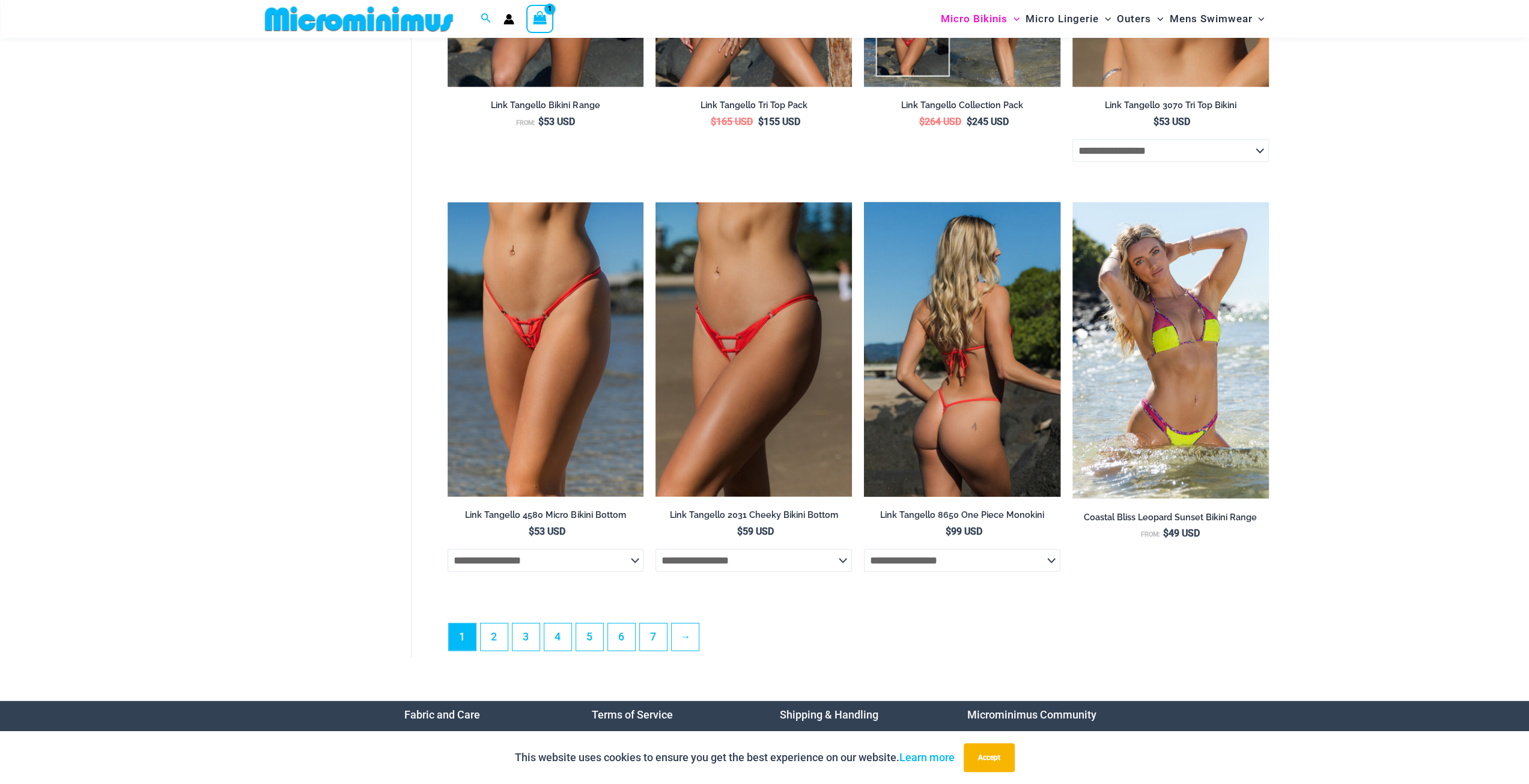
scroll to position [3172, 0]
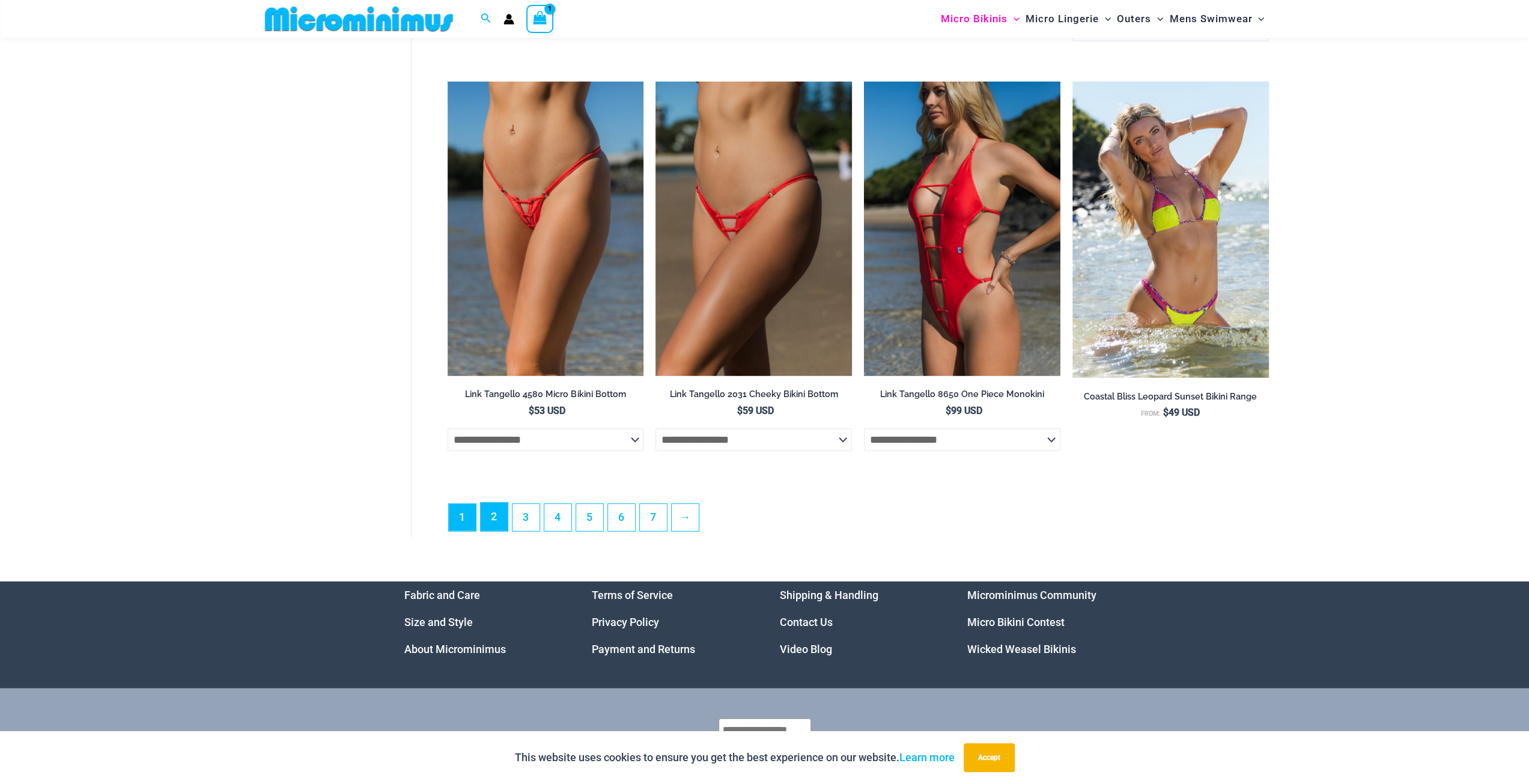
click at [497, 527] on link "2" at bounding box center [494, 517] width 27 height 28
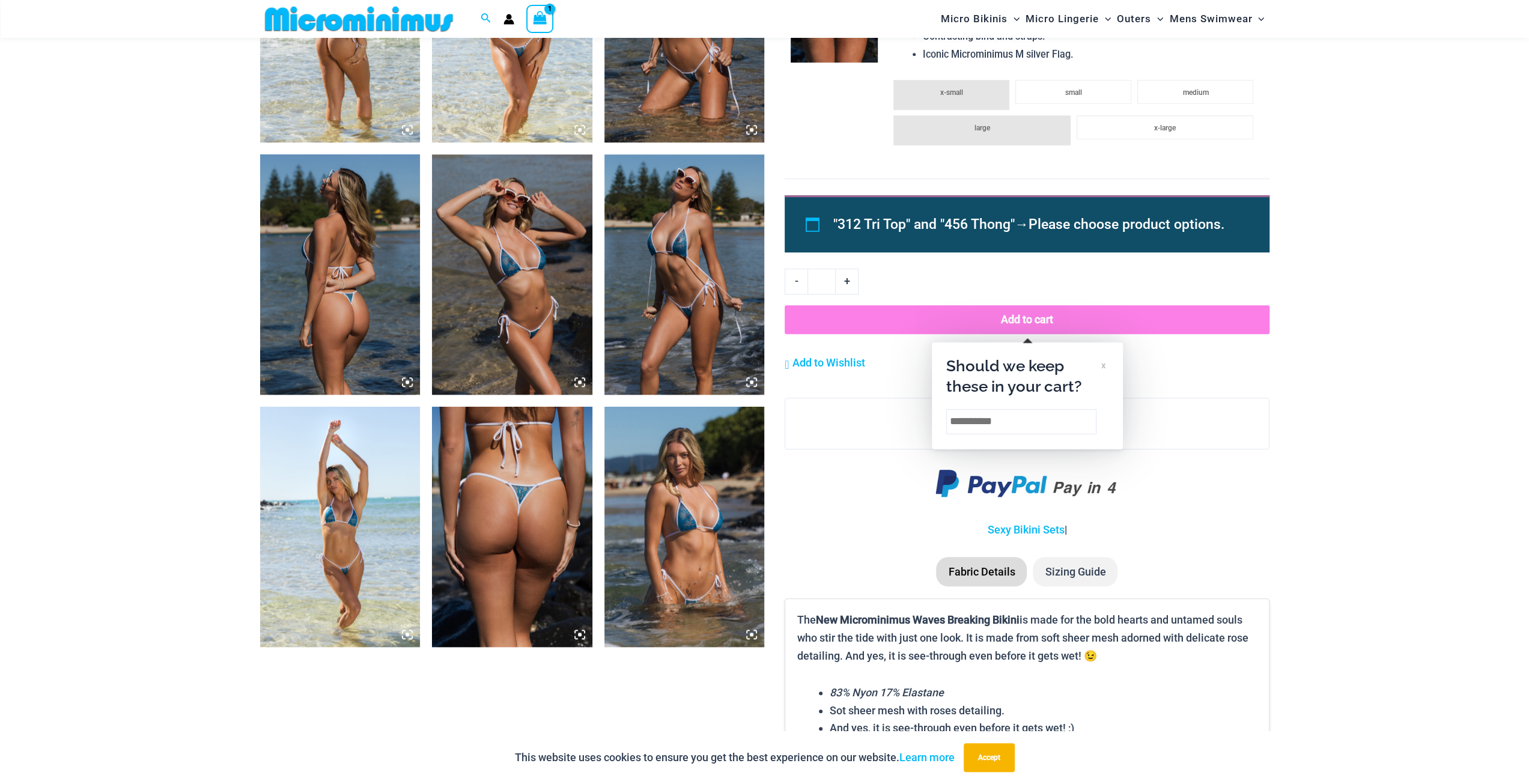
scroll to position [1068, 0]
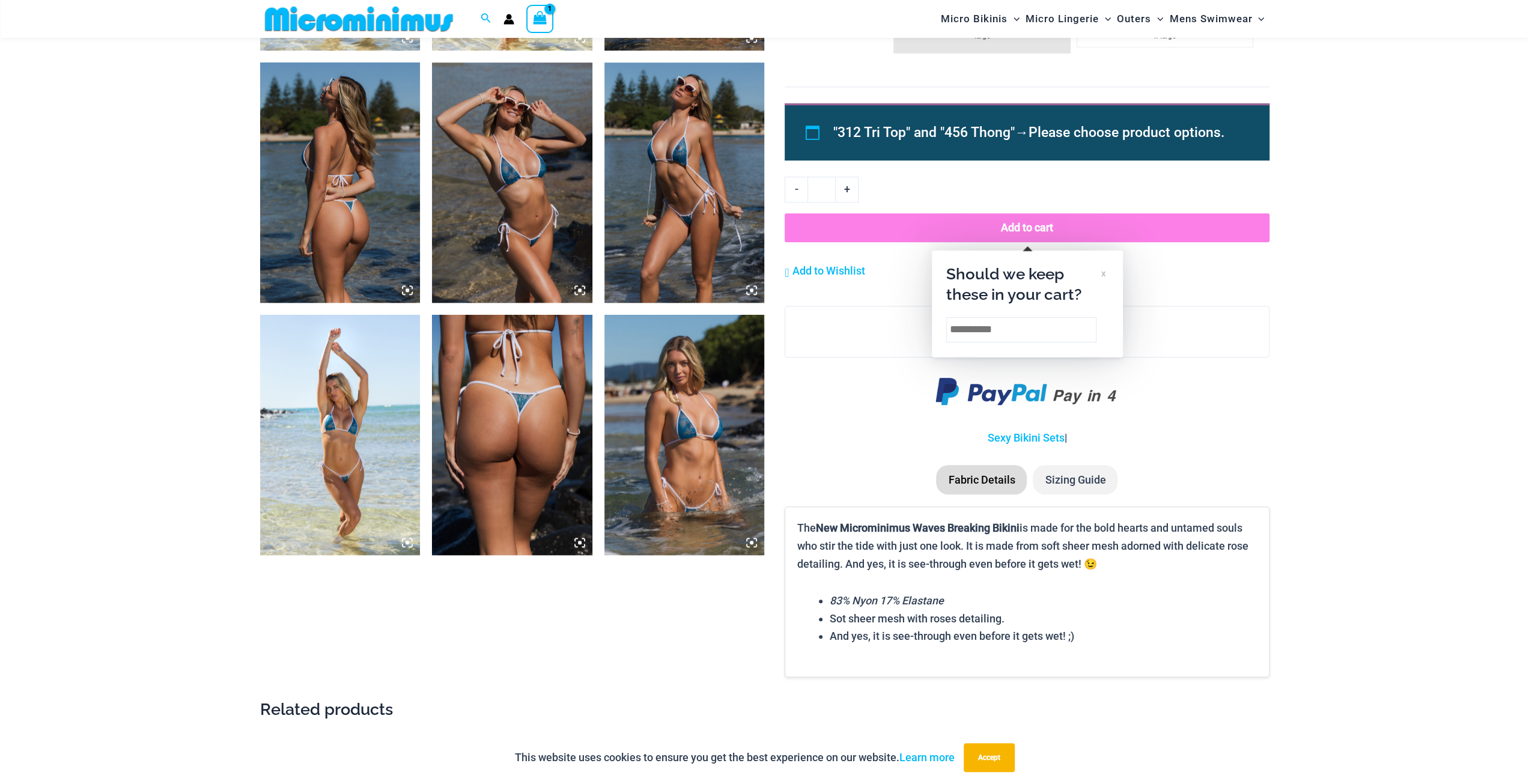
click at [709, 447] on img at bounding box center [684, 435] width 160 height 240
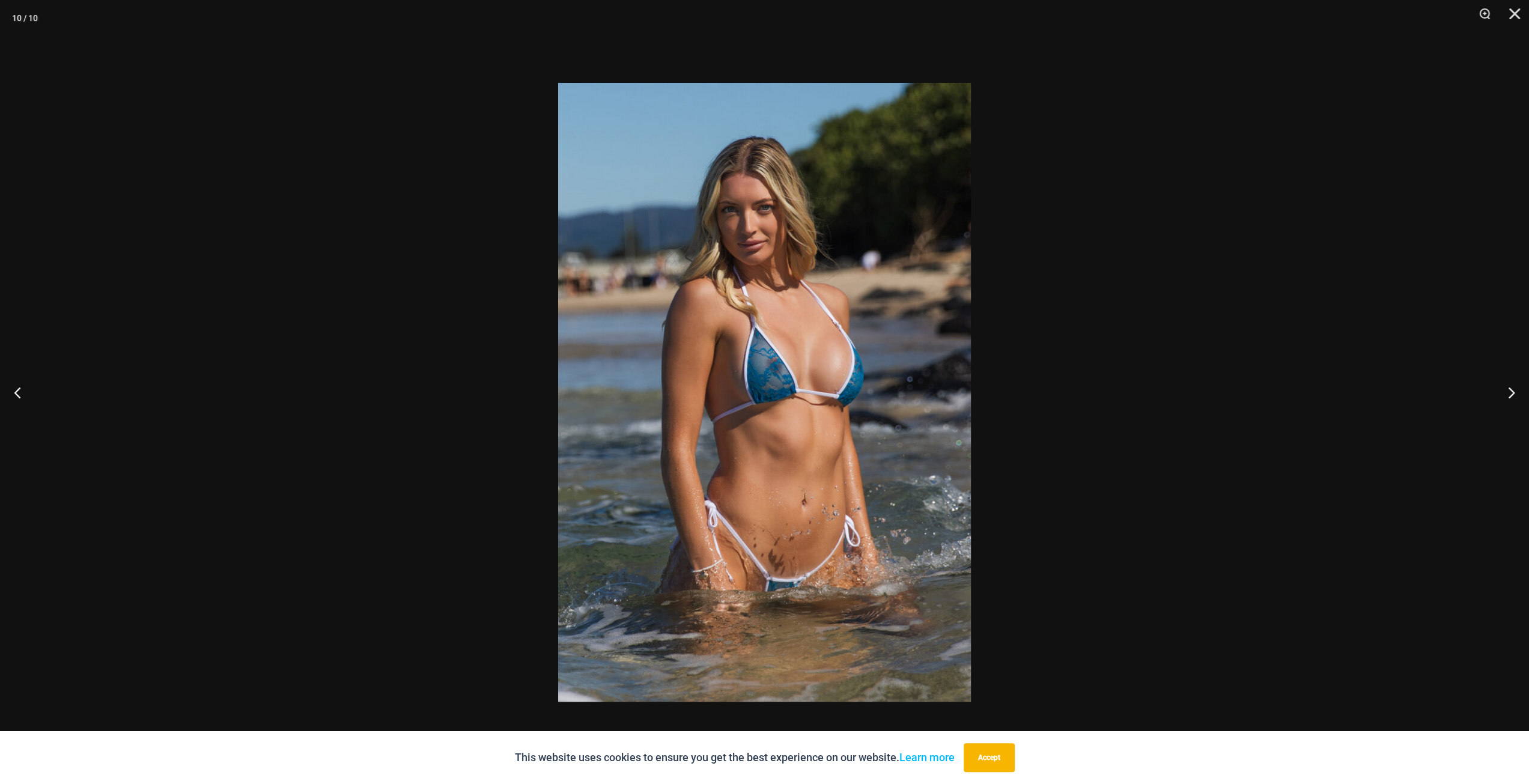
click at [1029, 486] on div at bounding box center [764, 392] width 1529 height 784
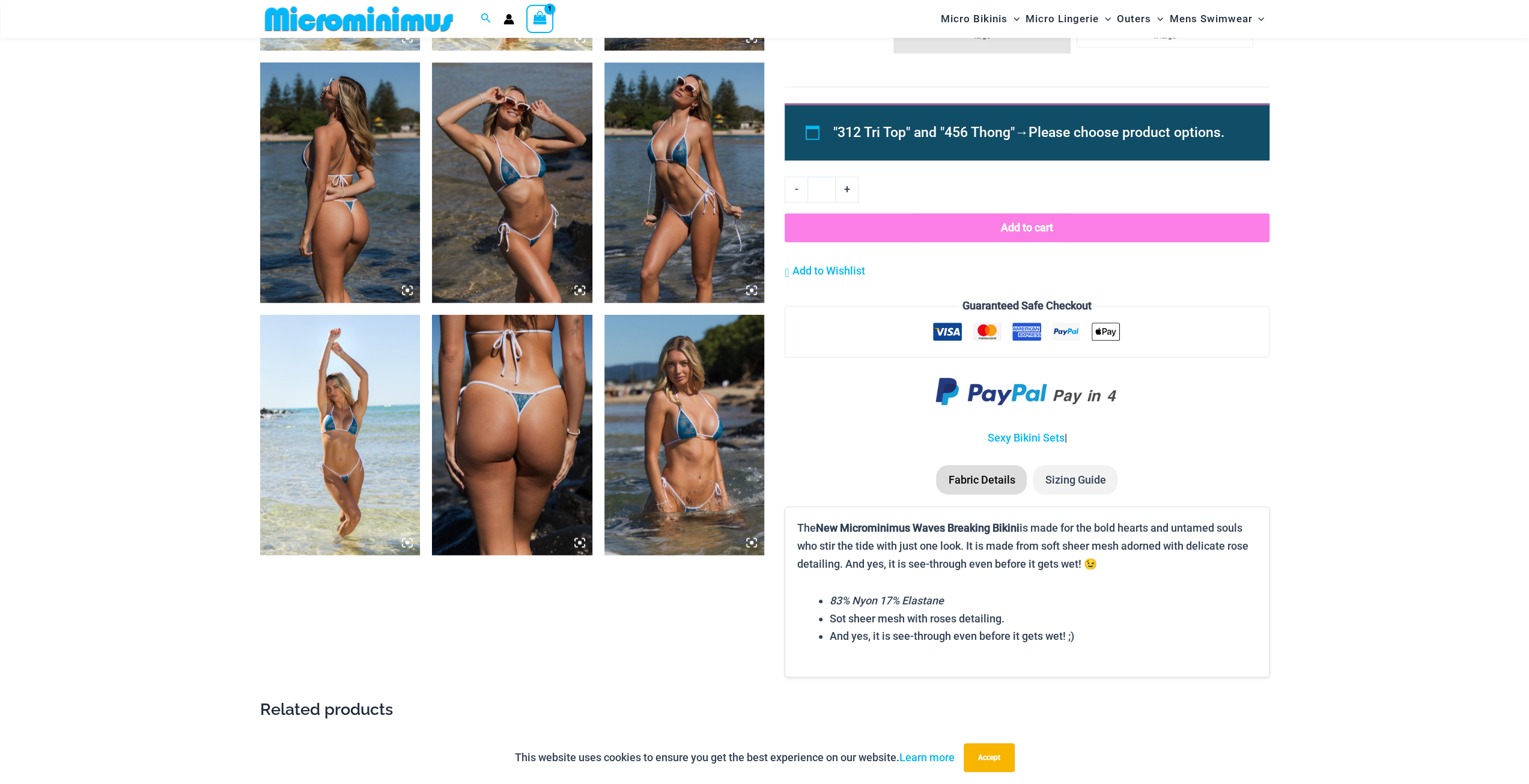
click at [378, 421] on img at bounding box center [340, 435] width 160 height 240
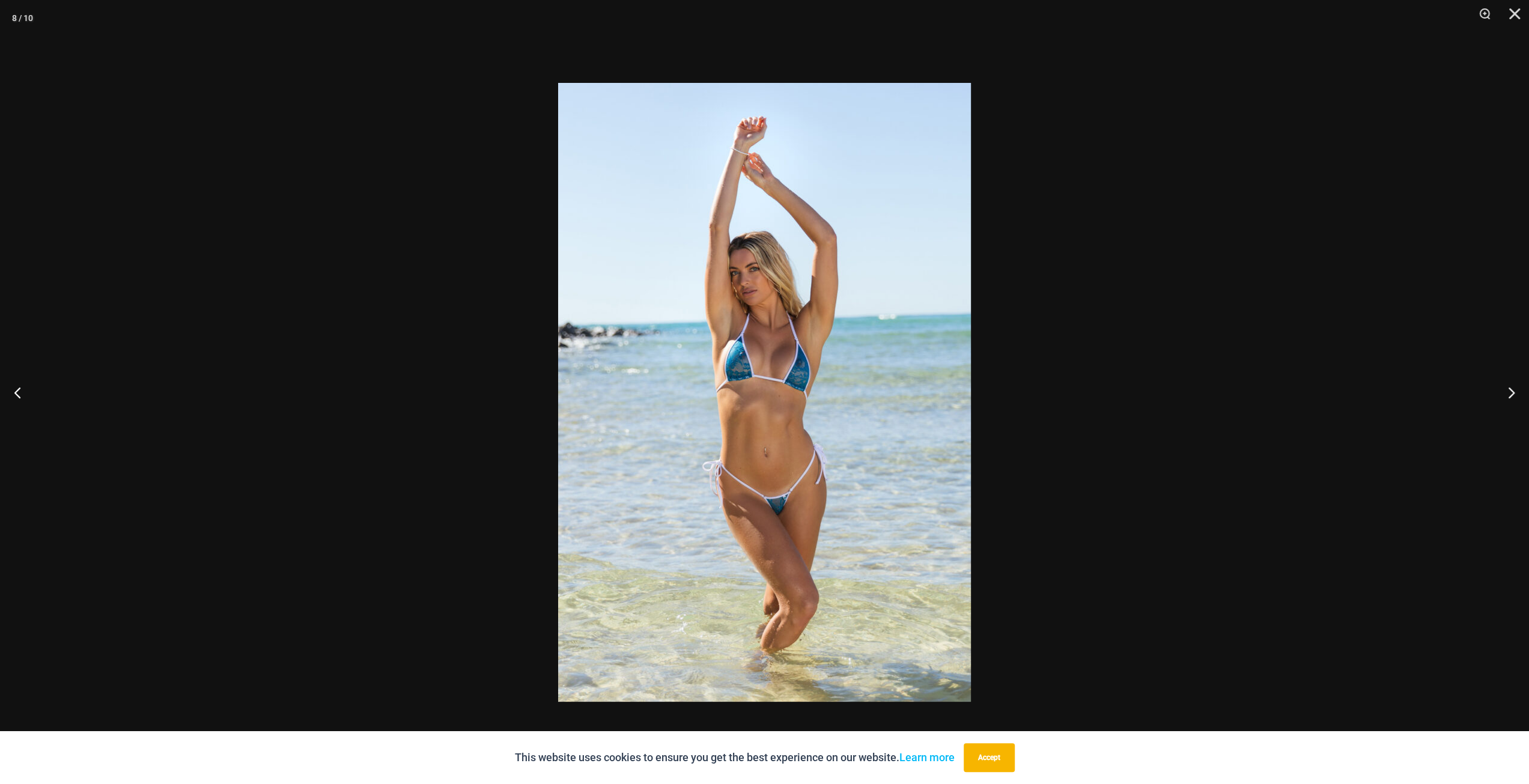
click at [1150, 426] on div at bounding box center [764, 392] width 1529 height 784
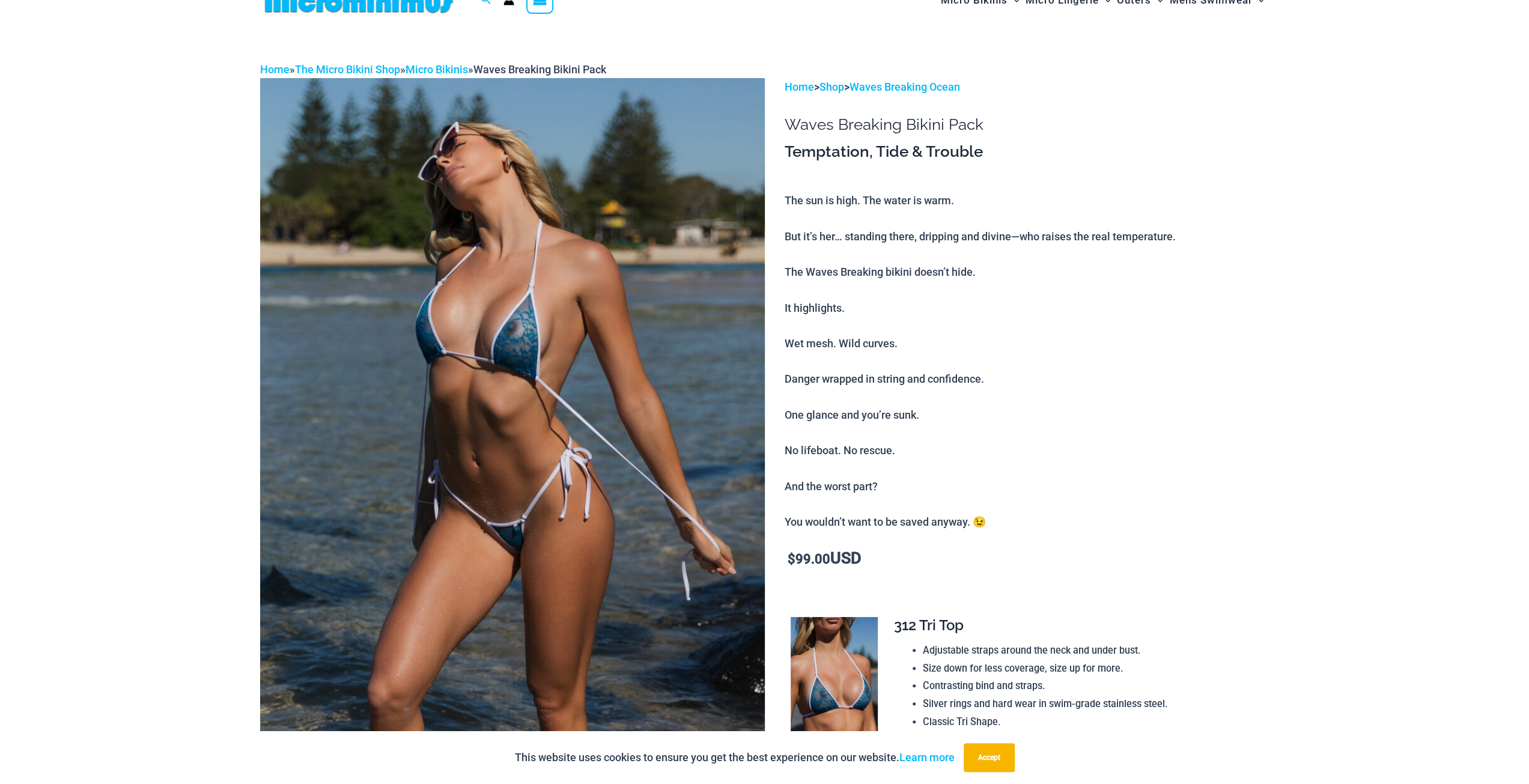
scroll to position [0, 0]
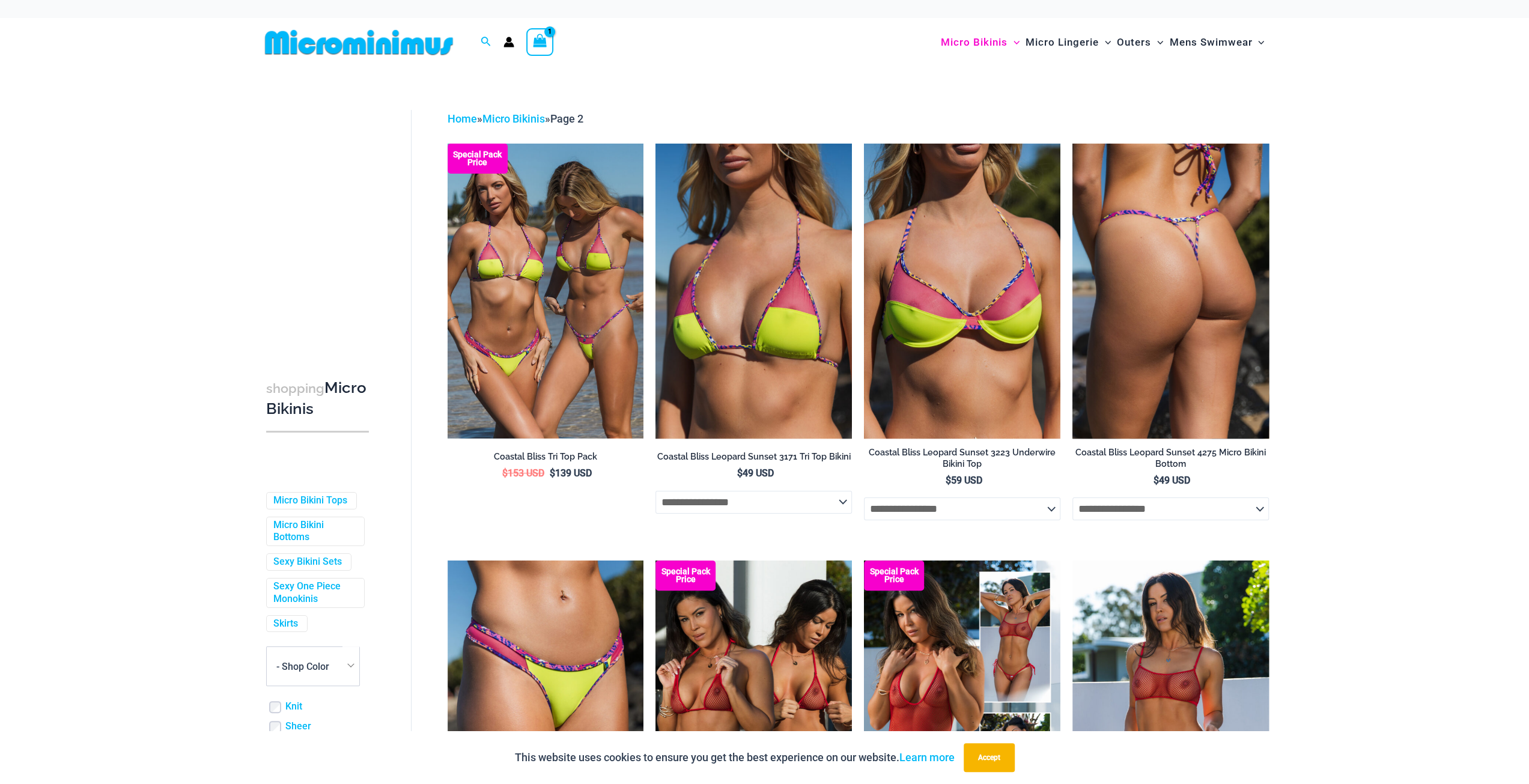
click at [1259, 507] on select "**********" at bounding box center [1171, 508] width 197 height 23
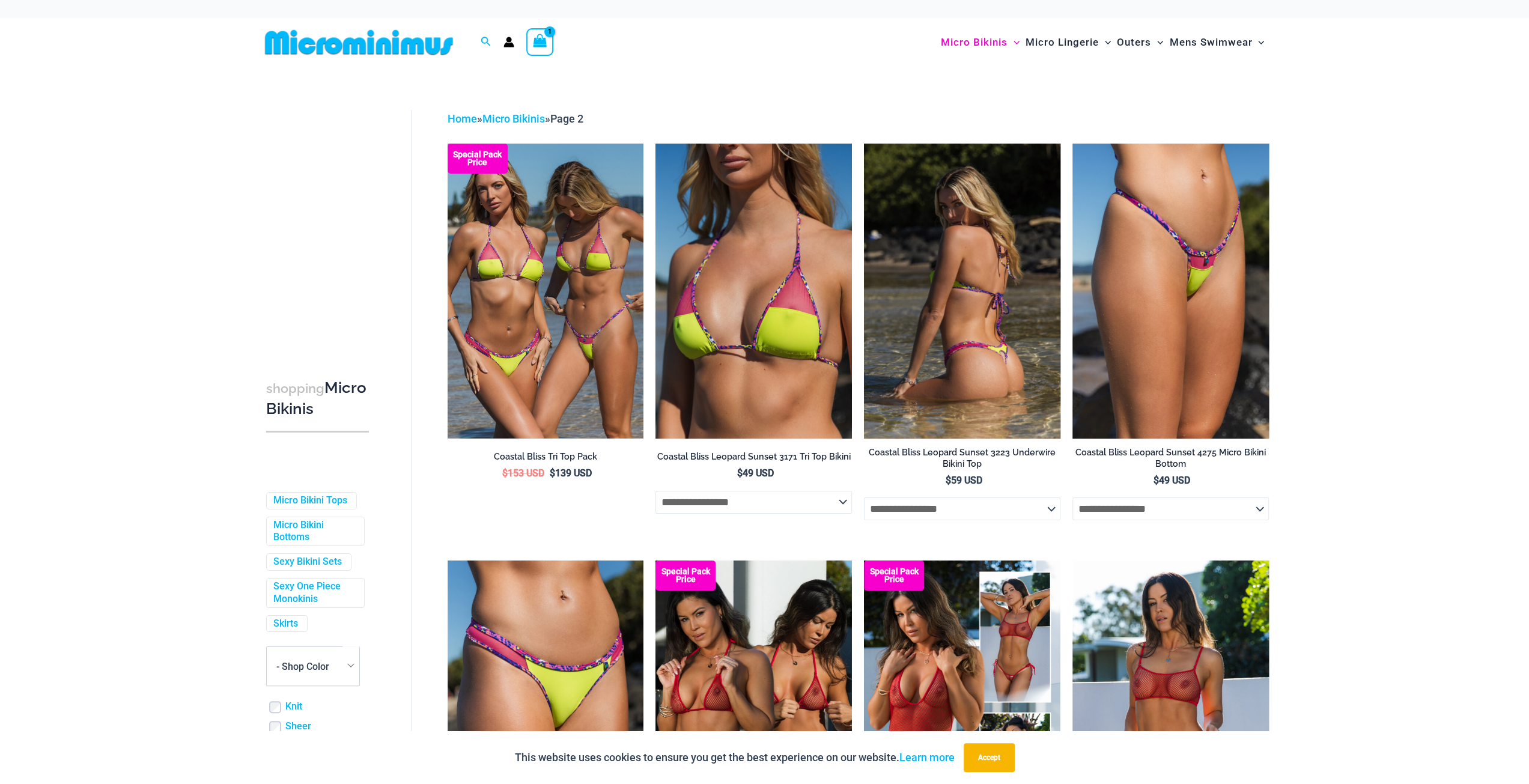
click at [1032, 502] on select "**********" at bounding box center [962, 508] width 197 height 23
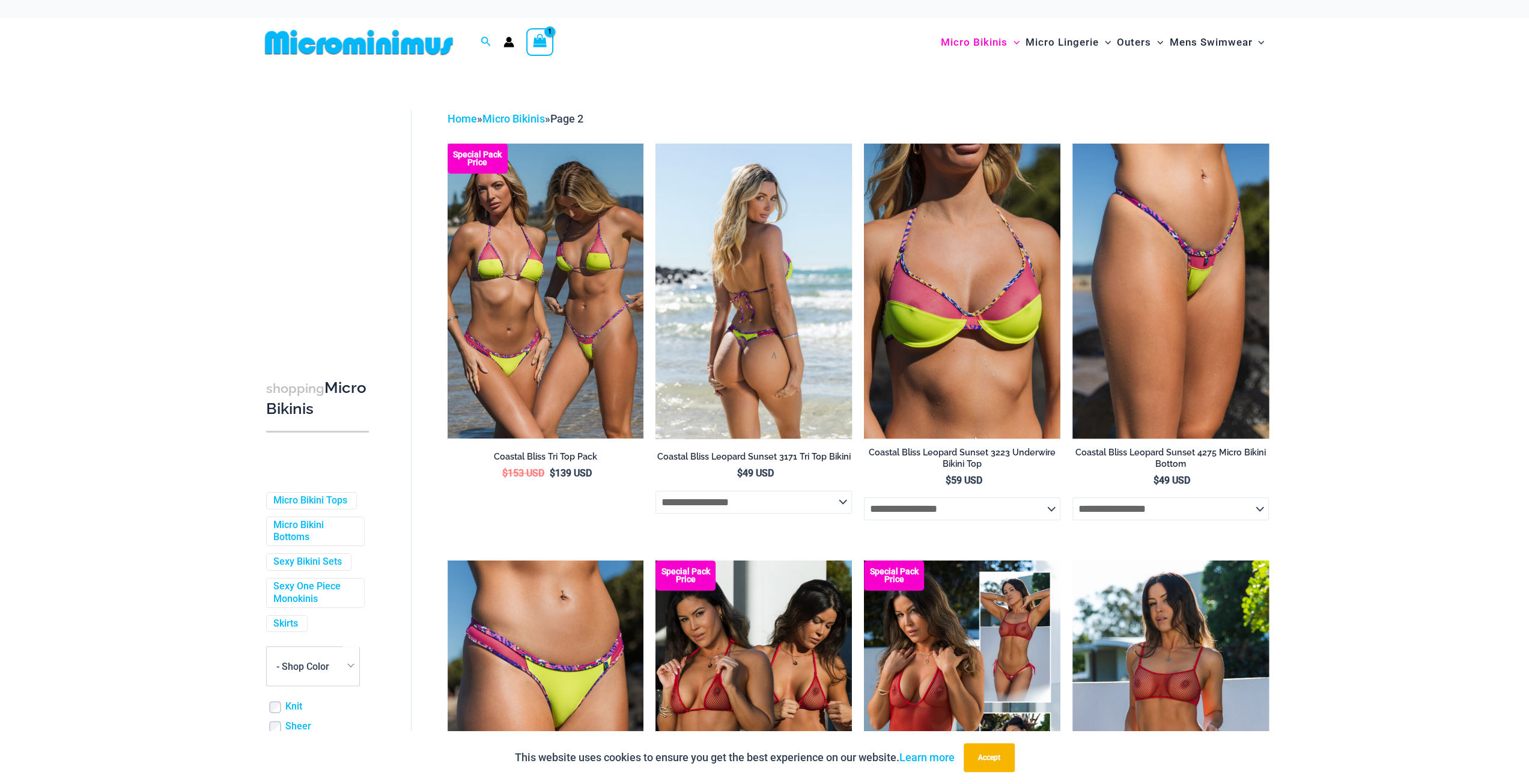
click at [833, 499] on select "**********" at bounding box center [754, 502] width 197 height 23
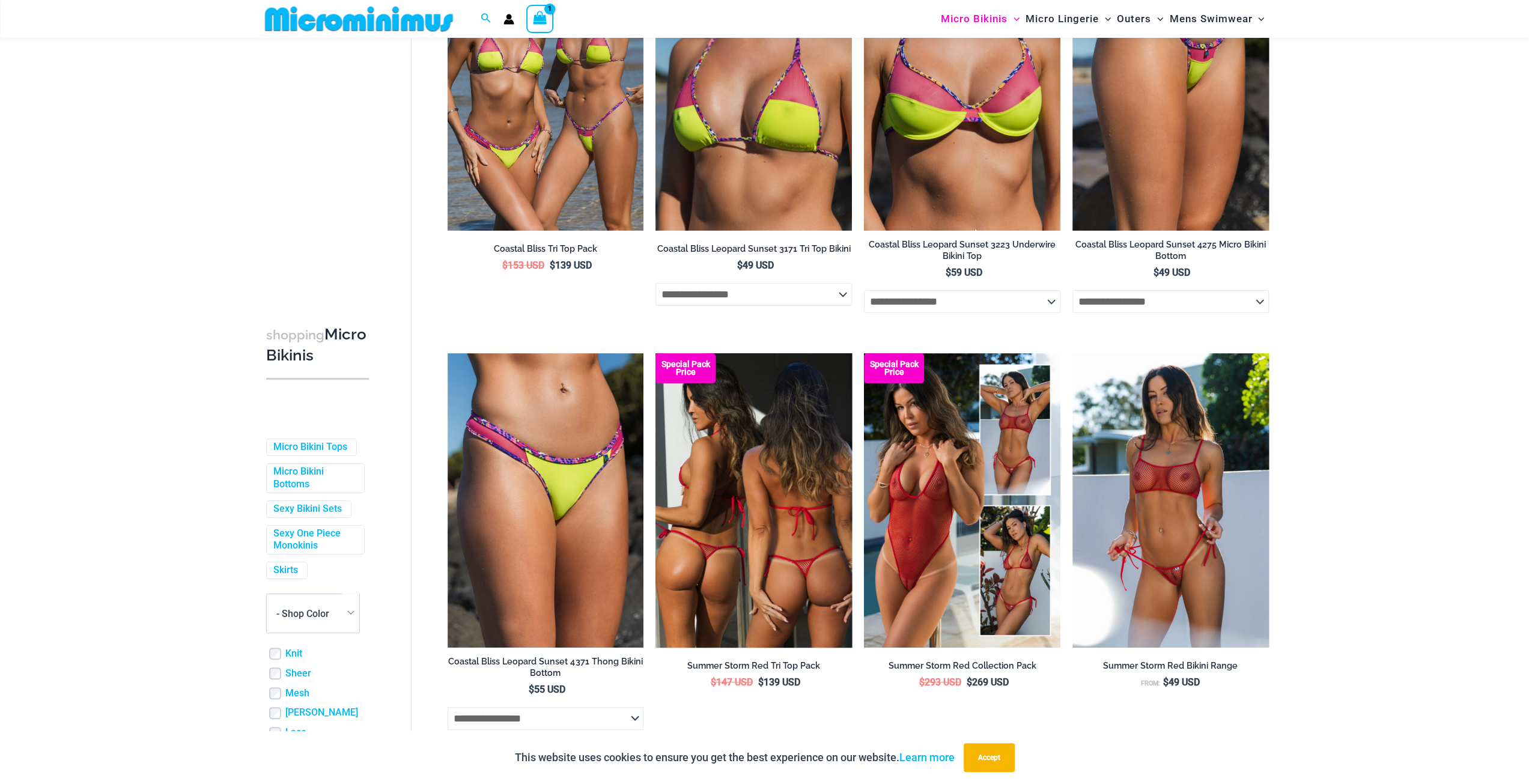
scroll to position [289, 0]
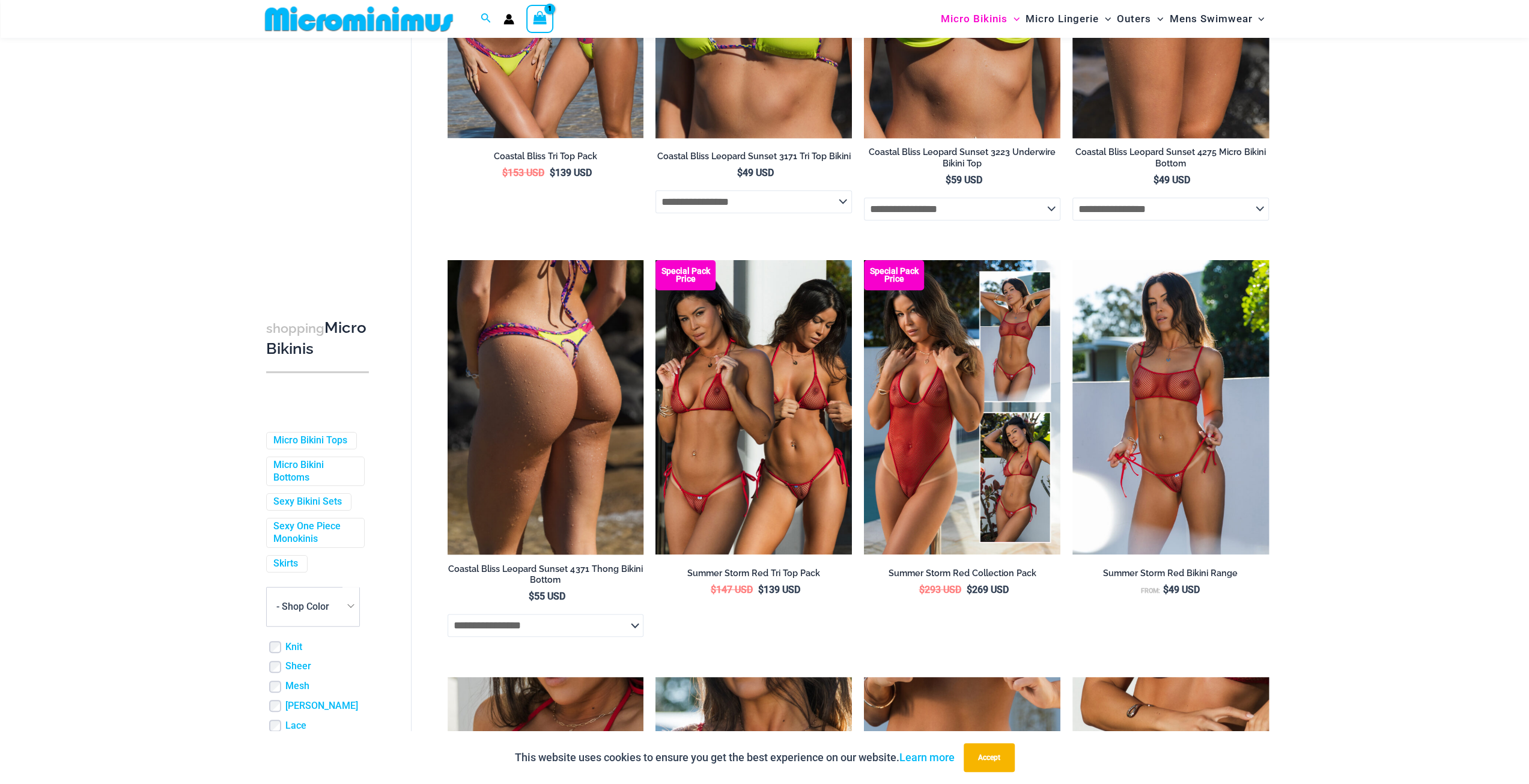
click at [626, 630] on select "**********" at bounding box center [546, 625] width 197 height 23
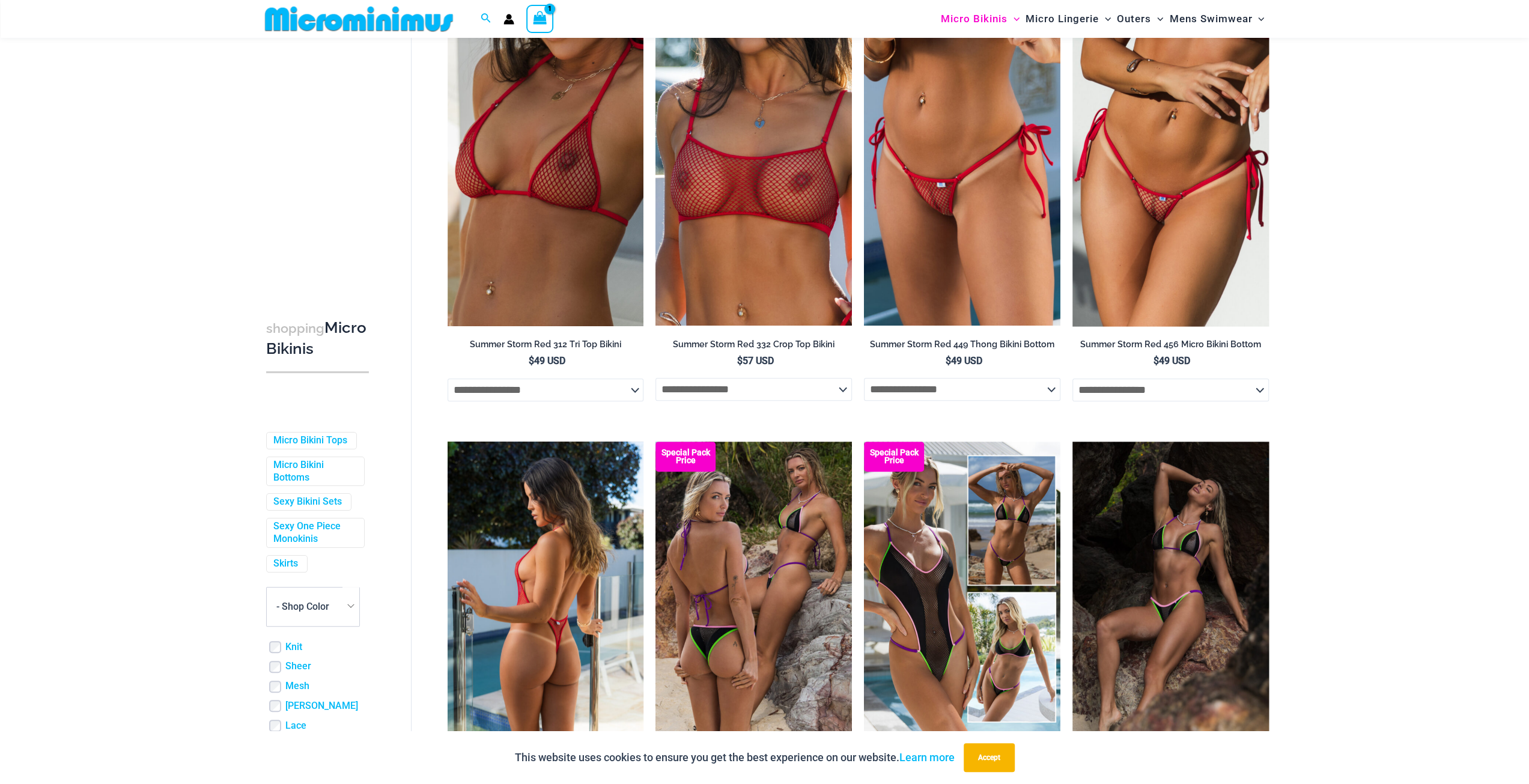
scroll to position [950, 0]
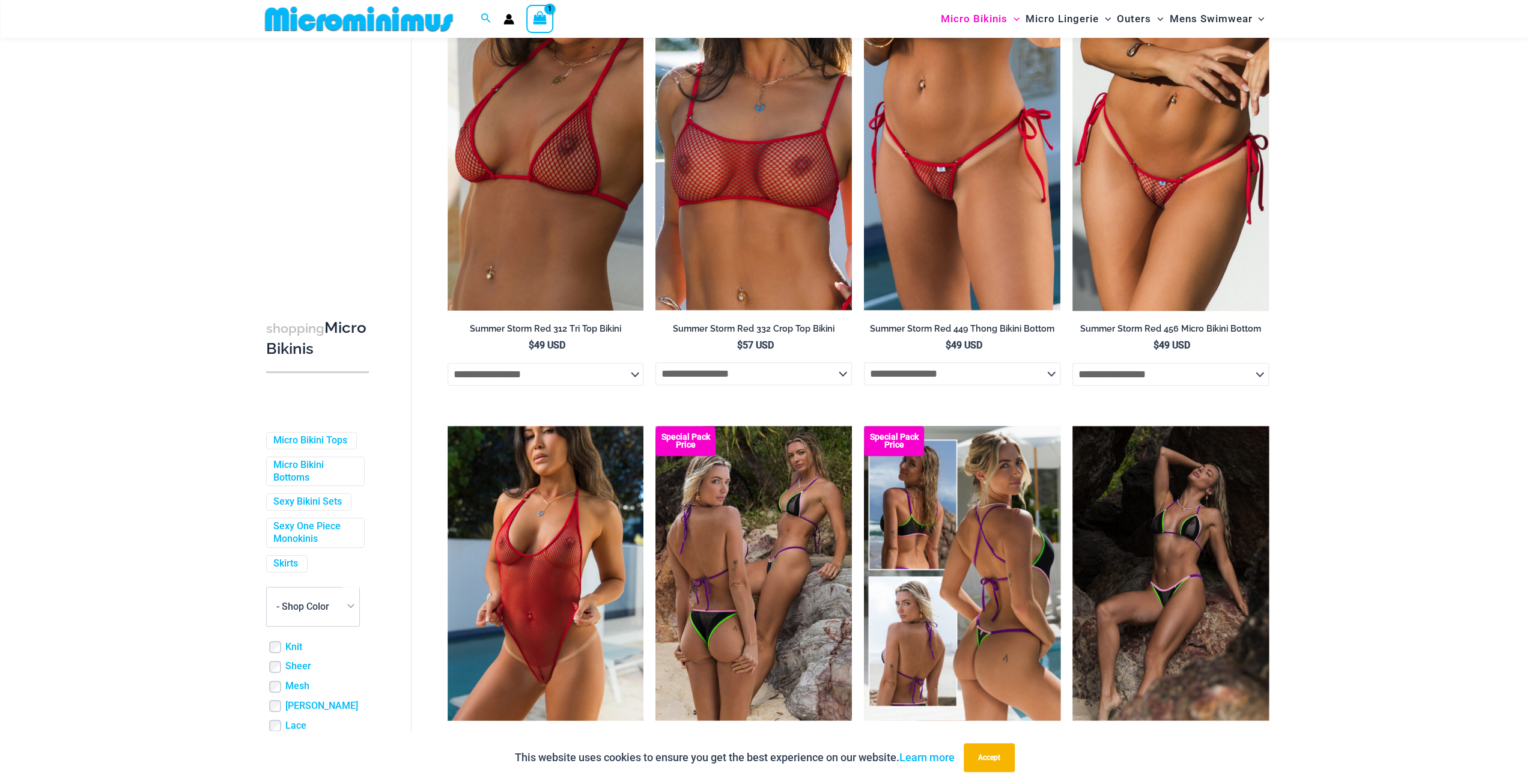
click at [1031, 597] on img at bounding box center [962, 573] width 197 height 294
click at [1003, 577] on img at bounding box center [962, 573] width 197 height 294
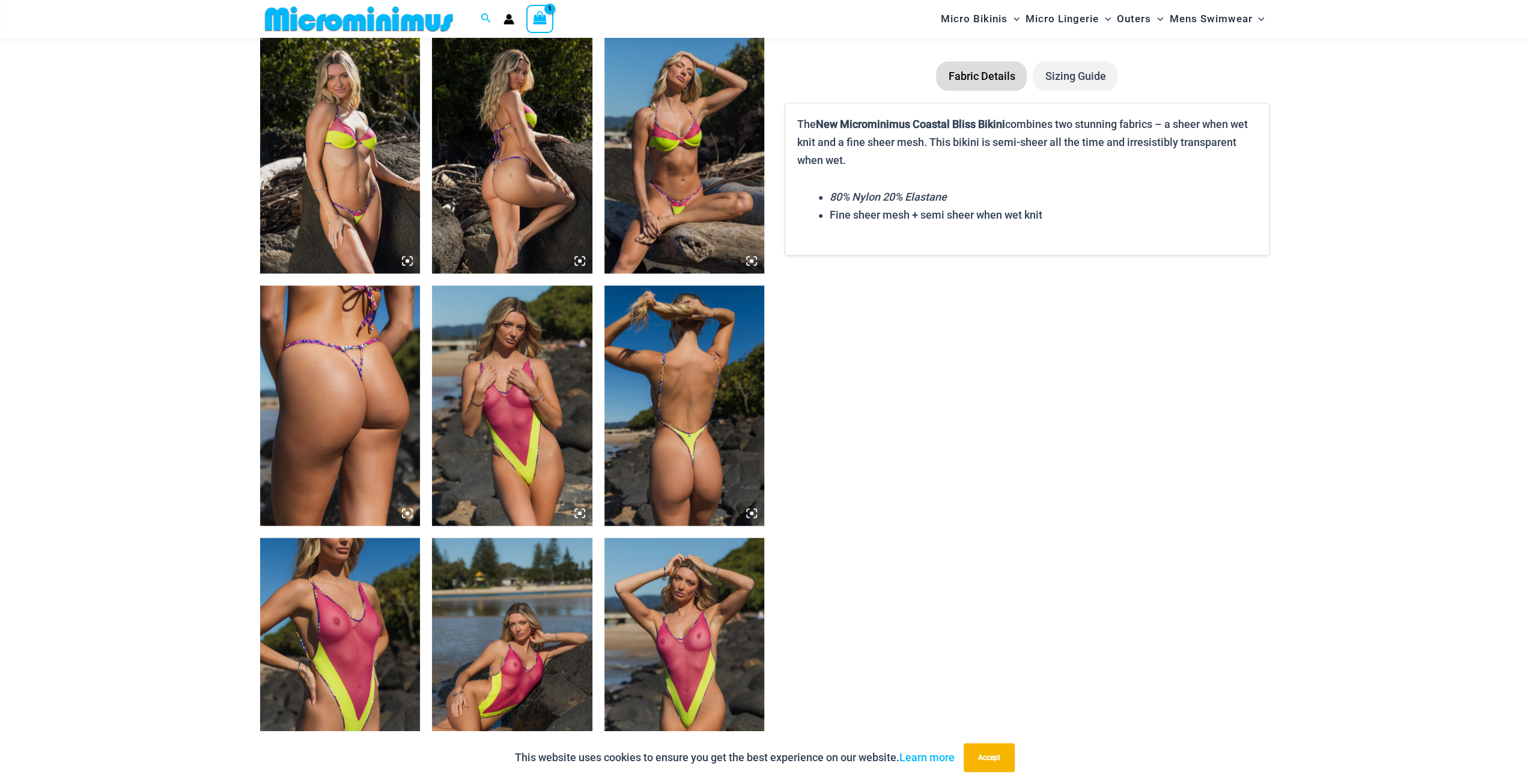
scroll to position [1612, 0]
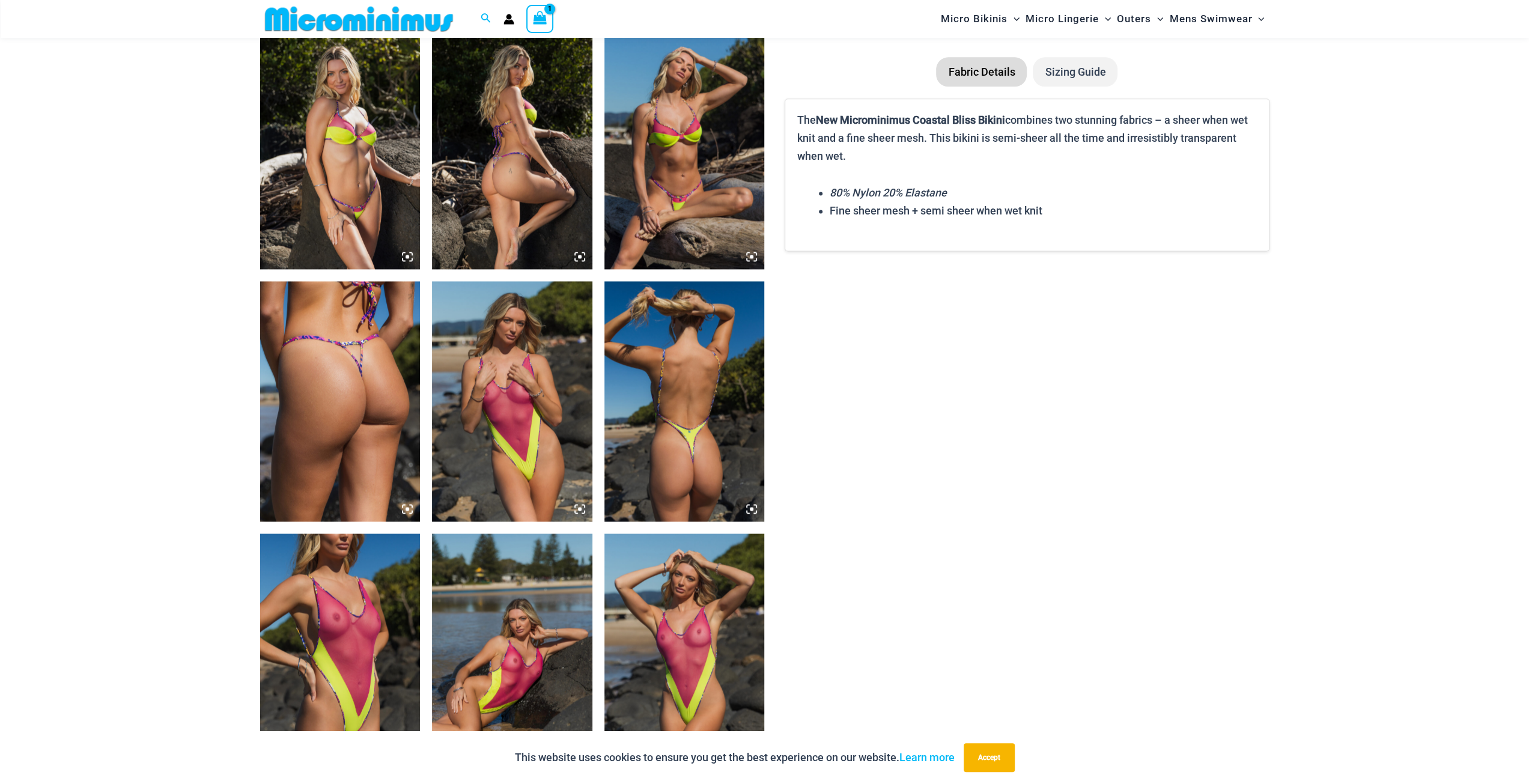
click at [537, 429] on img at bounding box center [512, 401] width 160 height 240
